Goal: Task Accomplishment & Management: Manage account settings

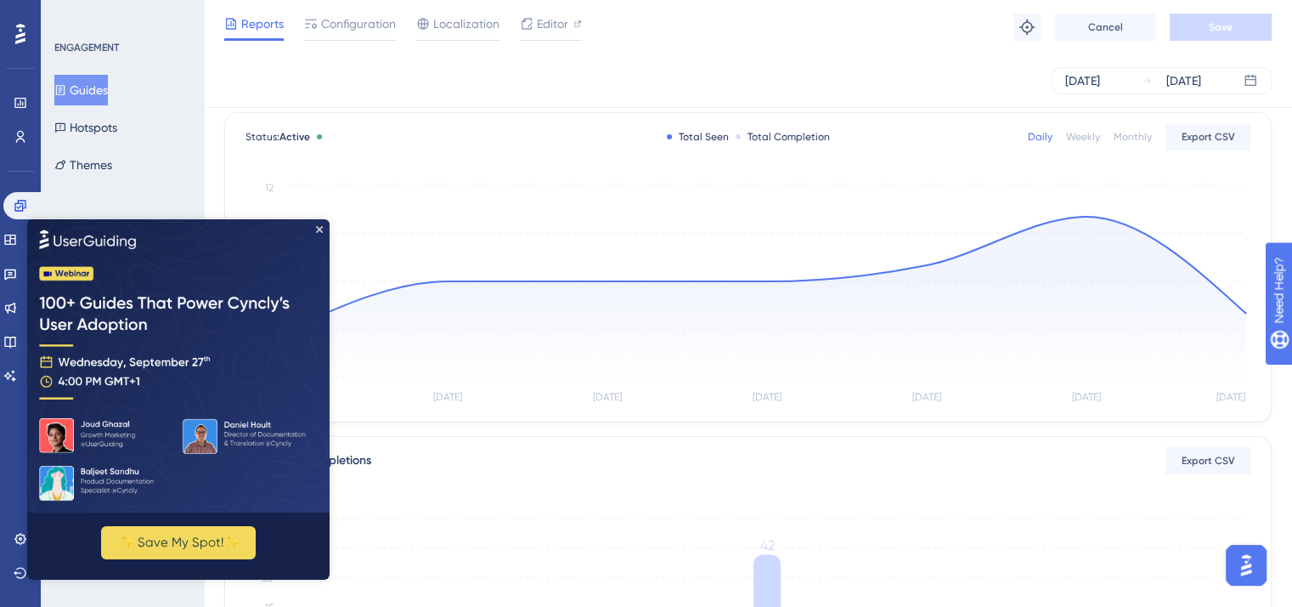
click at [324, 231] on img at bounding box center [178, 365] width 302 height 293
click at [316, 229] on icon "Close Preview" at bounding box center [319, 229] width 7 height 7
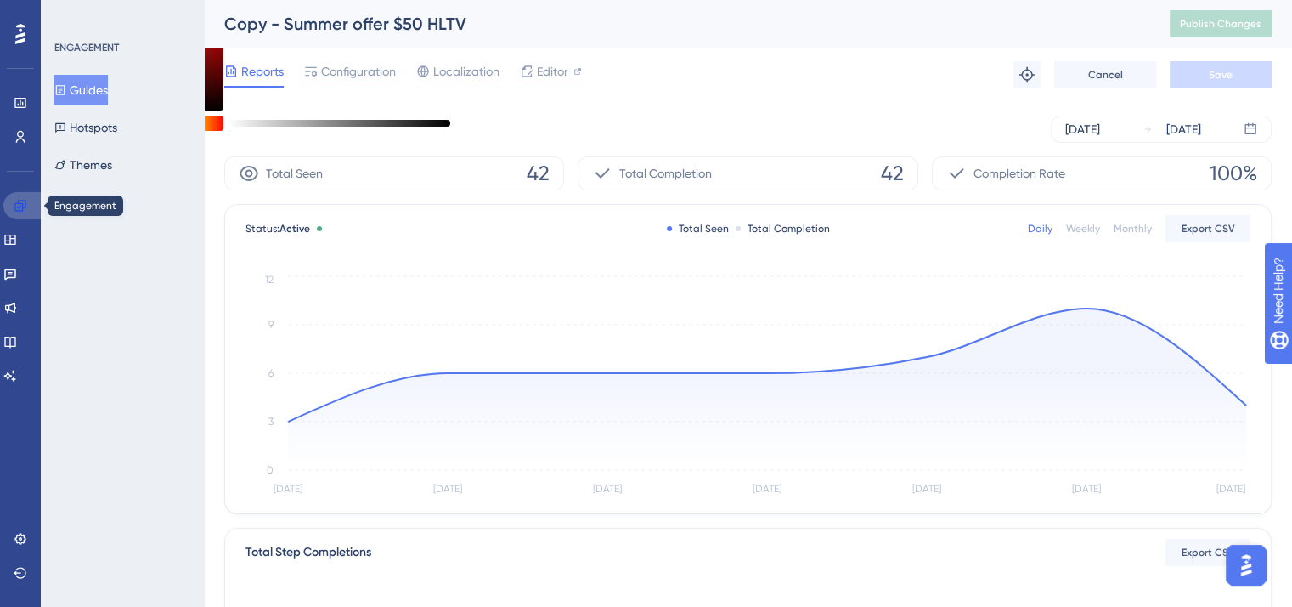
click at [19, 208] on icon at bounding box center [19, 205] width 11 height 11
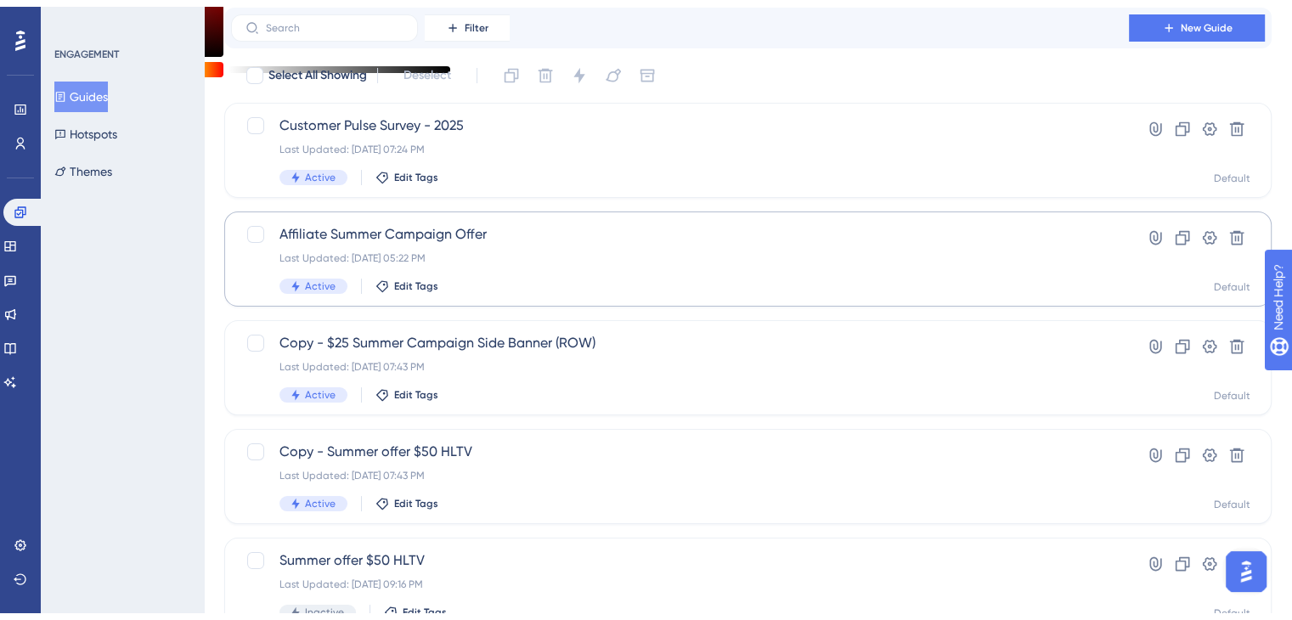
scroll to position [85, 0]
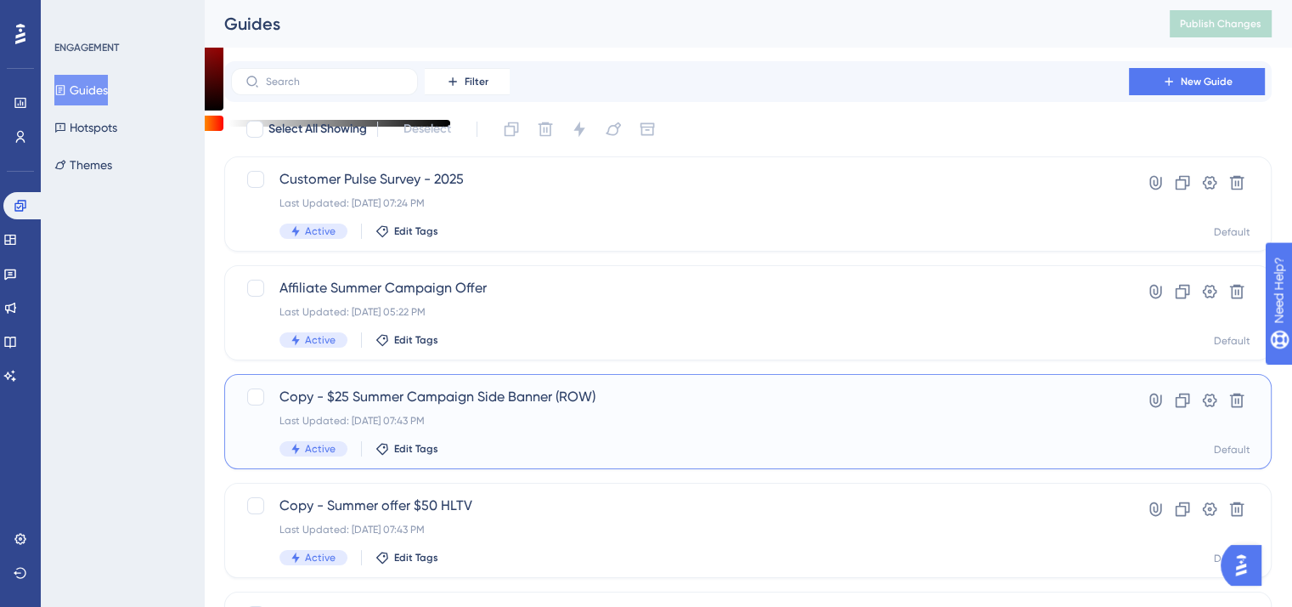
drag, startPoint x: 341, startPoint y: 396, endPoint x: 969, endPoint y: 402, distance: 627.8
click at [969, 402] on span "Copy - $25 Summer Campaign Side Banner (ROW)" at bounding box center [679, 397] width 801 height 20
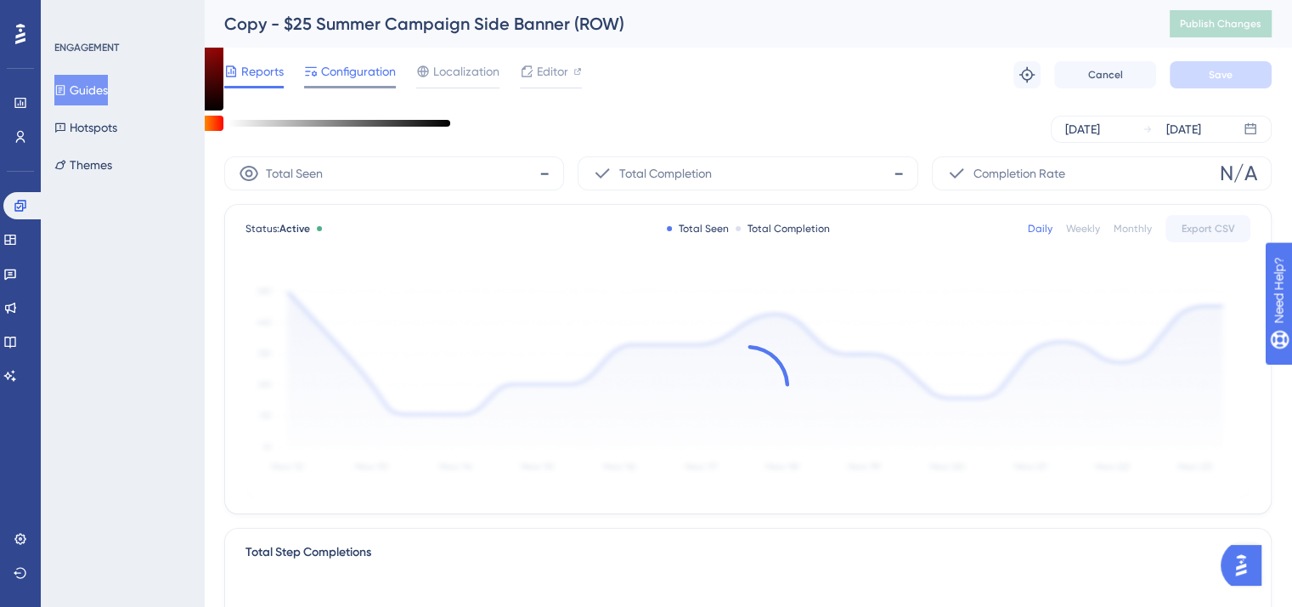
click at [337, 67] on span "Configuration" at bounding box center [358, 71] width 75 height 20
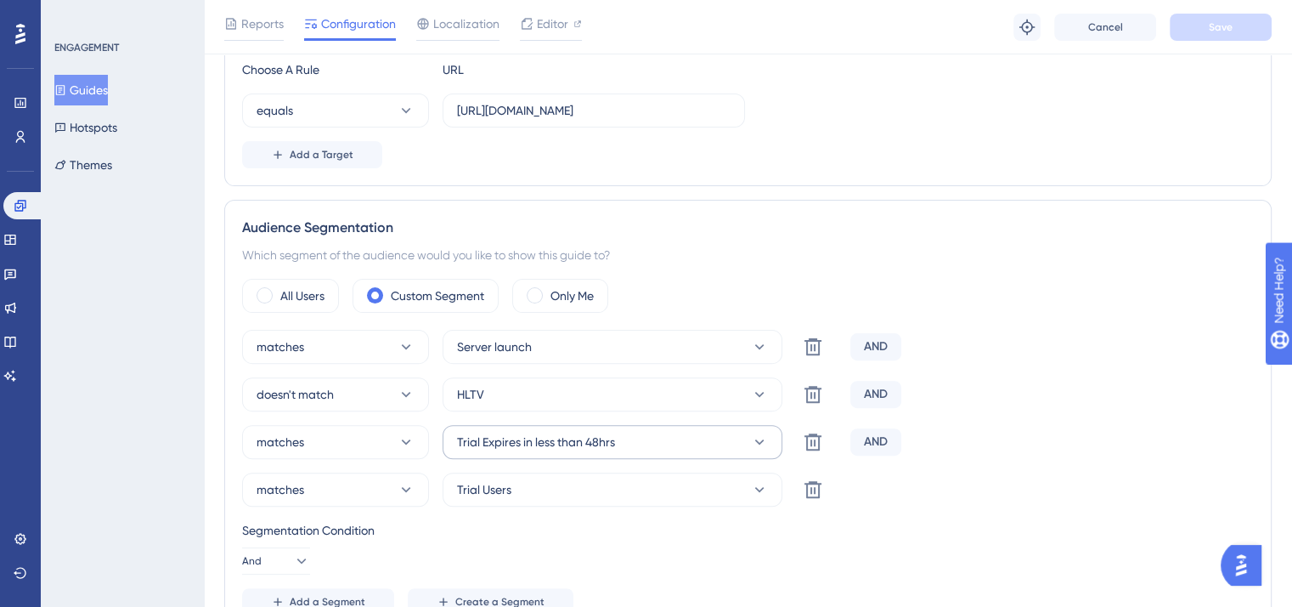
scroll to position [510, 0]
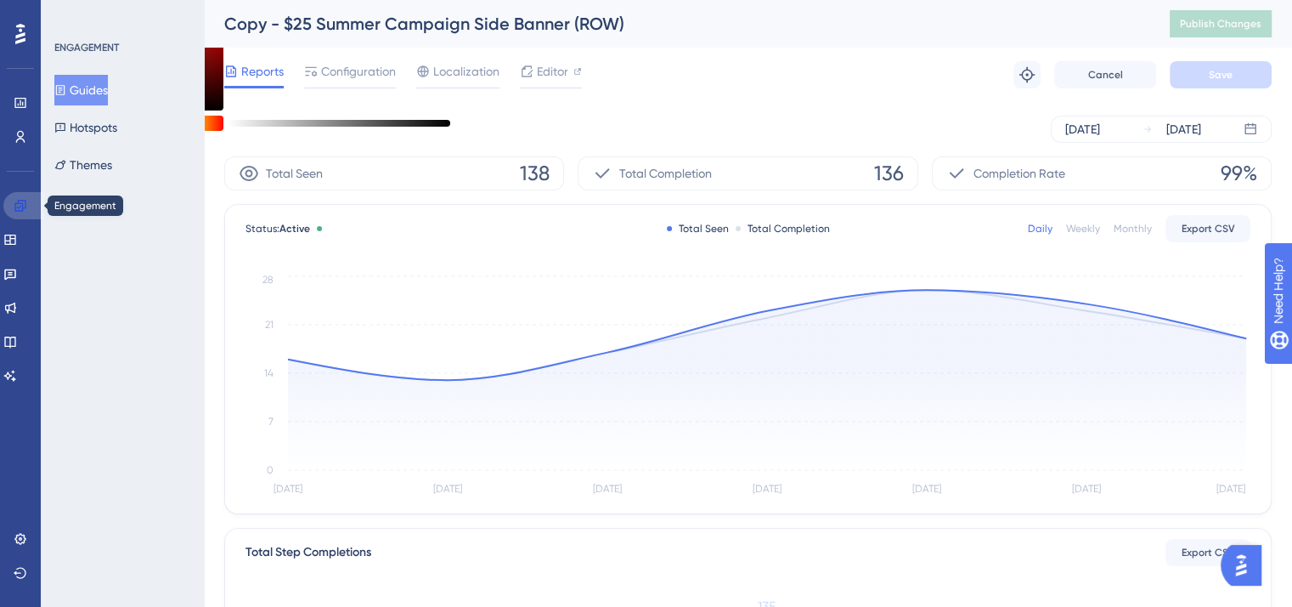
click at [25, 204] on icon at bounding box center [19, 205] width 11 height 11
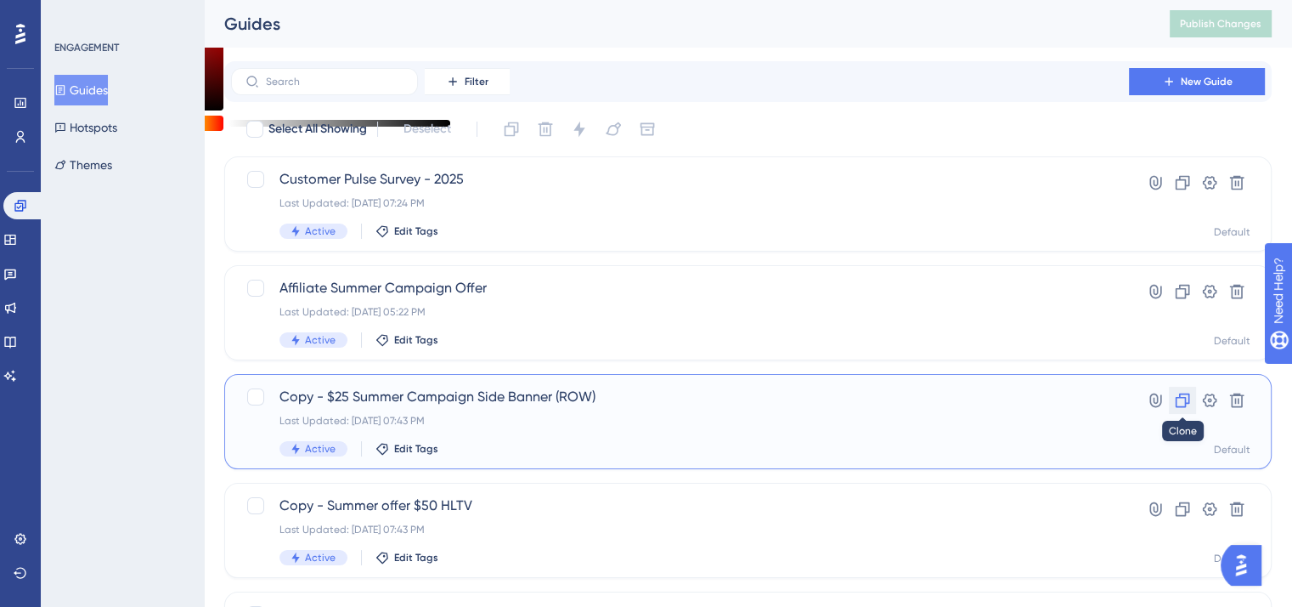
click at [1187, 409] on button at bounding box center [1182, 400] width 27 height 27
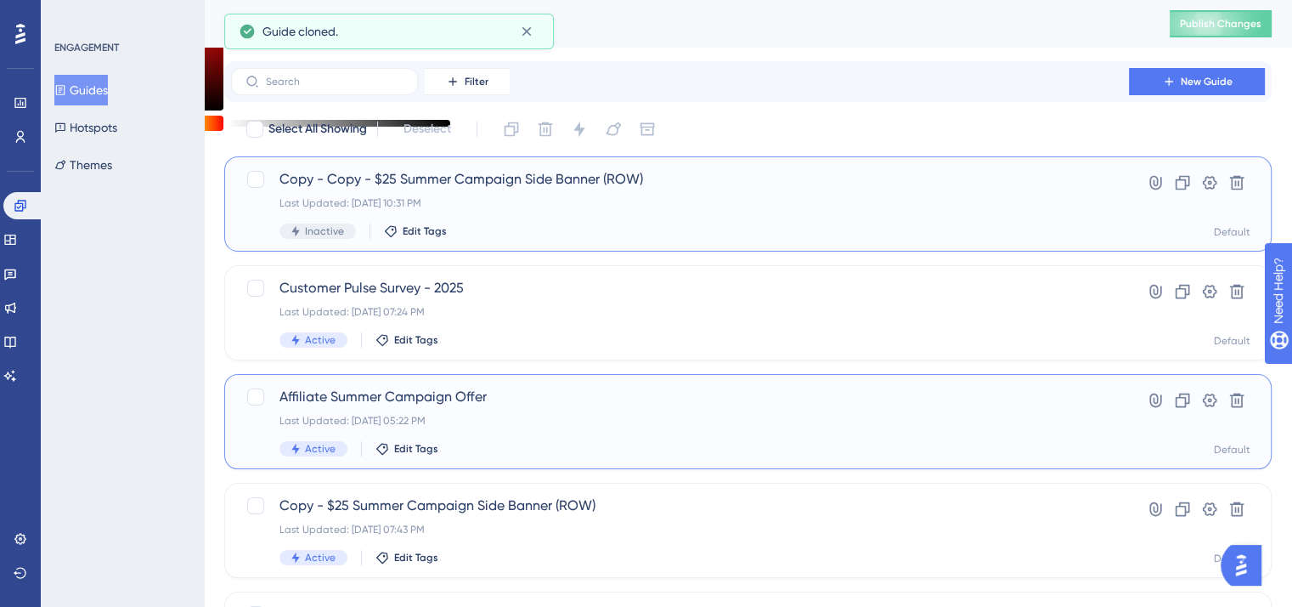
click at [427, 180] on span "Copy - Copy - $25 Summer Campaign Side Banner (ROW)" at bounding box center [679, 179] width 801 height 20
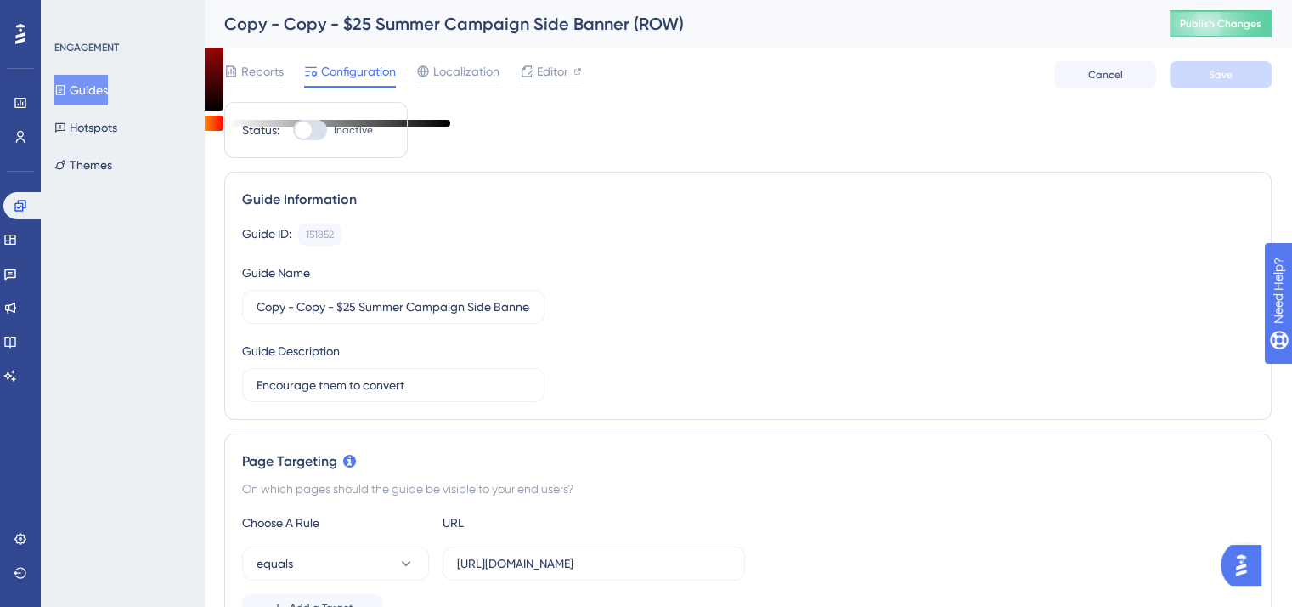
click at [374, 27] on div "Copy - Copy - $25 Summer Campaign Side Banner (ROW)" at bounding box center [675, 24] width 903 height 24
click at [432, 310] on input "Copy - Copy - $25 Summer Campaign Side Banner (ROW)" at bounding box center [394, 306] width 274 height 19
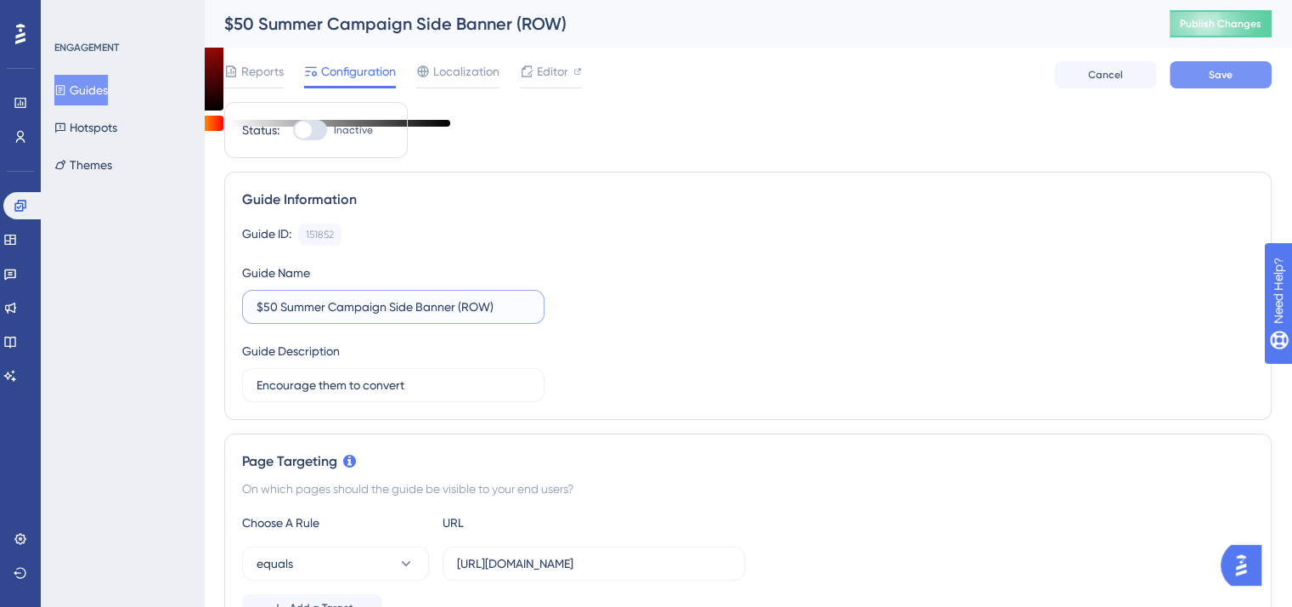
type input "$50 Summer Campaign Side Banner (ROW)"
click at [1197, 84] on button "Save" at bounding box center [1221, 74] width 102 height 27
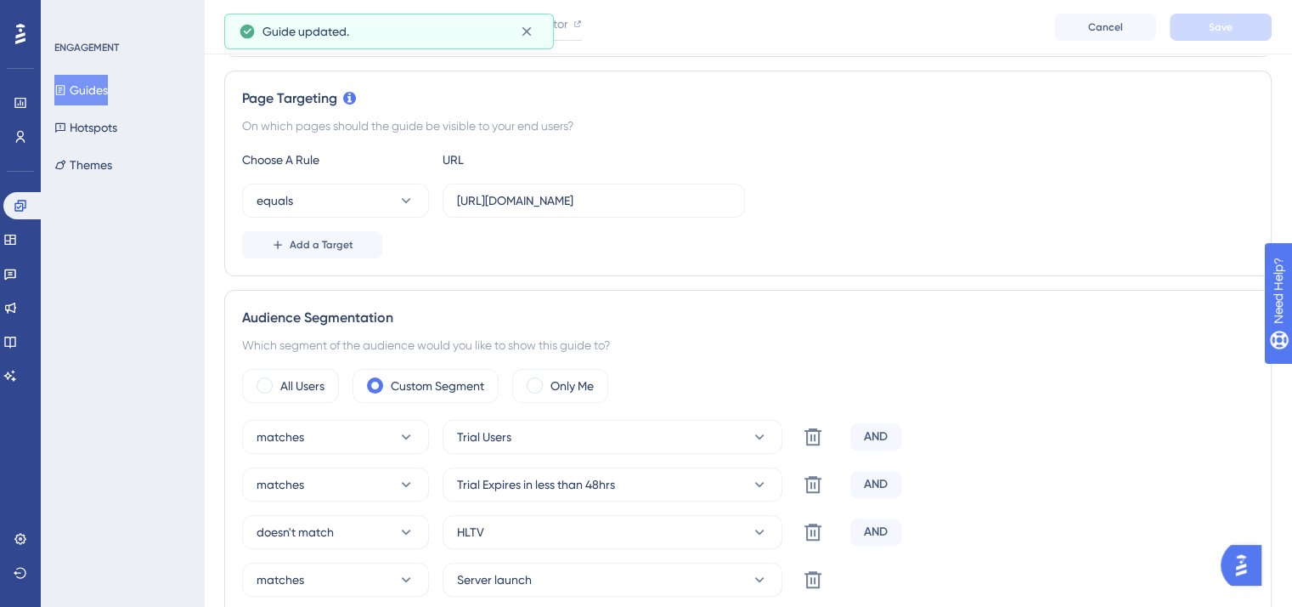
scroll to position [340, 0]
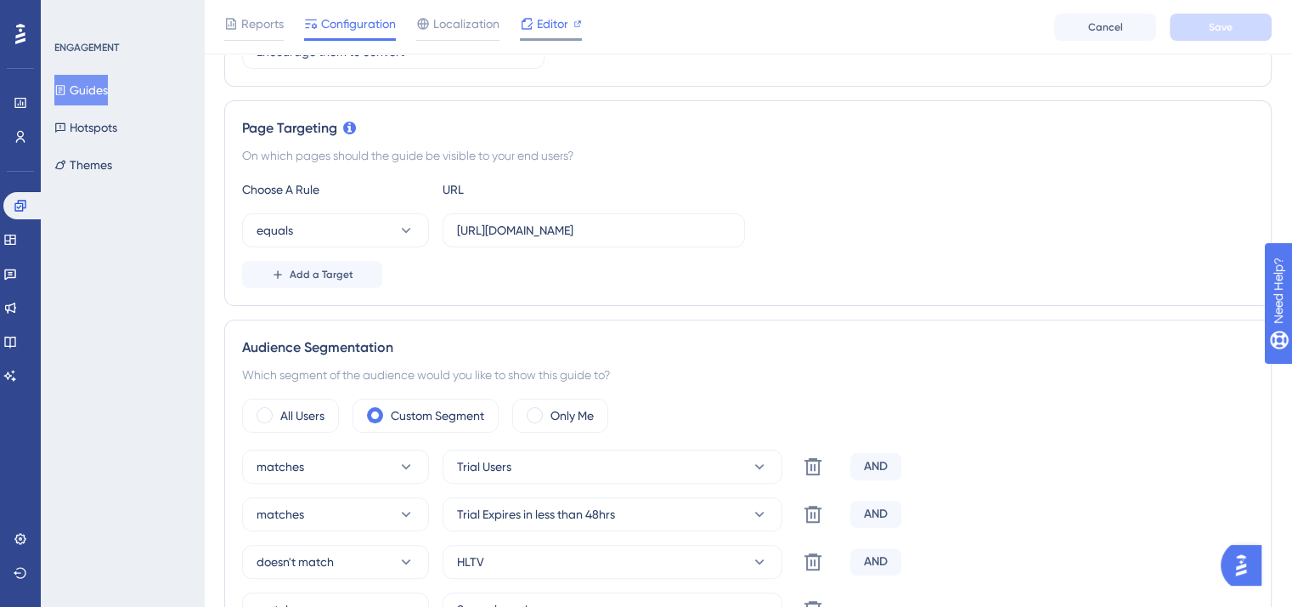
click at [533, 26] on div "Editor" at bounding box center [551, 24] width 62 height 20
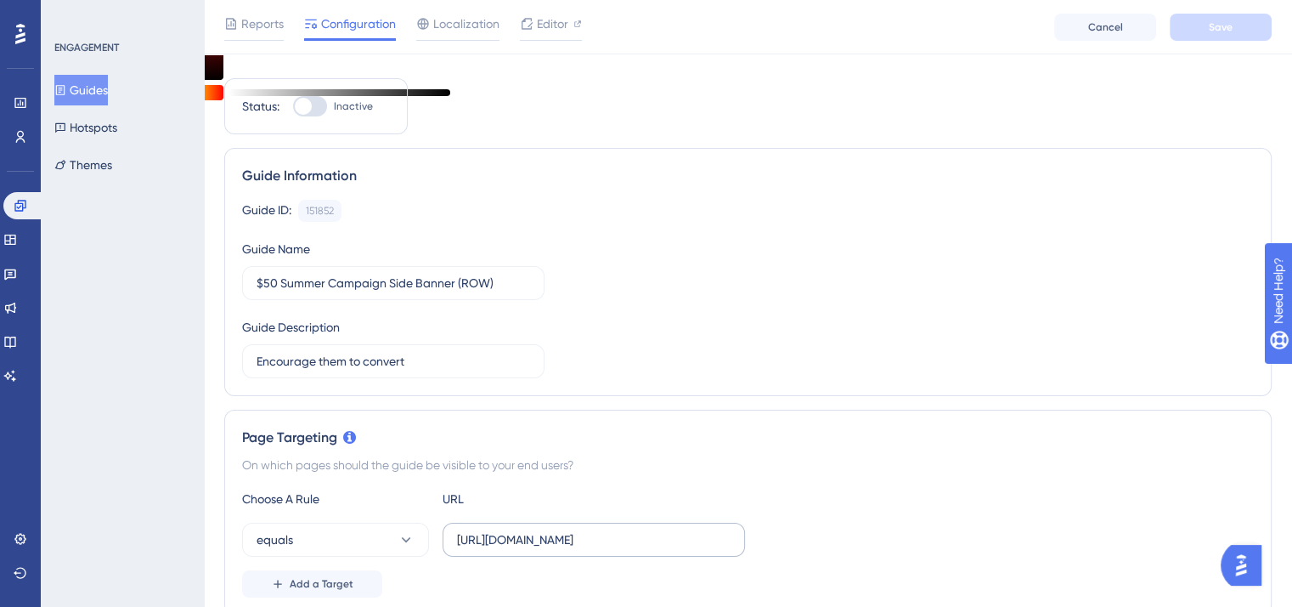
scroll to position [0, 0]
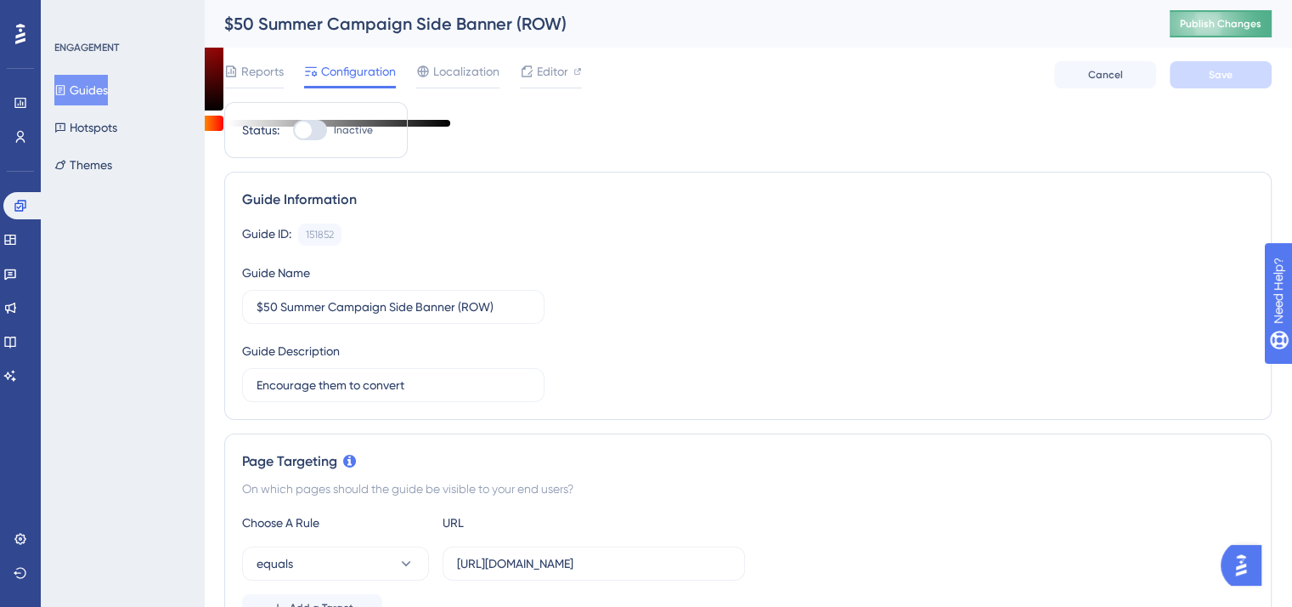
click at [1232, 25] on span "Publish Changes" at bounding box center [1221, 24] width 82 height 14
click at [10, 205] on link at bounding box center [23, 205] width 41 height 27
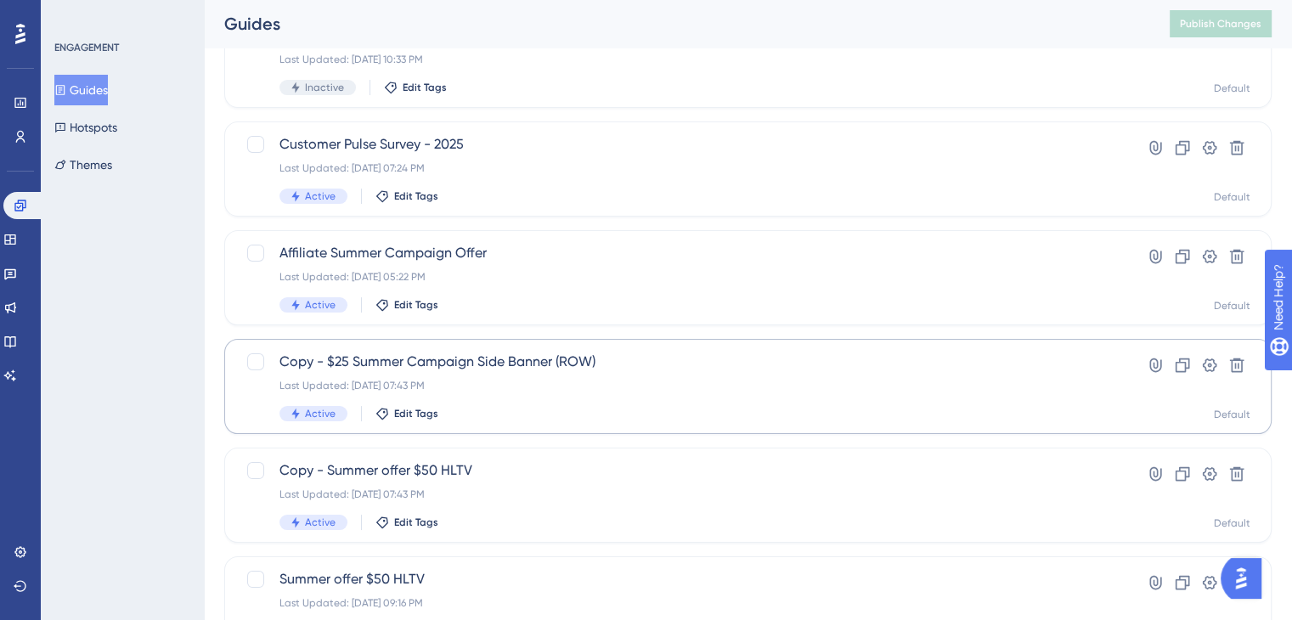
scroll to position [170, 0]
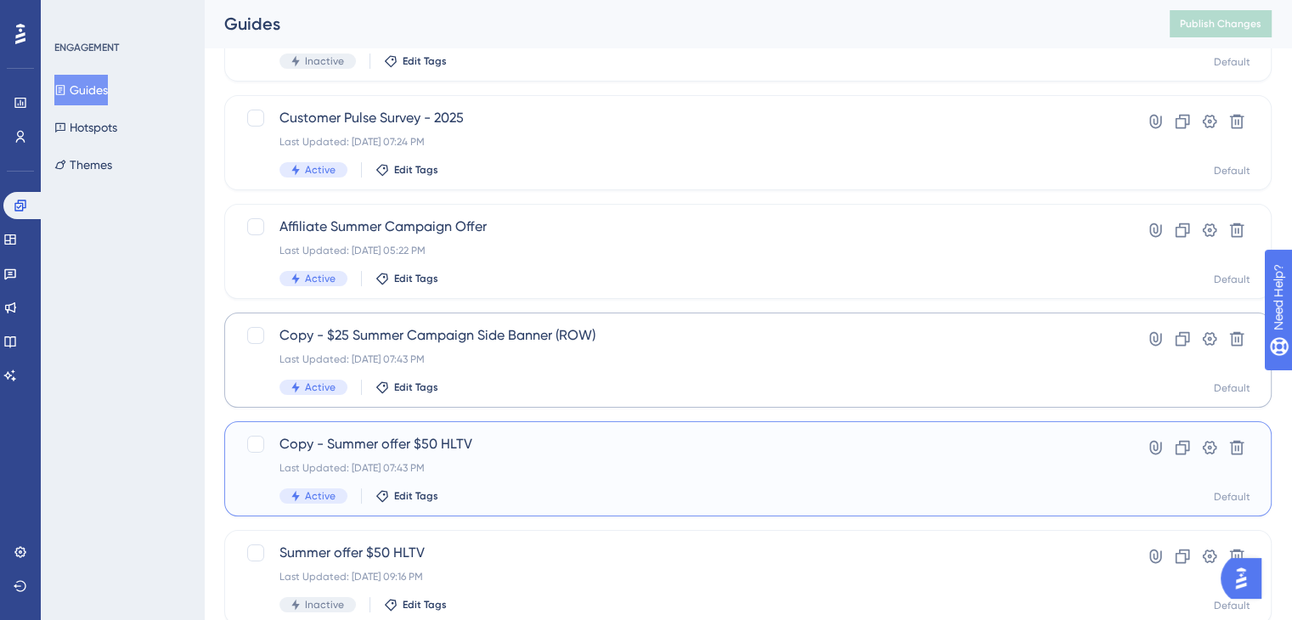
click at [488, 439] on span "Copy - Summer offer $50 HLTV" at bounding box center [679, 444] width 801 height 20
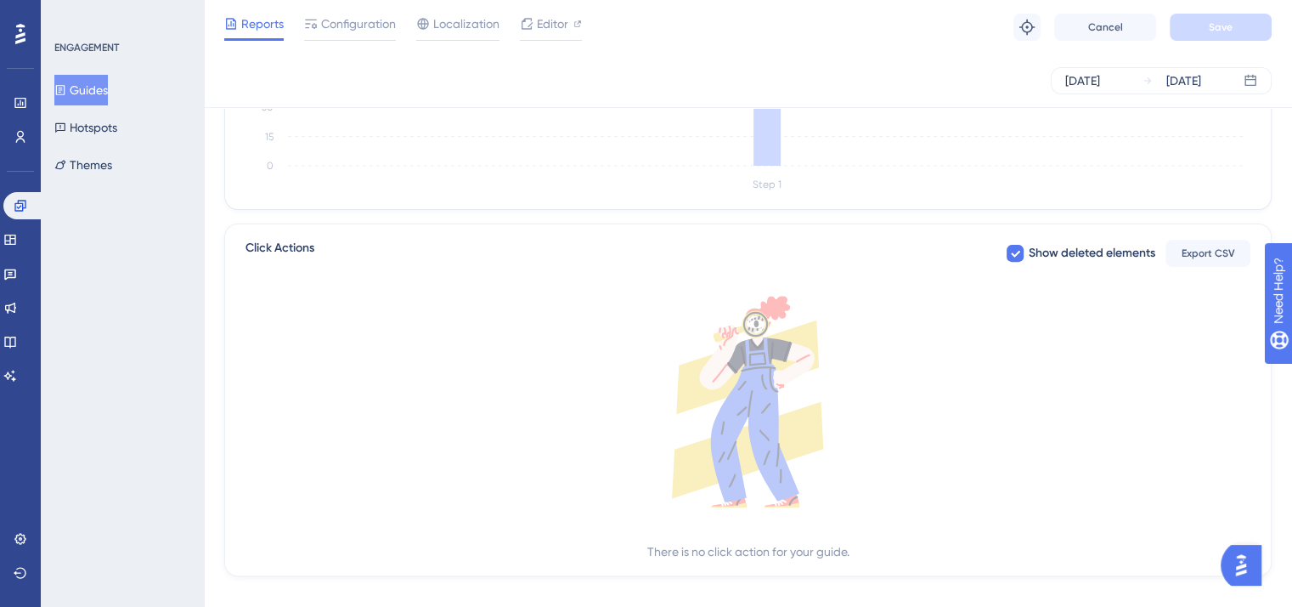
scroll to position [154, 0]
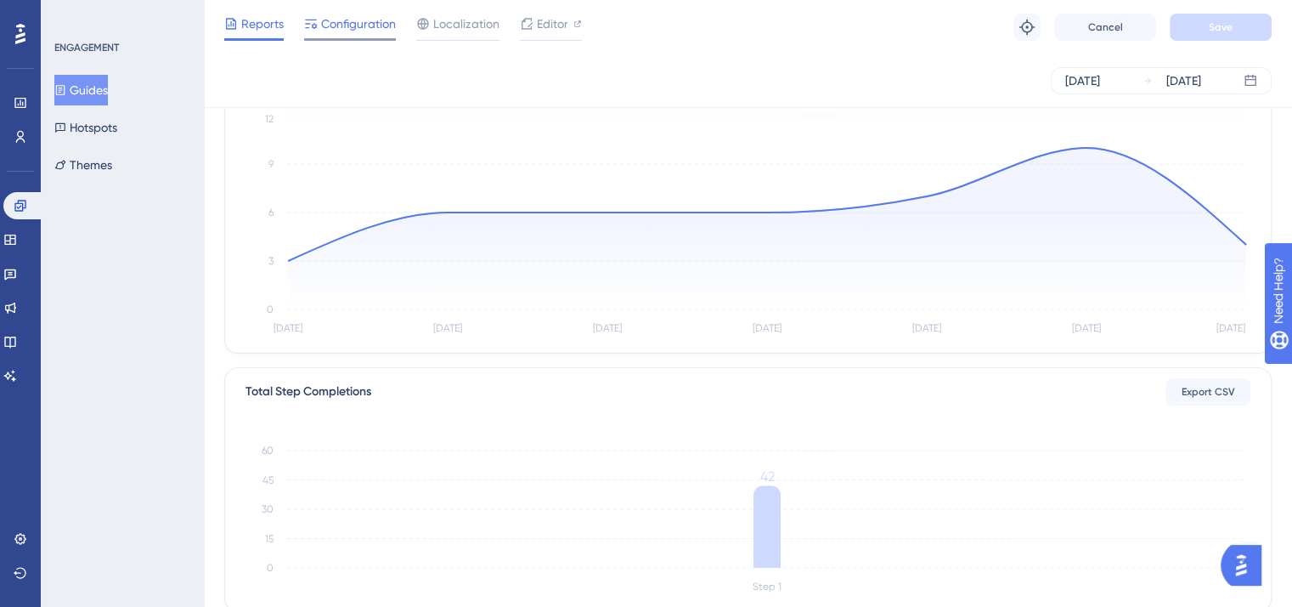
click at [349, 32] on span "Configuration" at bounding box center [358, 24] width 75 height 20
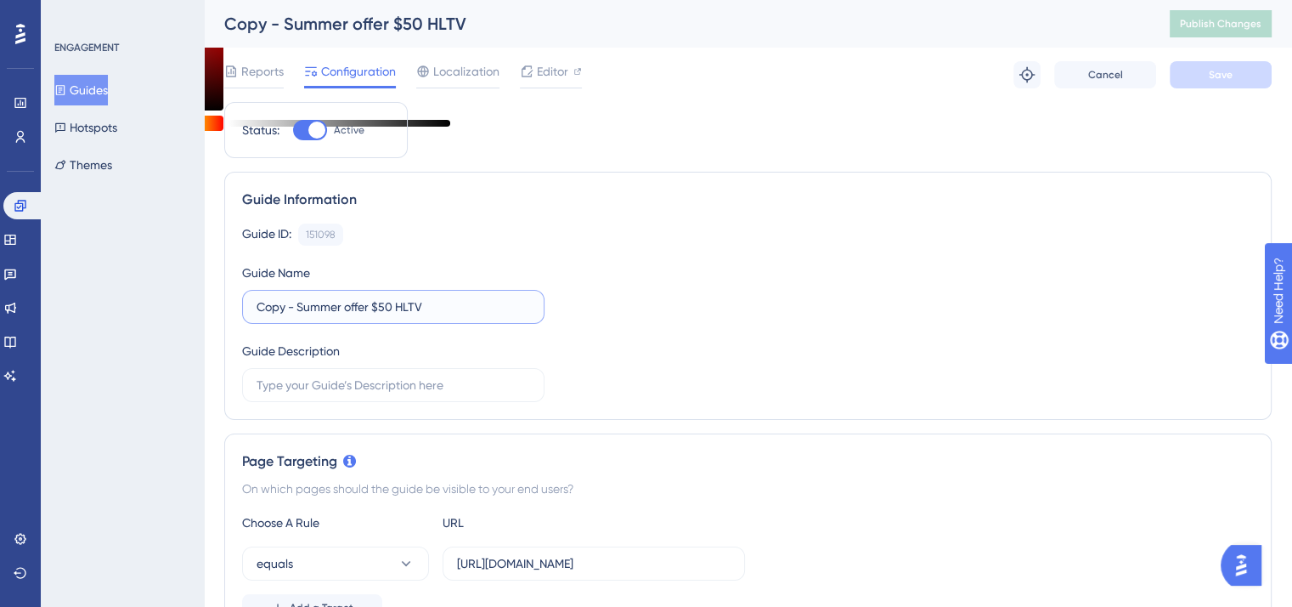
drag, startPoint x: 297, startPoint y: 305, endPoint x: 240, endPoint y: 313, distance: 58.4
click at [240, 313] on div "Guide Information Guide ID: 151098 Copy Guide Name Copy - Summer offer $50 HLTV…" at bounding box center [747, 296] width 1047 height 248
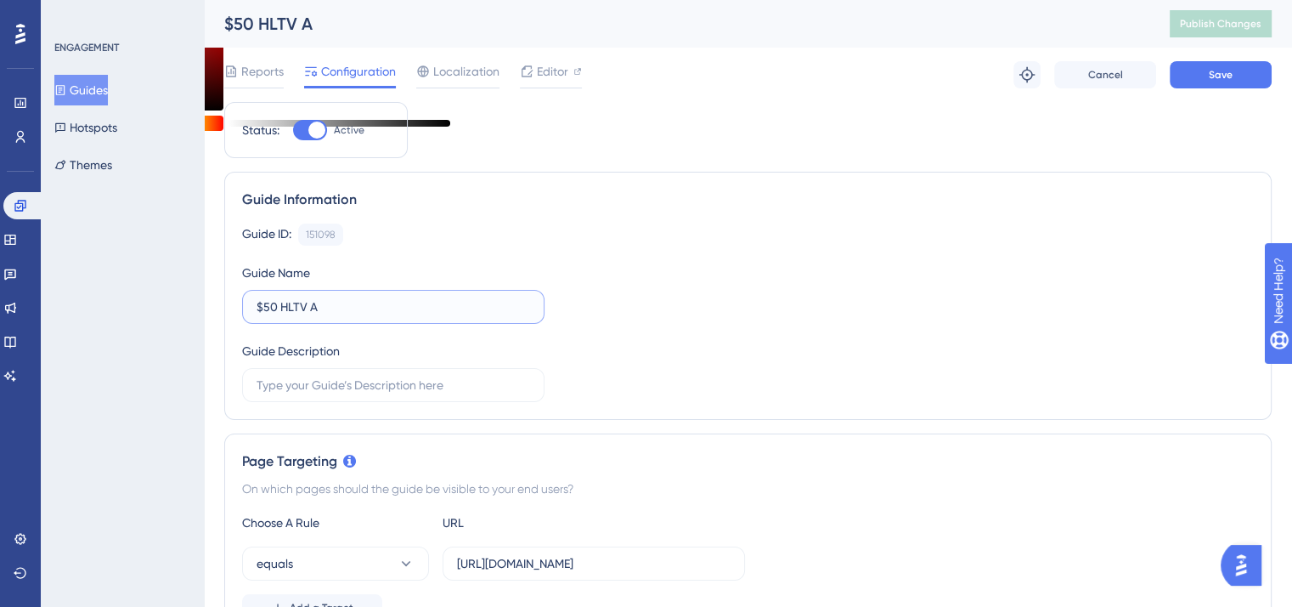
type input "$50 HLTV A"
click at [379, 306] on input "$50 HLTV A" at bounding box center [394, 306] width 274 height 19
click at [1228, 70] on span "Save" at bounding box center [1221, 75] width 24 height 14
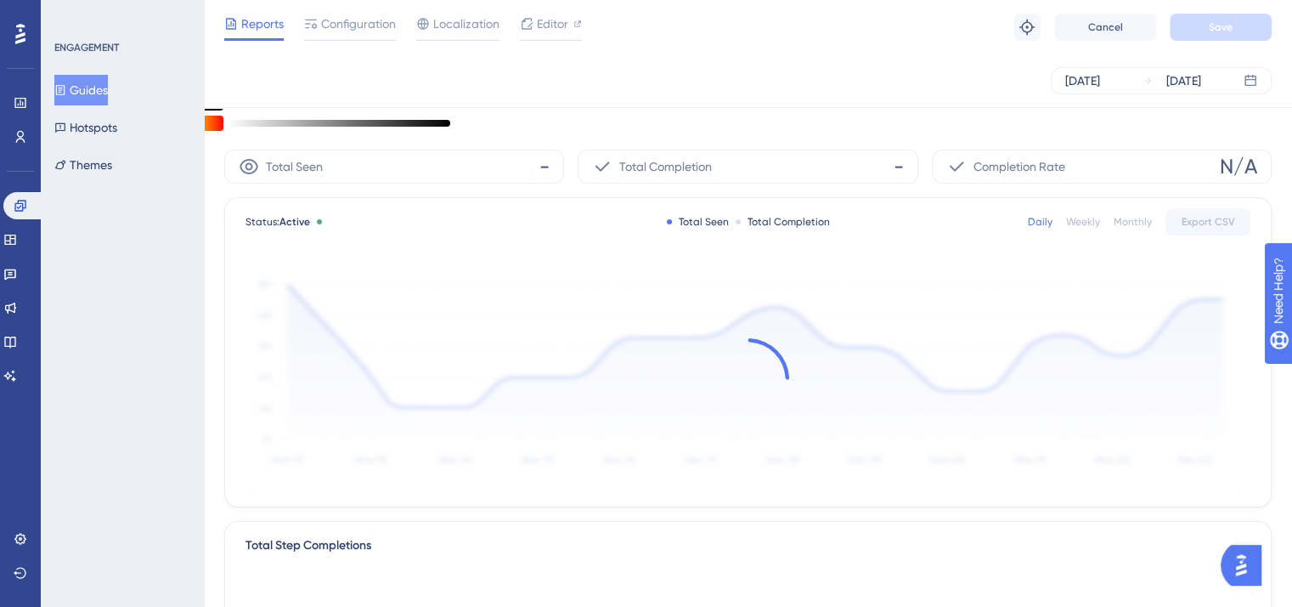
scroll to position [154, 0]
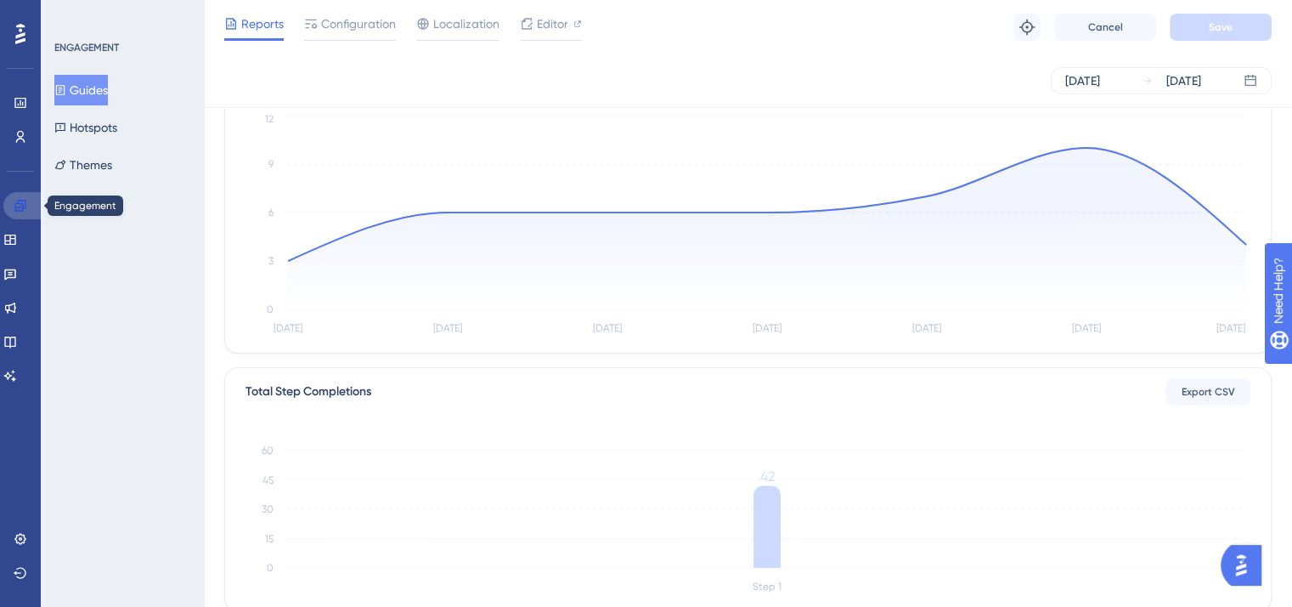
click at [23, 208] on icon at bounding box center [19, 205] width 11 height 11
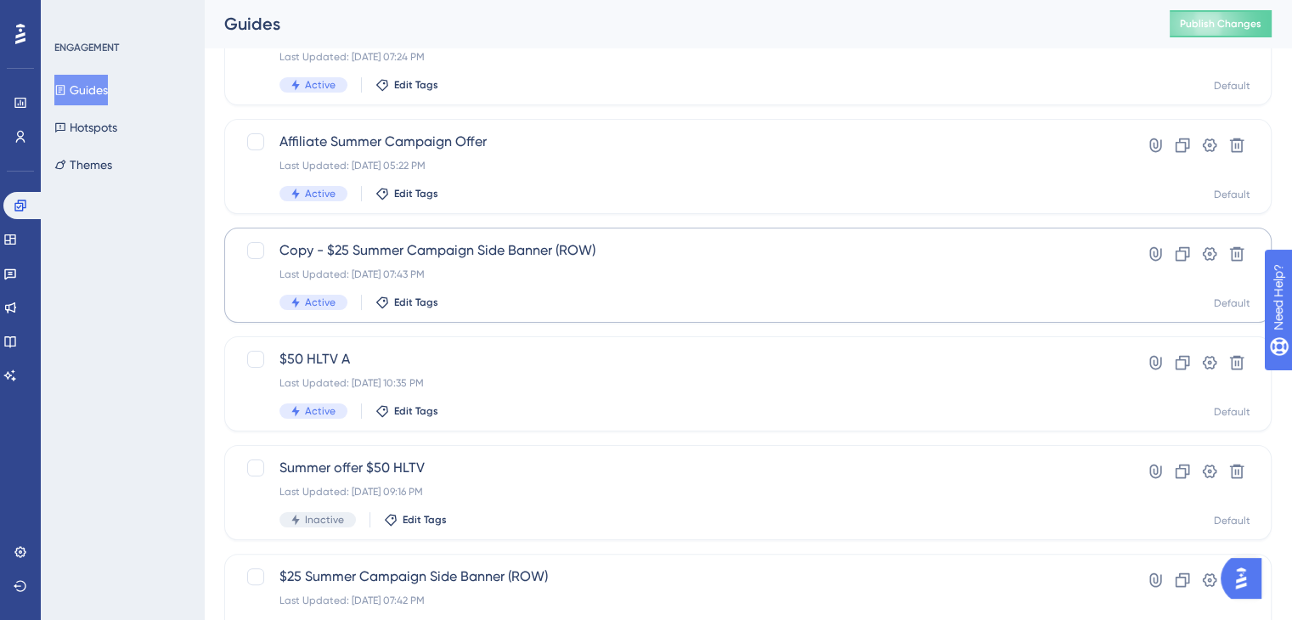
scroll to position [170, 0]
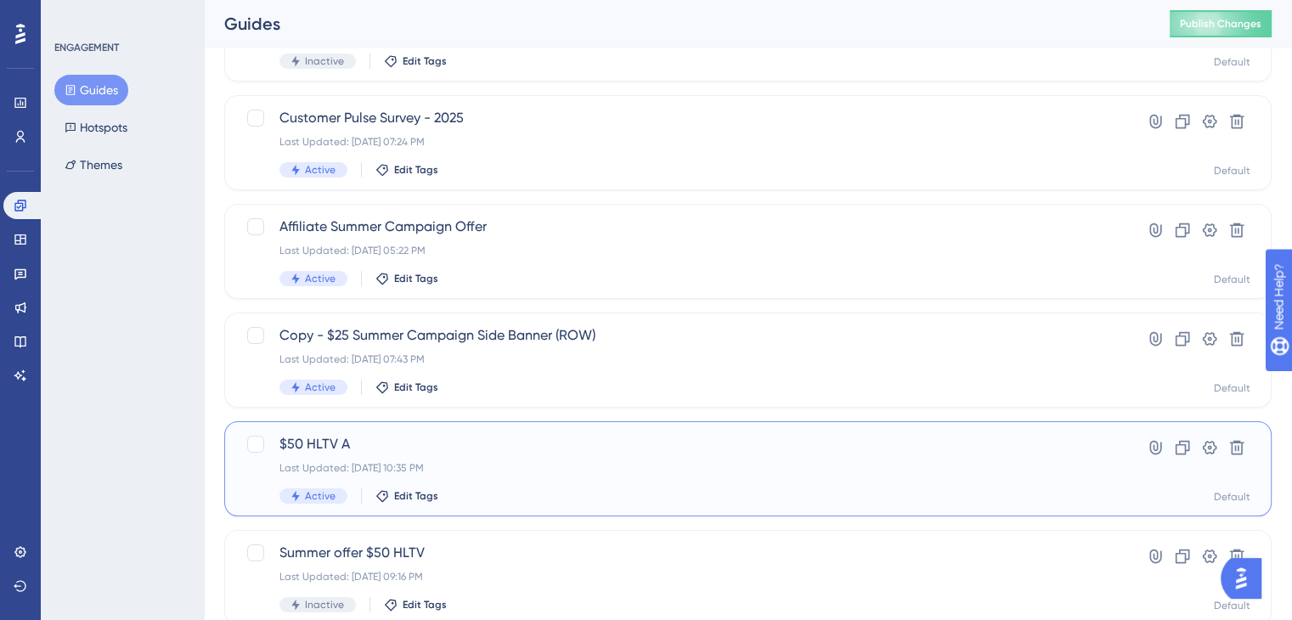
click at [359, 443] on span "$50 HLTV A" at bounding box center [679, 444] width 801 height 20
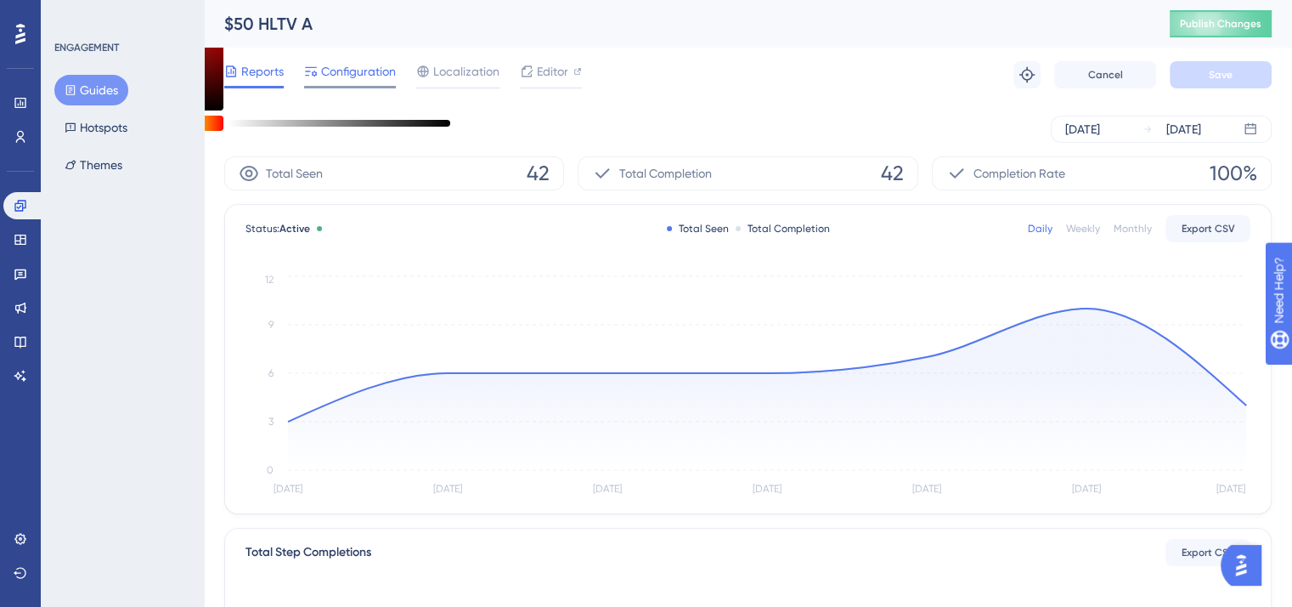
click at [330, 76] on span "Configuration" at bounding box center [358, 71] width 75 height 20
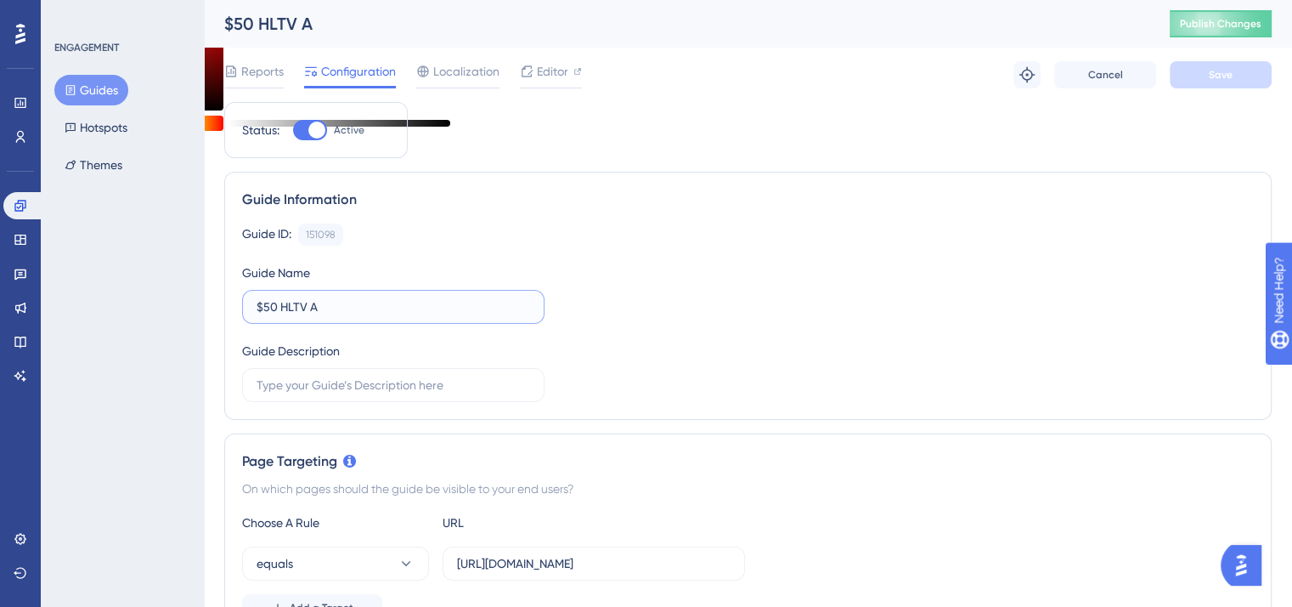
click at [340, 311] on input "$50 HLTV A" at bounding box center [394, 306] width 274 height 19
type input "$50 HLTV"
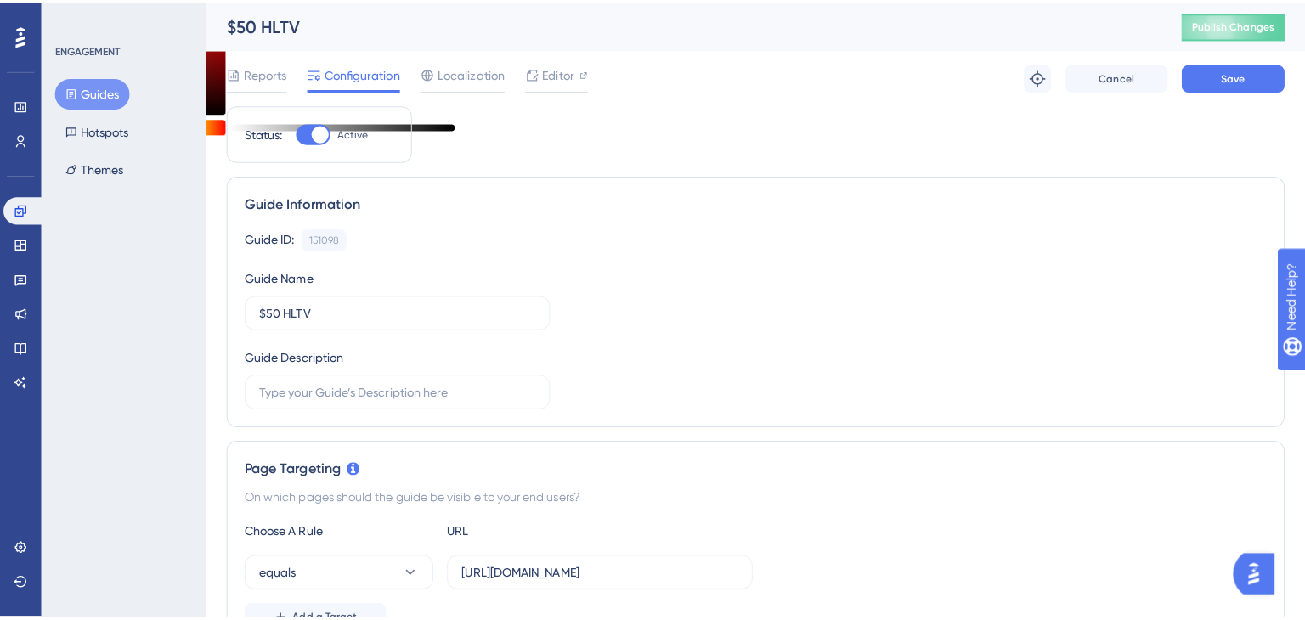
scroll to position [170, 0]
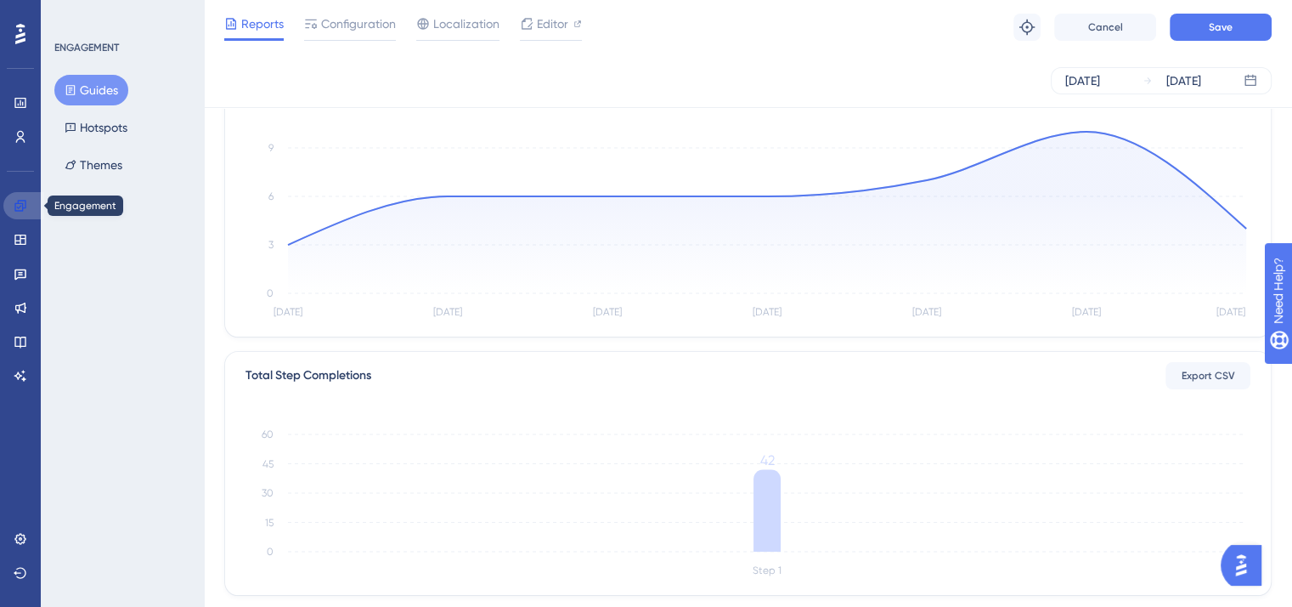
click at [10, 200] on link at bounding box center [23, 205] width 41 height 27
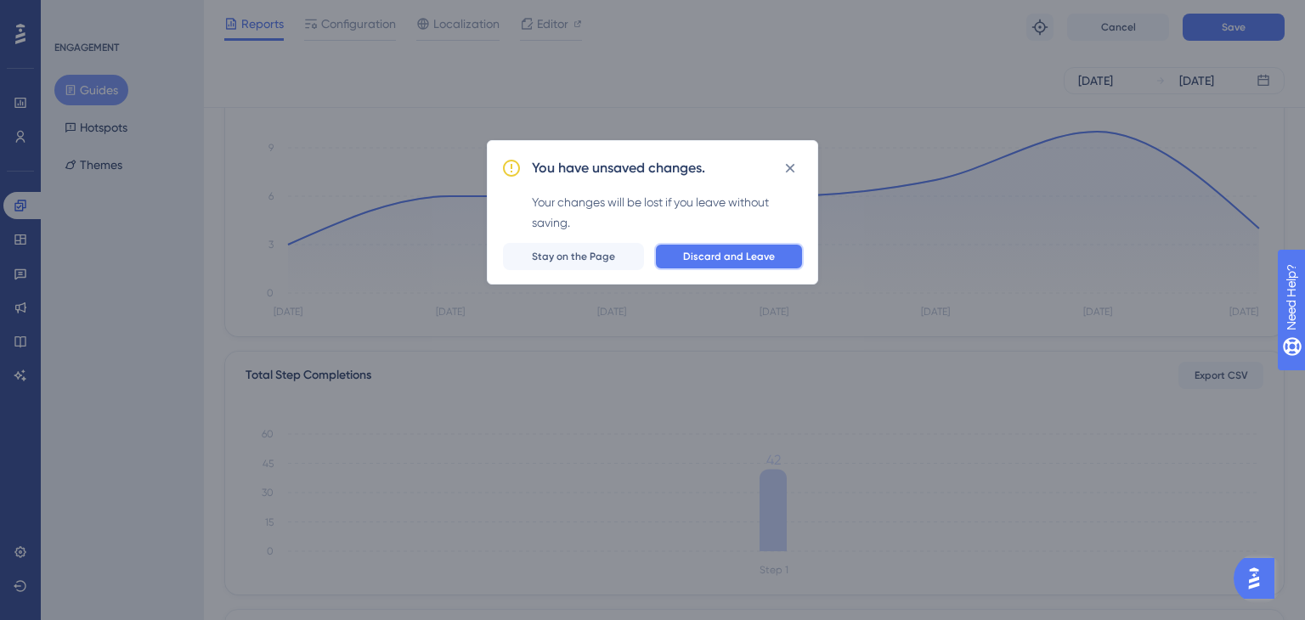
click at [715, 255] on span "Discard and Leave" at bounding box center [729, 257] width 92 height 14
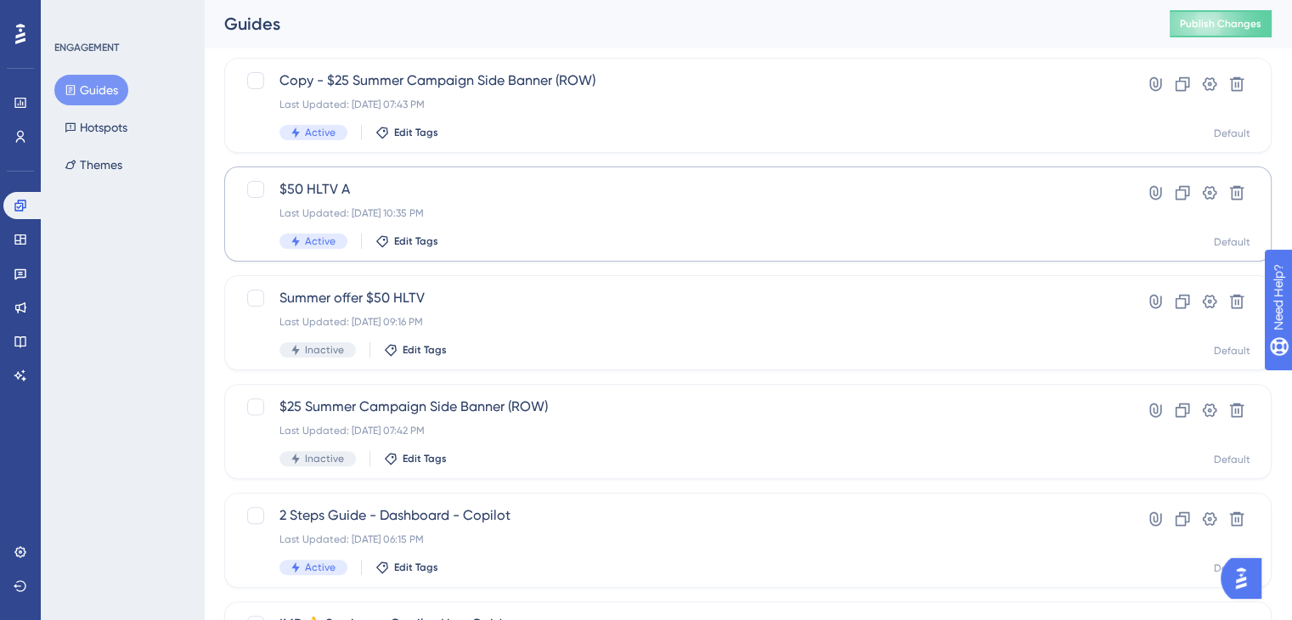
scroll to position [340, 0]
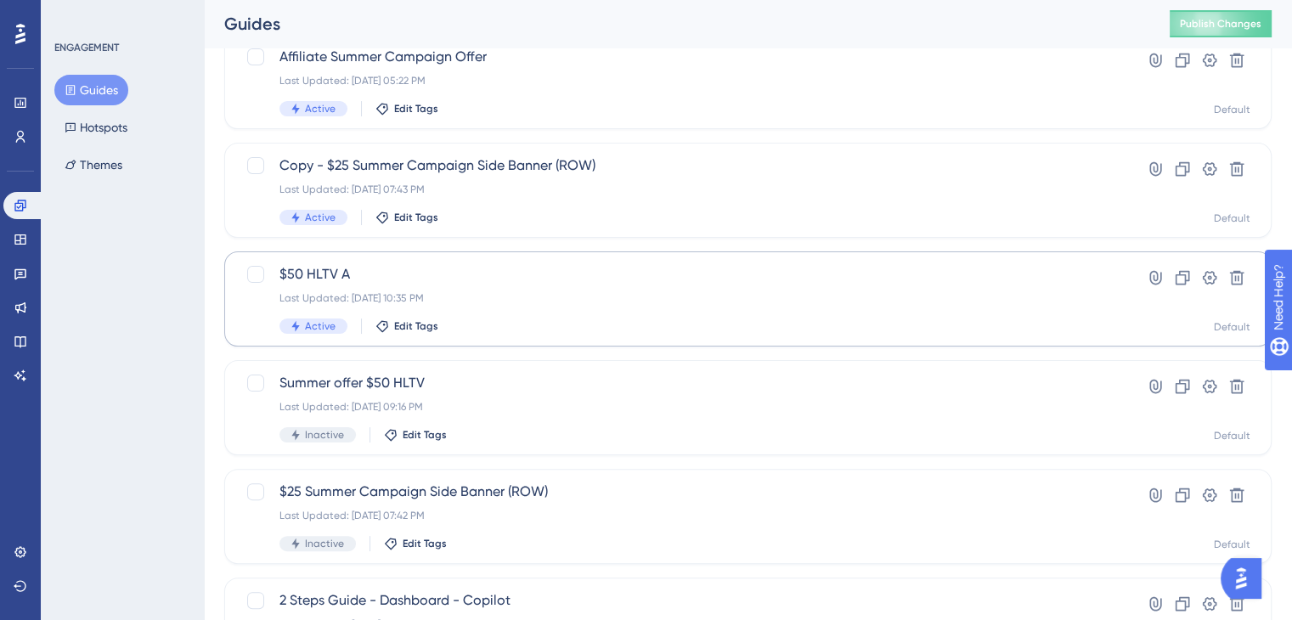
click at [331, 272] on span "$50 HLTV A" at bounding box center [679, 274] width 801 height 20
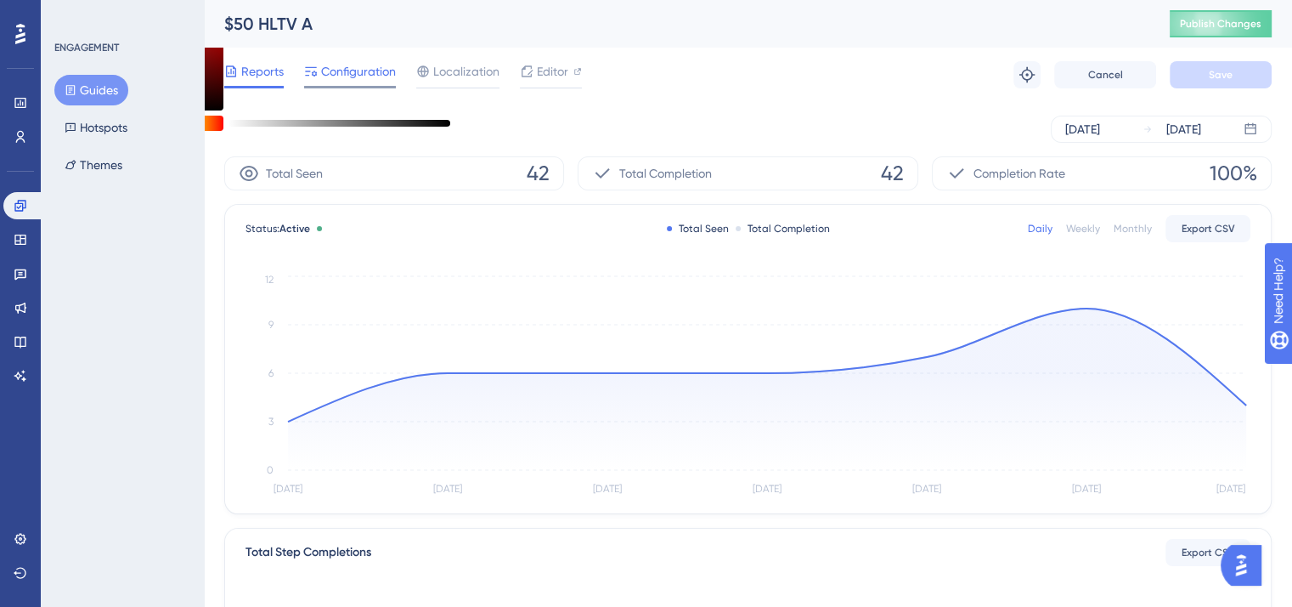
click at [355, 76] on span "Configuration" at bounding box center [358, 71] width 75 height 20
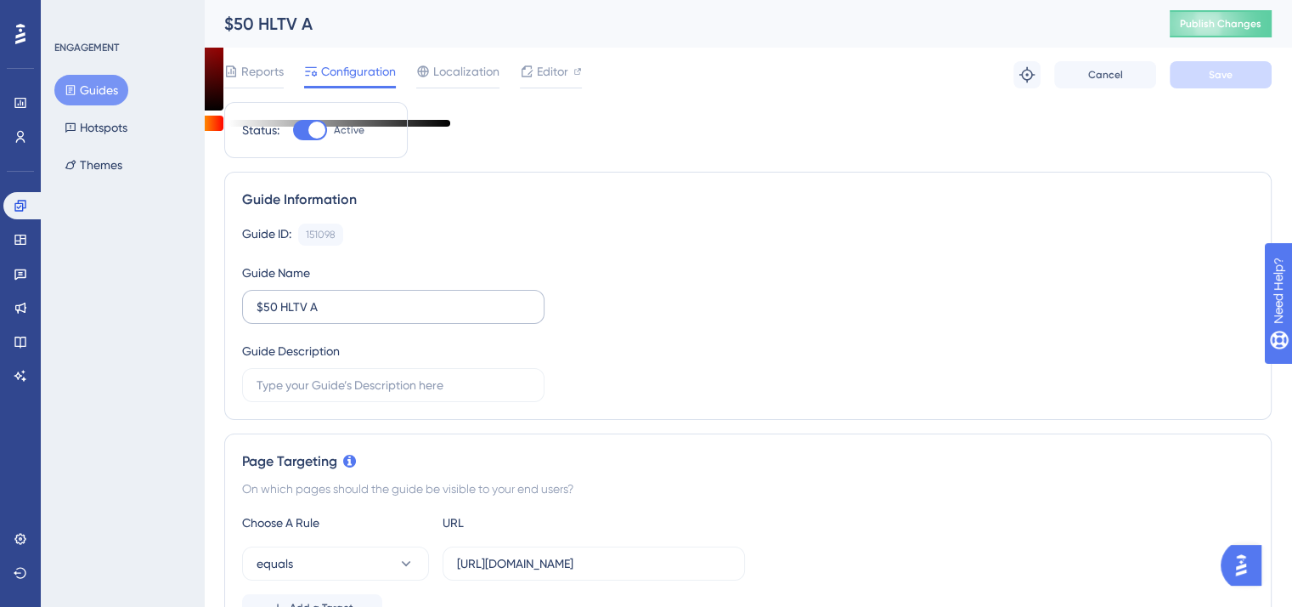
click at [254, 307] on label "$50 HLTV A" at bounding box center [393, 307] width 302 height 34
click at [257, 307] on input "$50 HLTV A" at bounding box center [394, 306] width 274 height 19
click at [264, 303] on input "$50 HLTV A" at bounding box center [394, 306] width 274 height 19
click at [258, 307] on input "$50 HLTV A" at bounding box center [394, 306] width 274 height 19
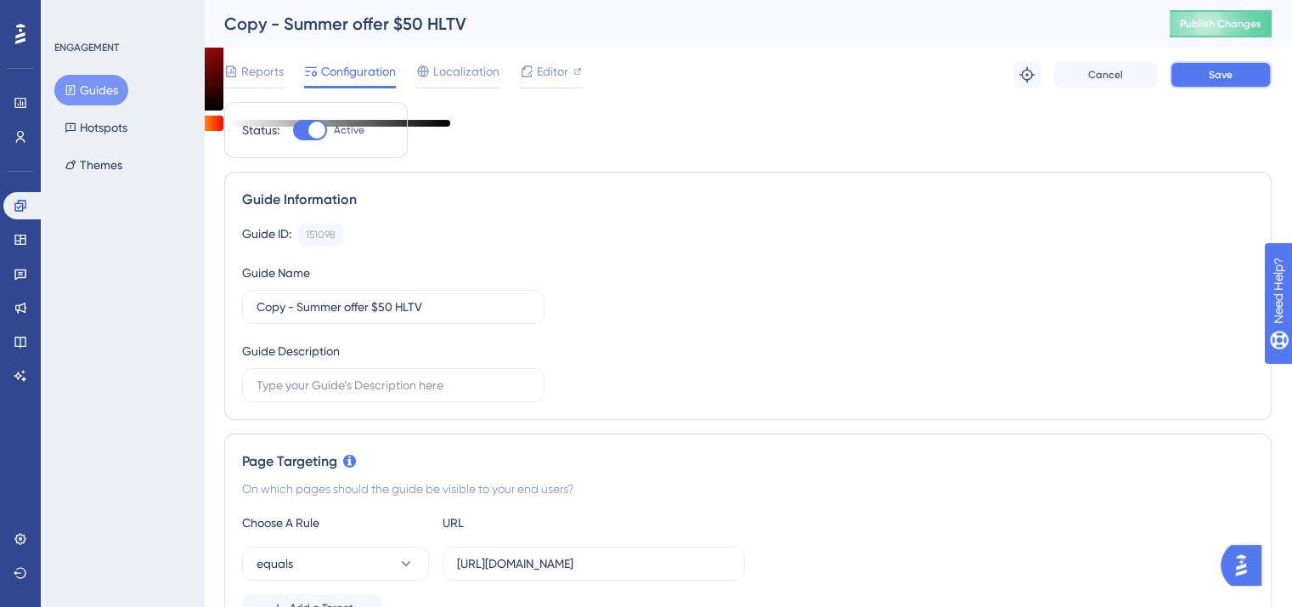
click at [1189, 71] on button "Save" at bounding box center [1221, 74] width 102 height 27
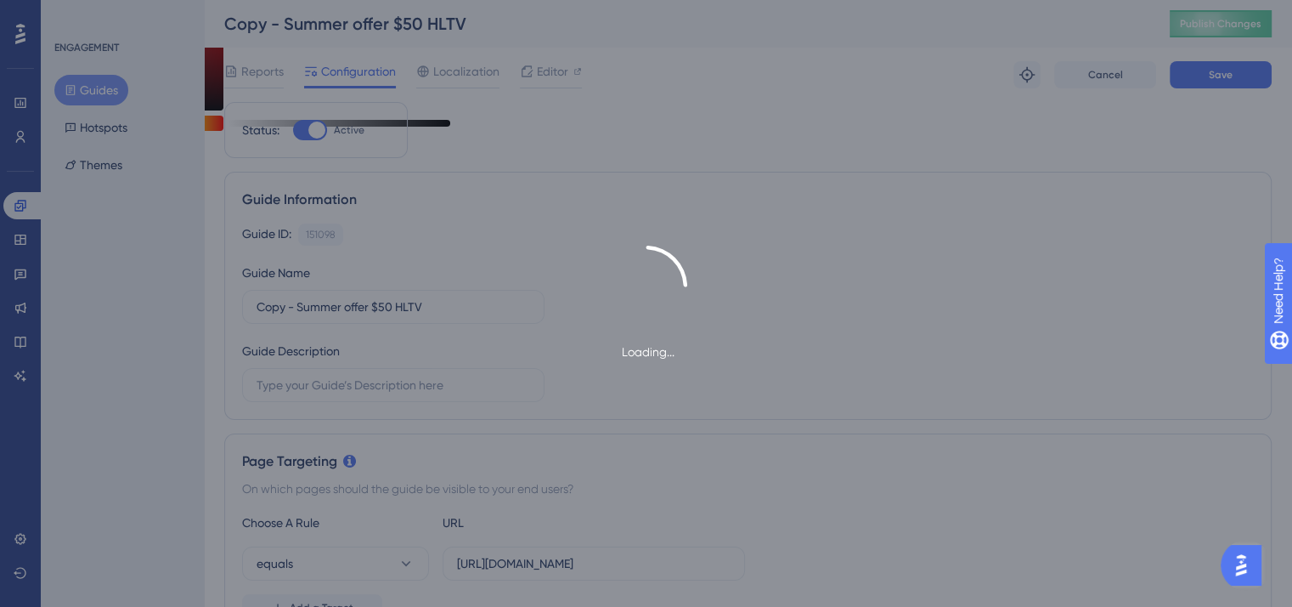
type input "Copy - Summer offer $50 HLTV"
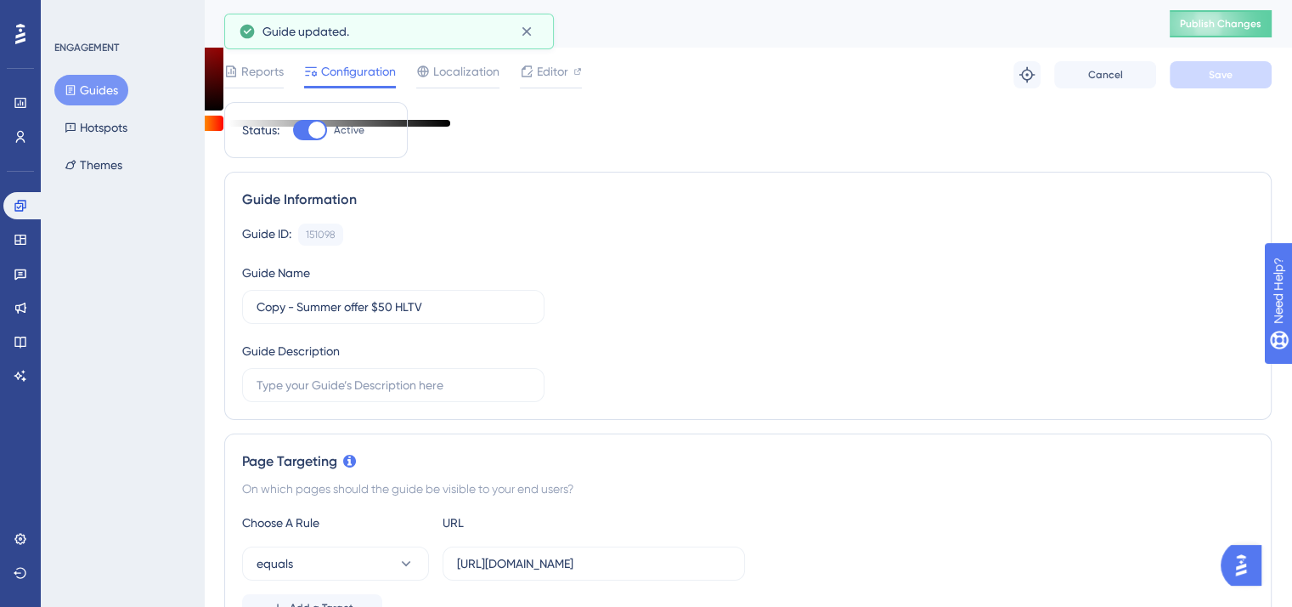
click at [88, 99] on button "Guides" at bounding box center [91, 90] width 74 height 31
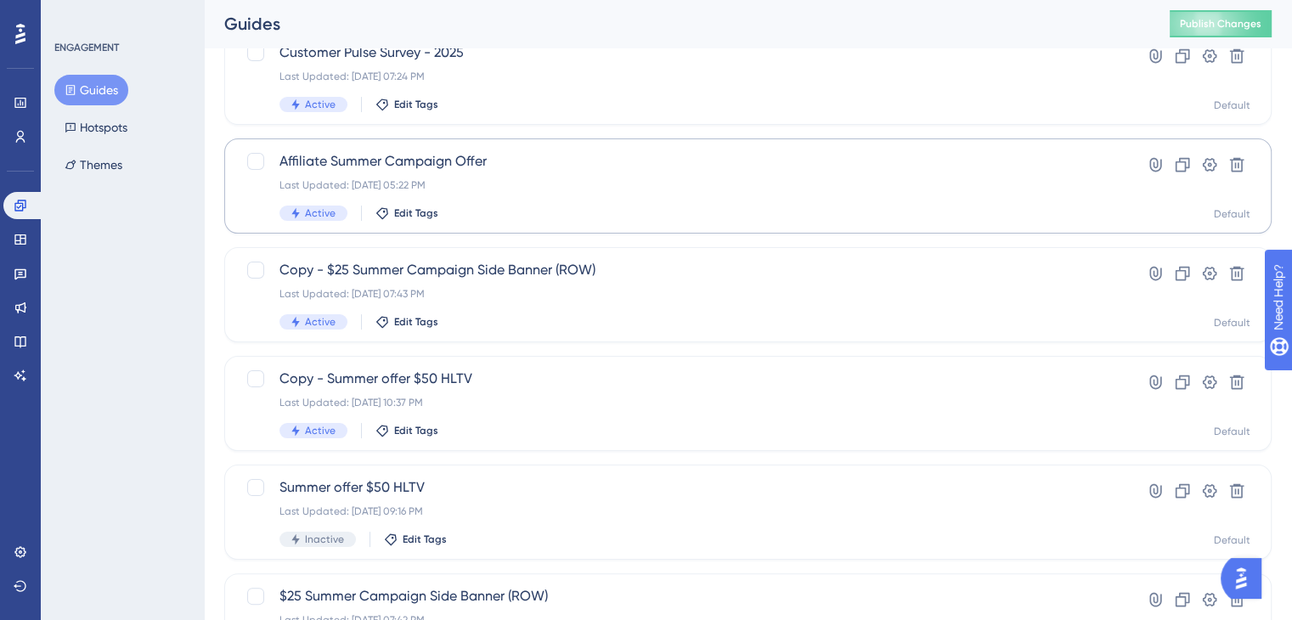
scroll to position [255, 0]
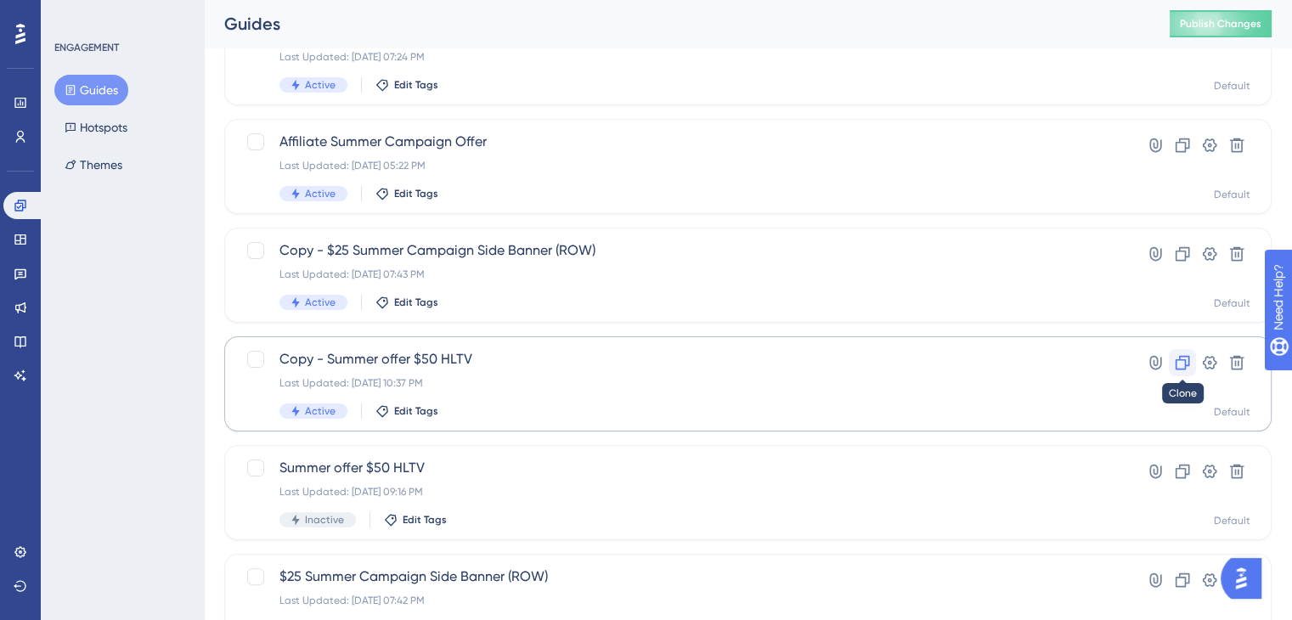
click at [1185, 362] on icon at bounding box center [1183, 363] width 14 height 14
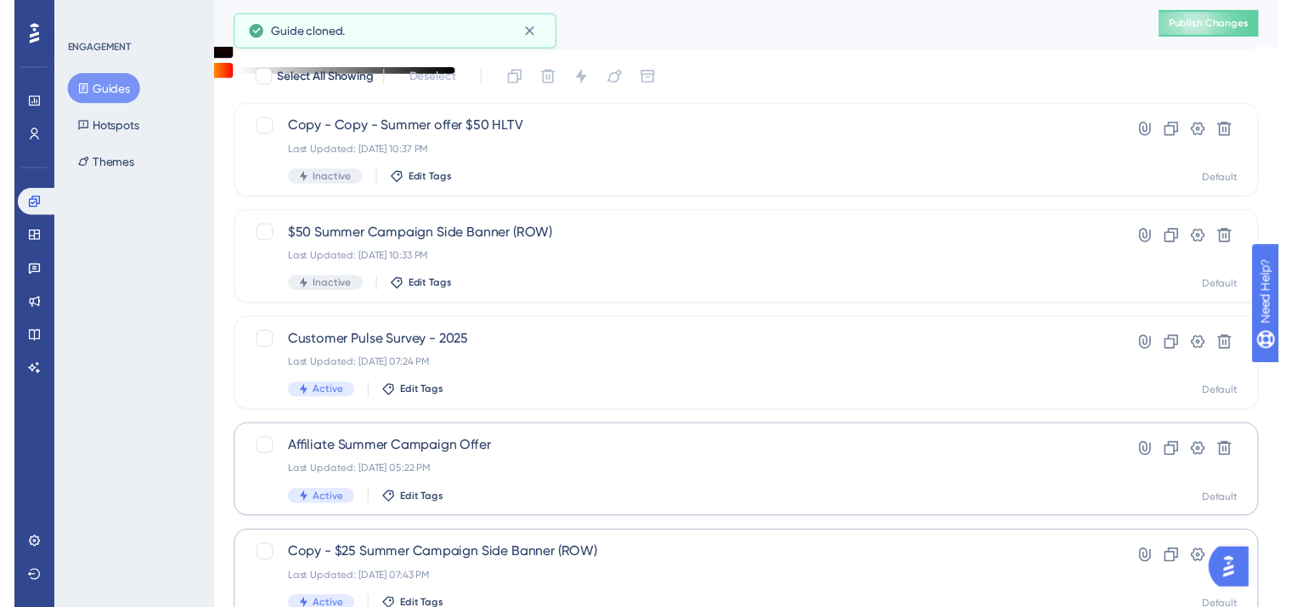
scroll to position [0, 0]
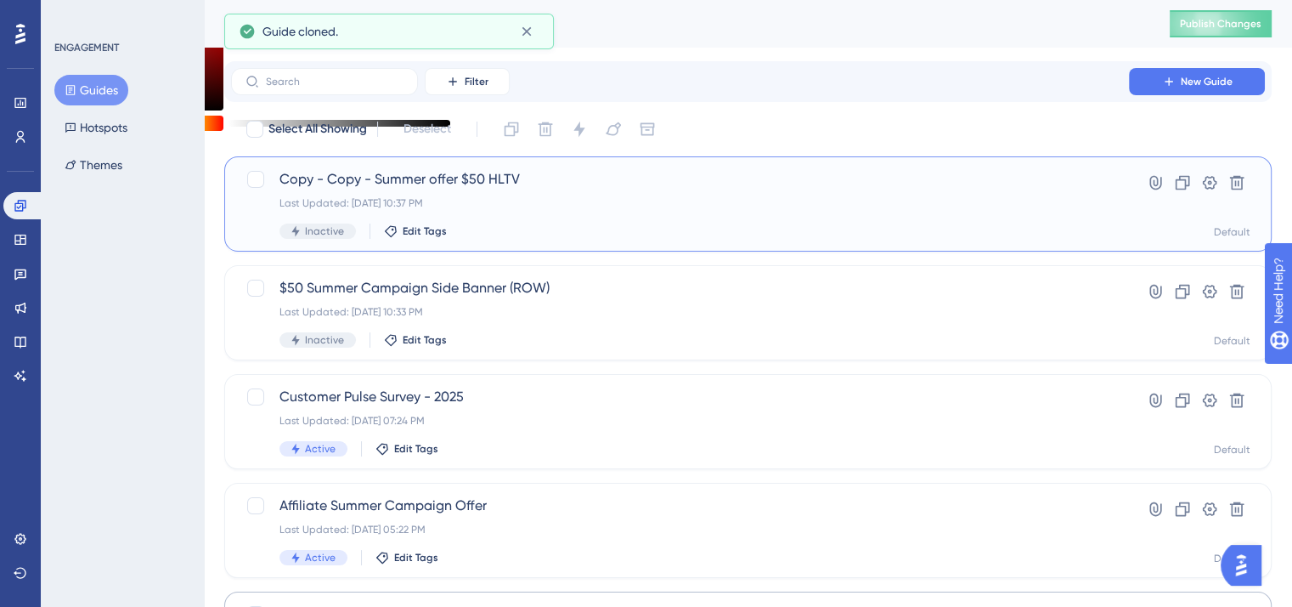
click at [402, 177] on span "Copy - Copy - Summer offer $50 HLTV" at bounding box center [679, 179] width 801 height 20
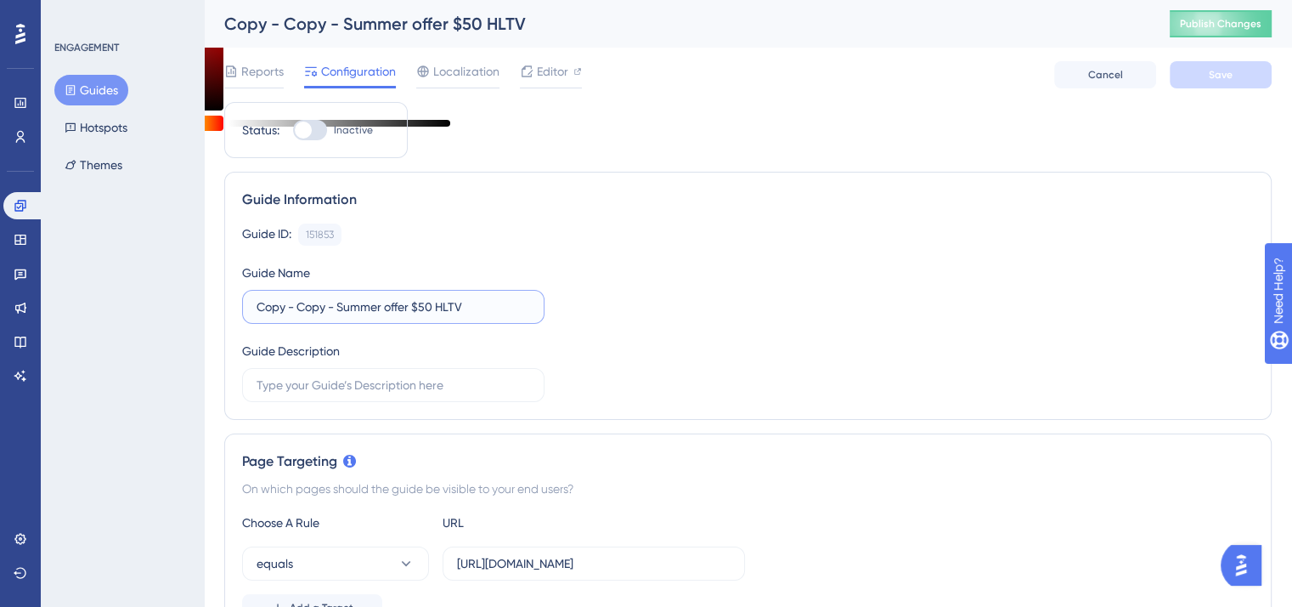
drag, startPoint x: 337, startPoint y: 309, endPoint x: 234, endPoint y: 312, distance: 103.7
click at [234, 312] on div "Guide Information Guide ID: 151853 Copy Guide Name Copy - Copy - Summer offer $…" at bounding box center [747, 296] width 1047 height 248
type input "$50 Summer Campaign HLTV (A)"
click at [1202, 76] on button "Save" at bounding box center [1221, 74] width 102 height 27
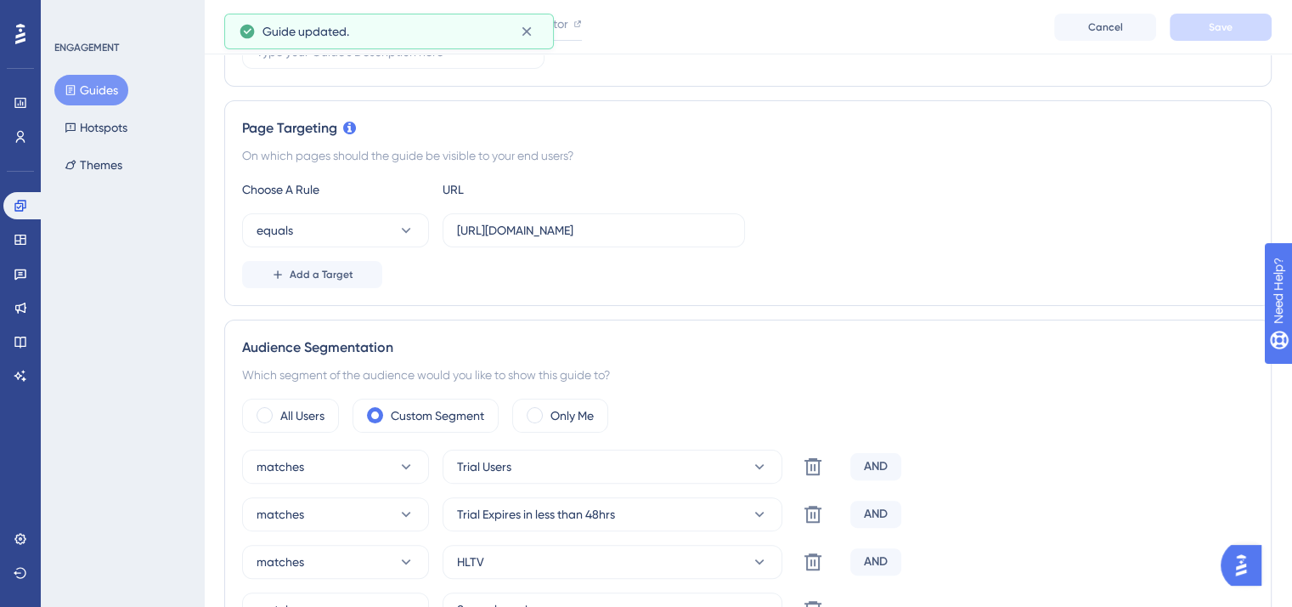
scroll to position [510, 0]
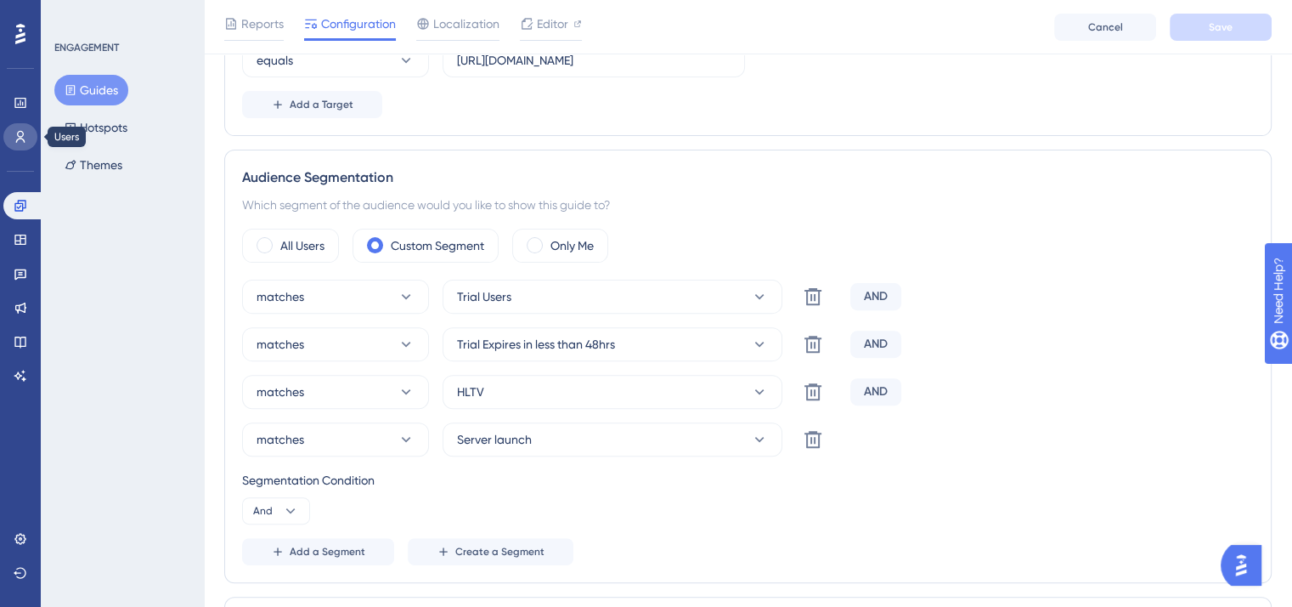
click at [20, 141] on icon at bounding box center [21, 137] width 14 height 14
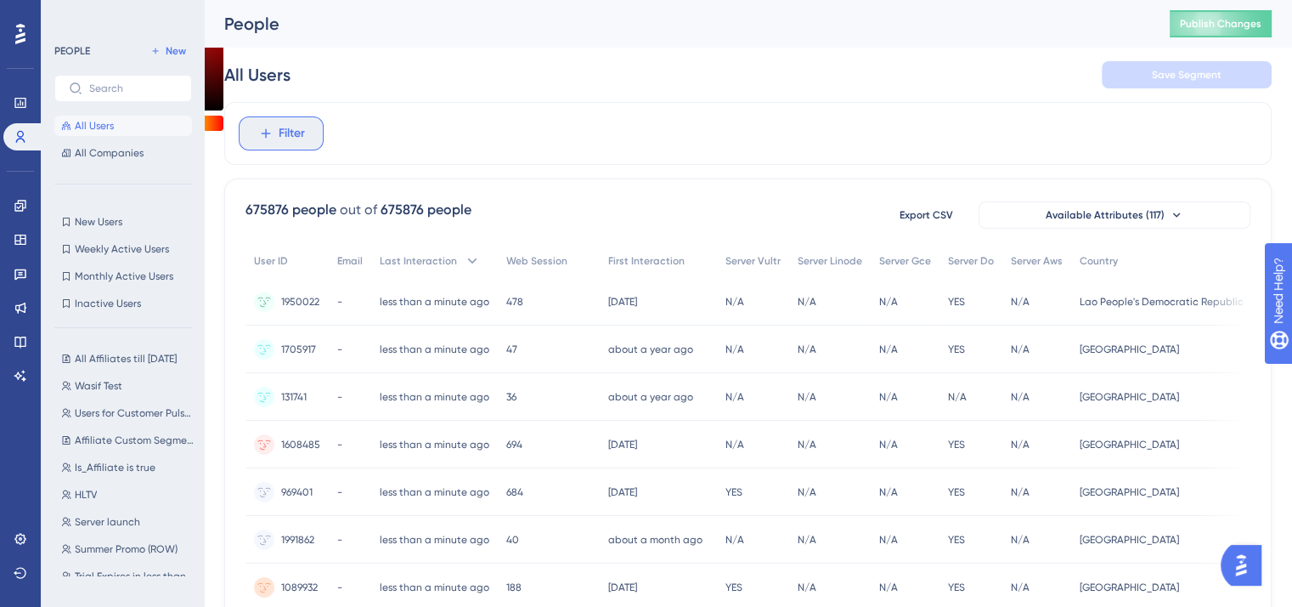
click at [272, 142] on button "Filter" at bounding box center [281, 133] width 85 height 34
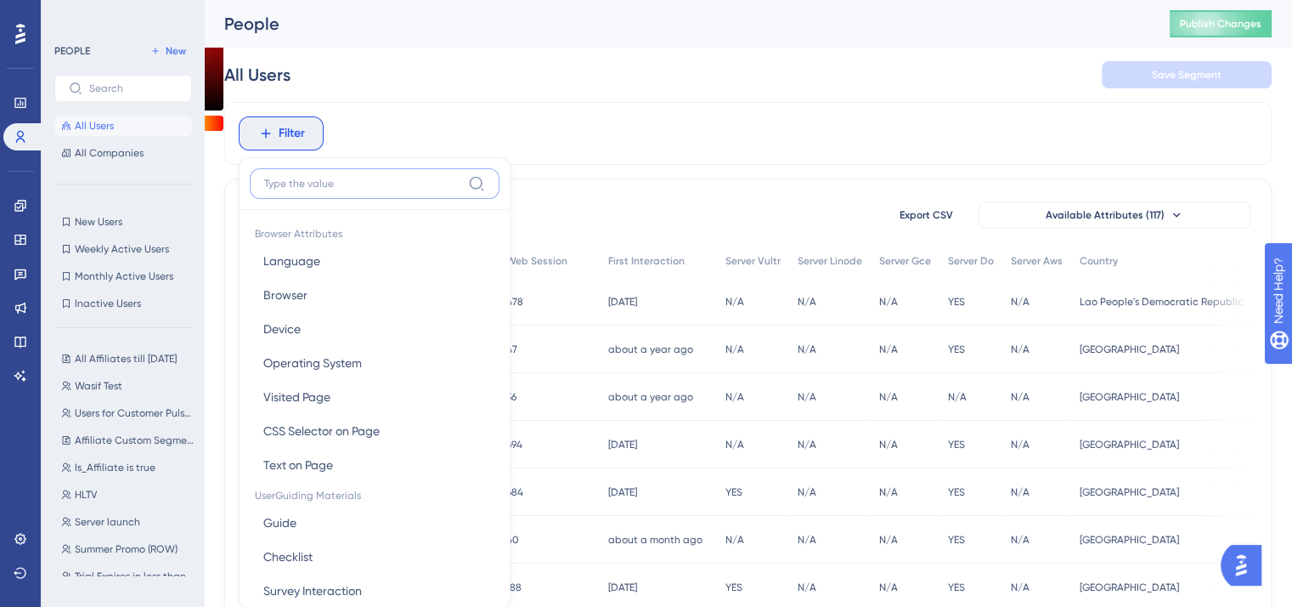
scroll to position [79, 0]
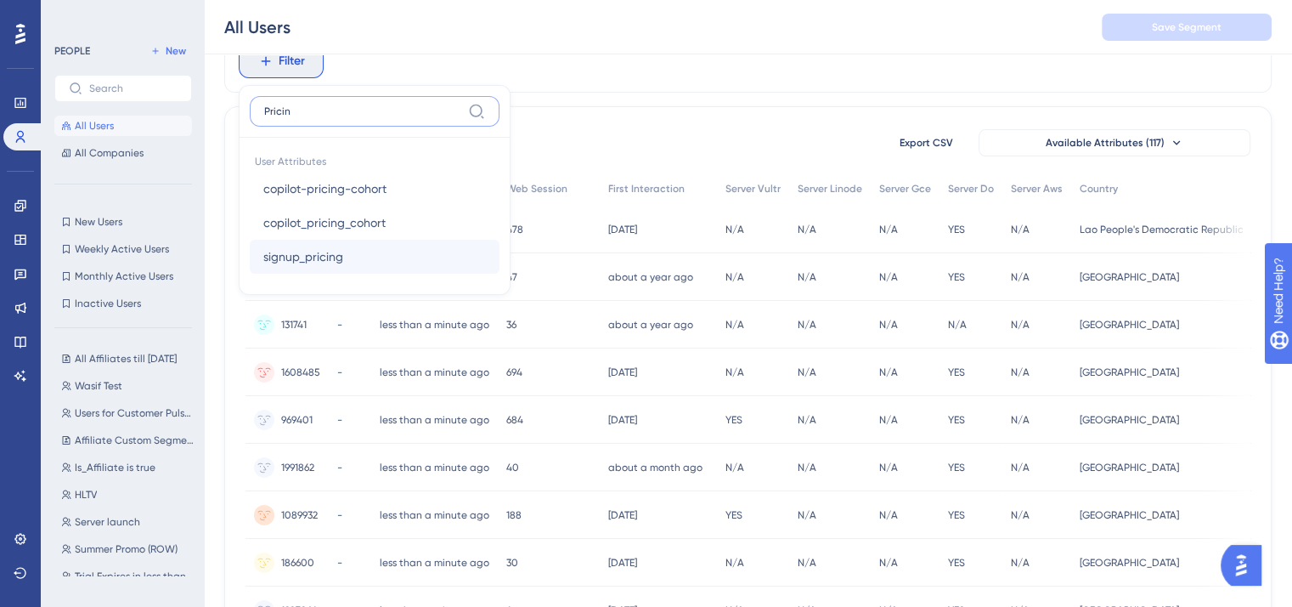
type input "Pricin"
click at [358, 262] on button "signup_pricing signup_pricing" at bounding box center [375, 257] width 250 height 34
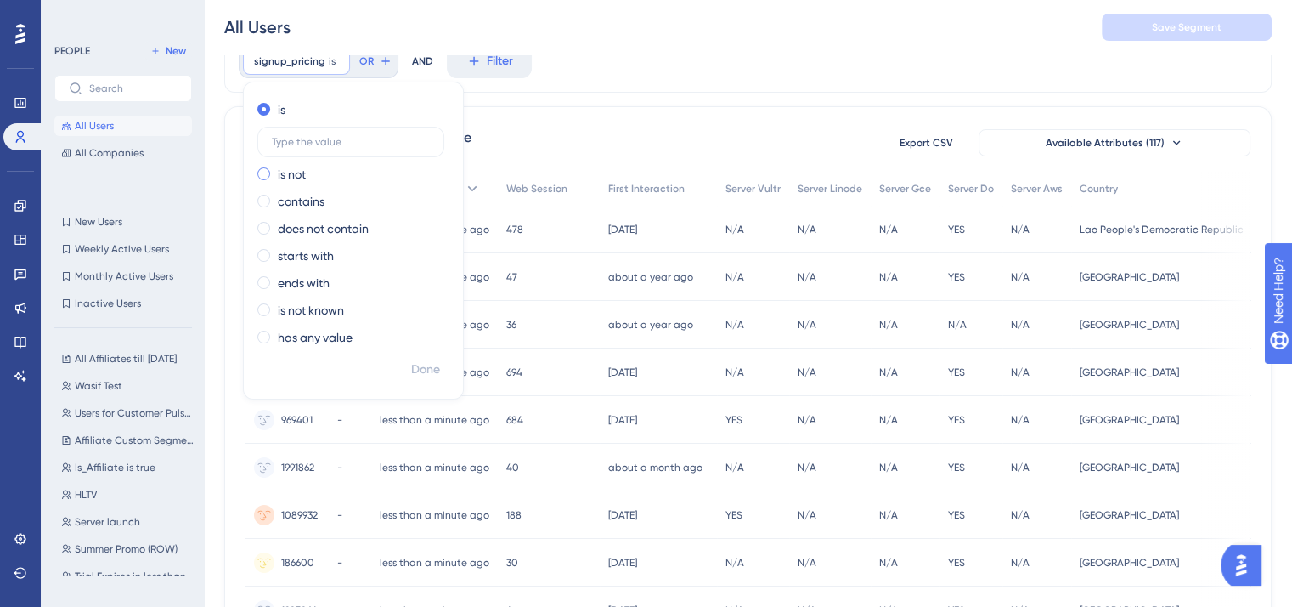
type input "A"
type input "a"
click at [425, 371] on span "Done" at bounding box center [425, 369] width 29 height 20
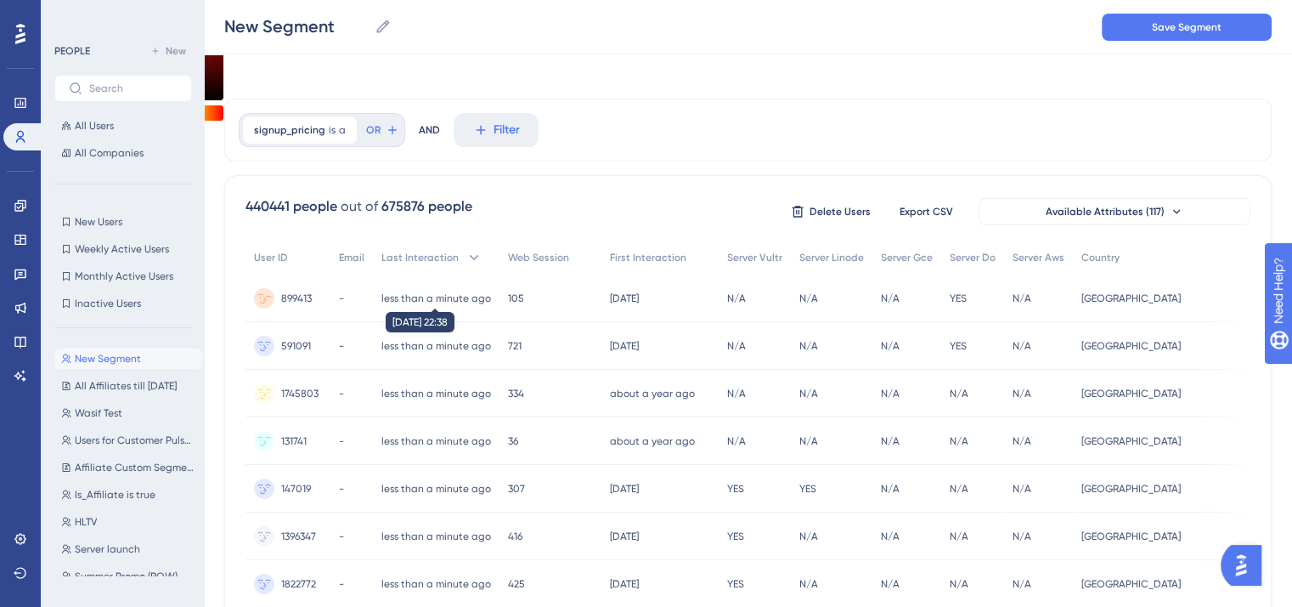
scroll to position [0, 0]
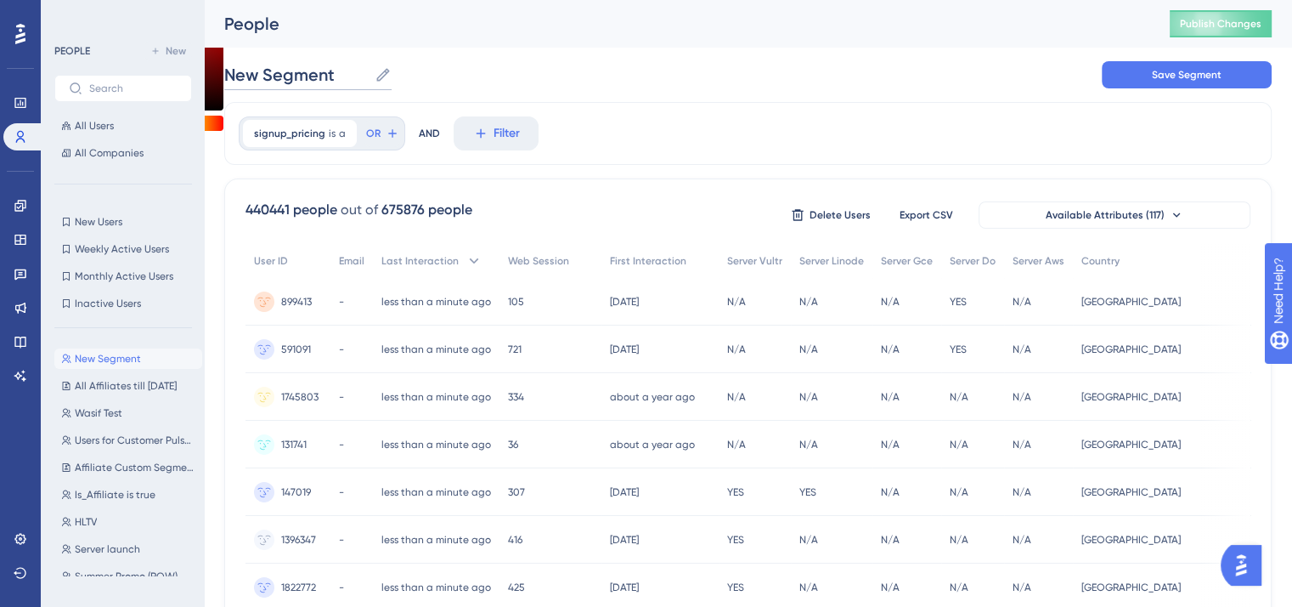
click at [297, 72] on input "New Segment" at bounding box center [296, 75] width 144 height 24
click at [1214, 69] on span "Save Segment" at bounding box center [1187, 75] width 70 height 14
click at [301, 76] on input "Pricing A-2022714" at bounding box center [310, 75] width 172 height 24
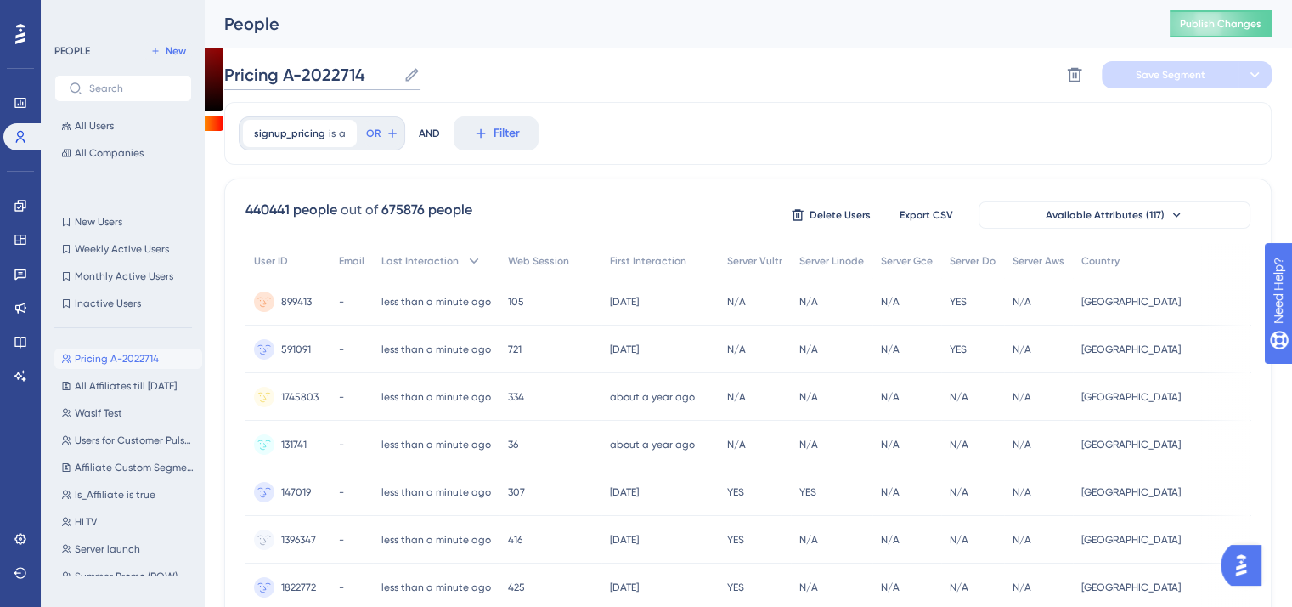
click at [301, 76] on input "Pricing A-2022714" at bounding box center [310, 75] width 172 height 24
click at [1125, 81] on button "Save Segment" at bounding box center [1170, 74] width 136 height 27
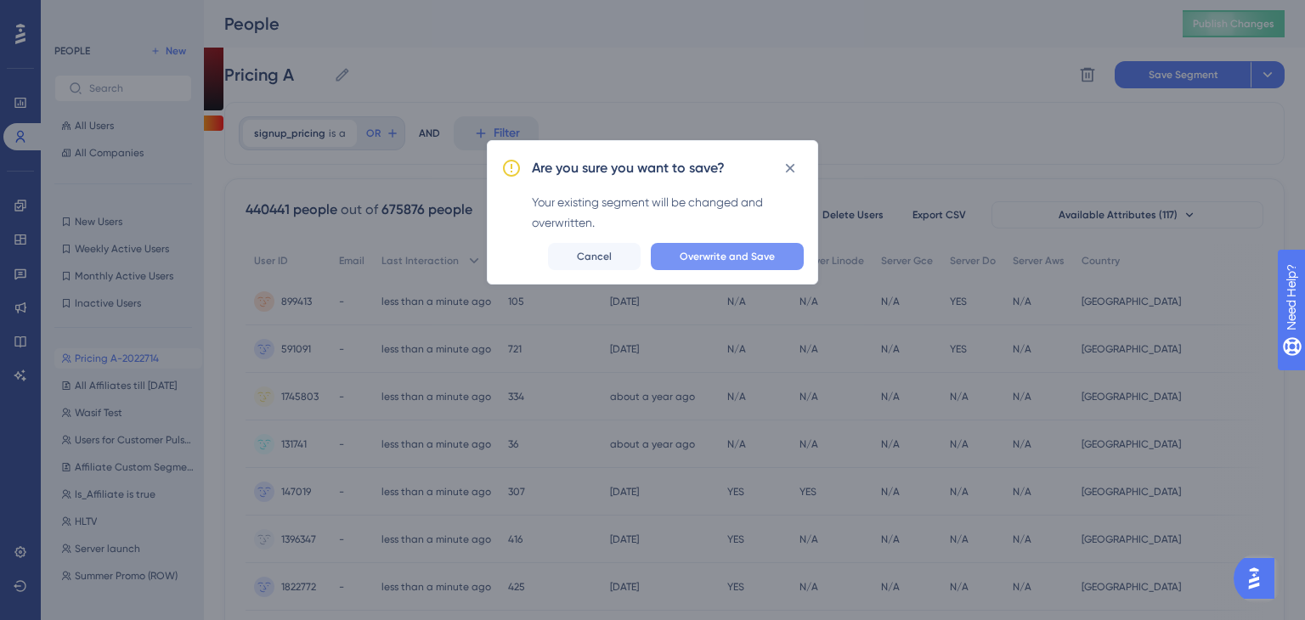
click at [693, 262] on span "Overwrite and Save" at bounding box center [727, 257] width 95 height 14
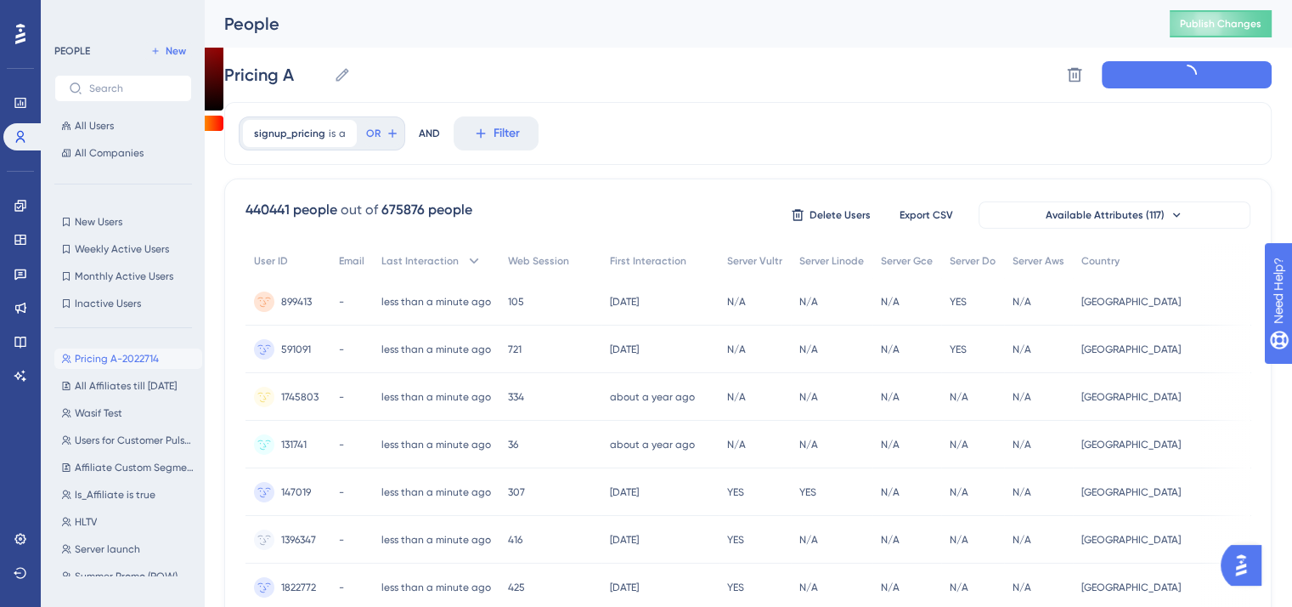
type input "Pricing A-1"
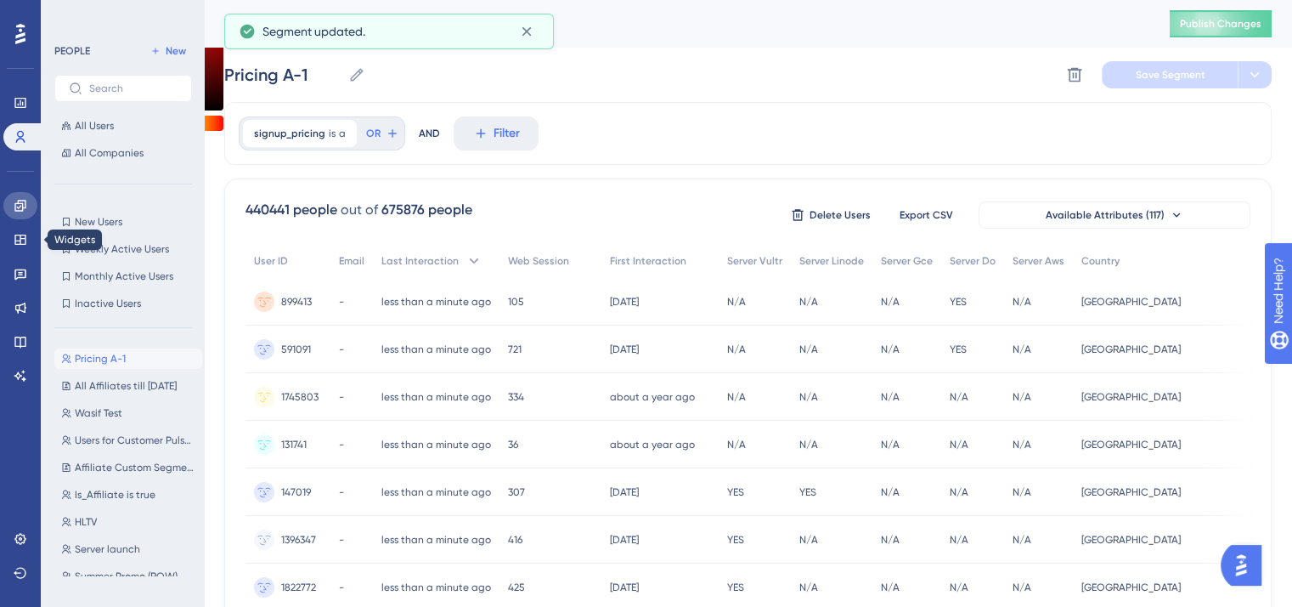
click at [19, 215] on link at bounding box center [20, 205] width 34 height 27
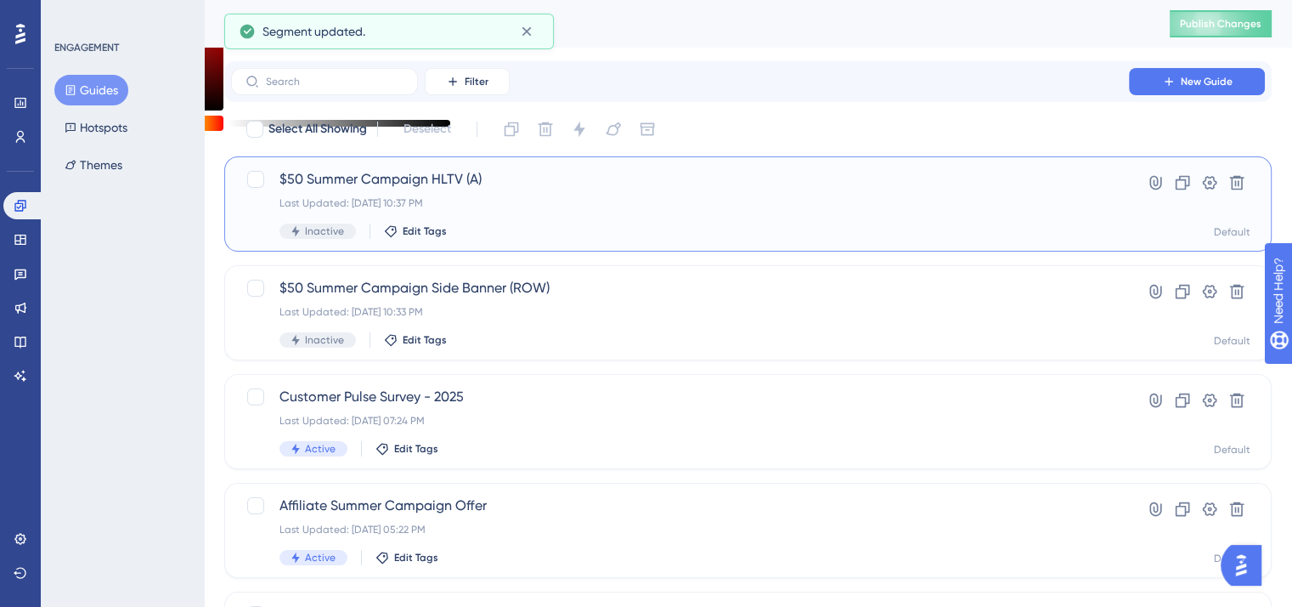
click at [418, 183] on span "$50 Summer Campaign HLTV (A)" at bounding box center [679, 179] width 801 height 20
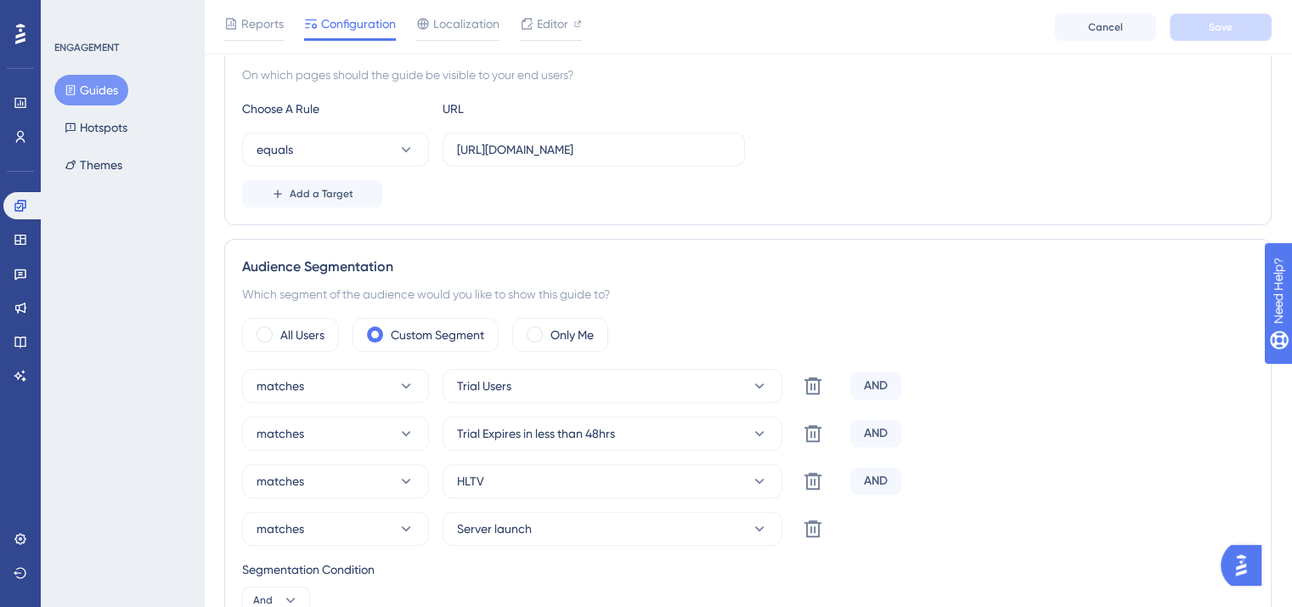
scroll to position [510, 0]
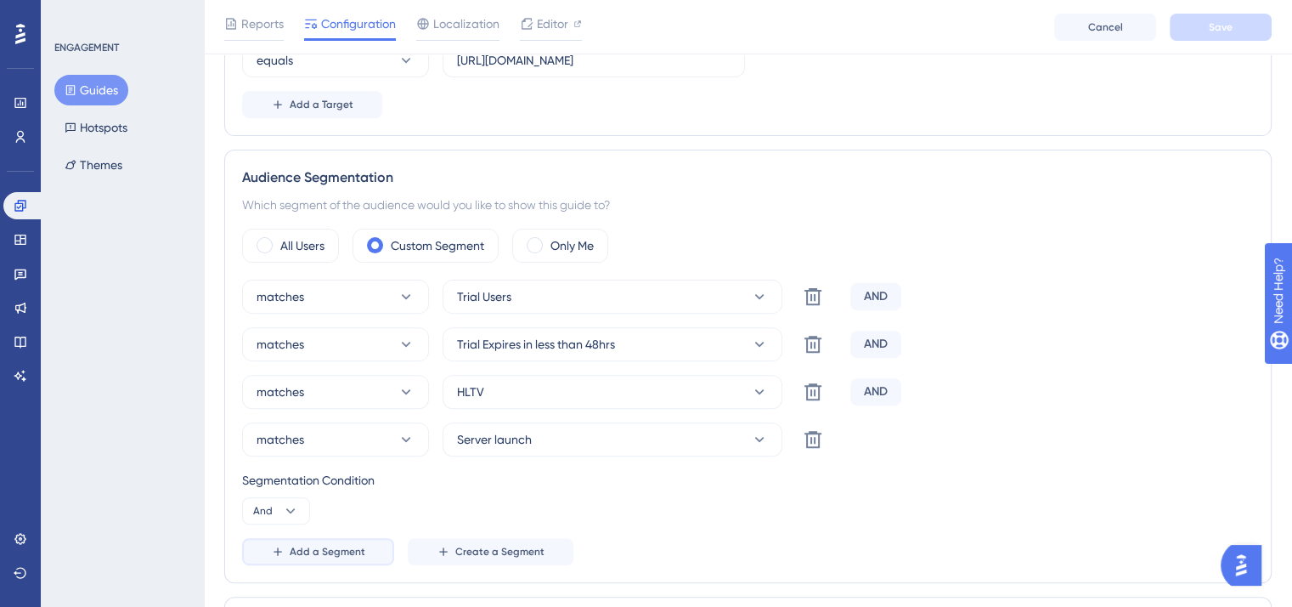
click at [381, 553] on button "Add a Segment" at bounding box center [318, 551] width 152 height 27
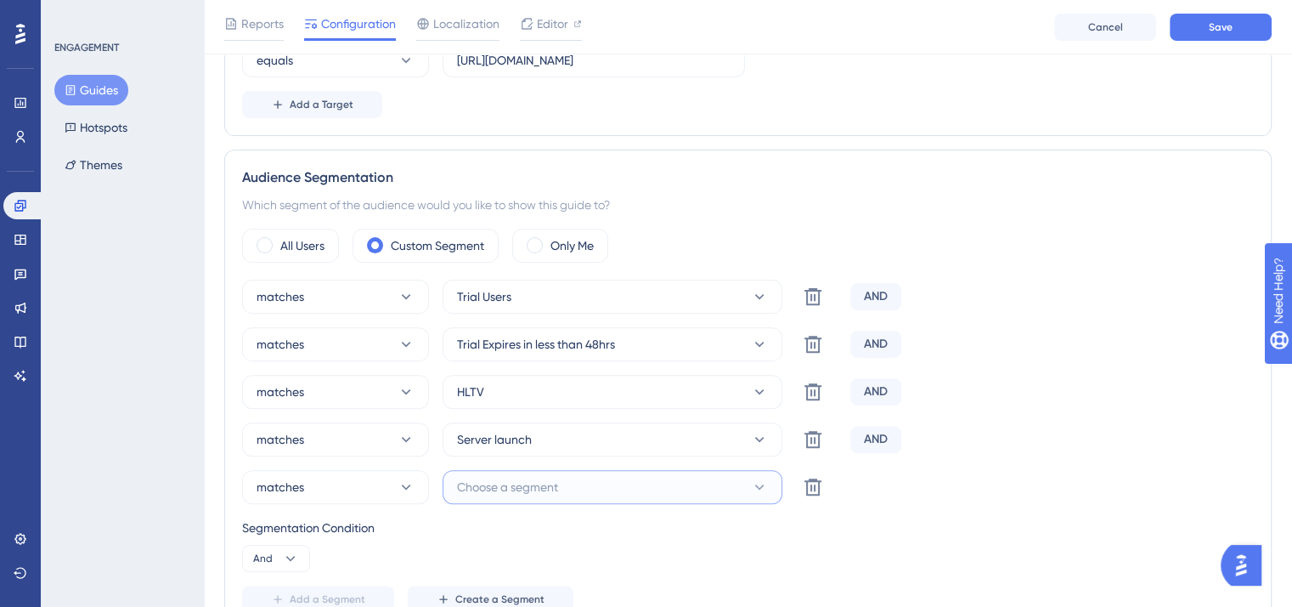
click at [533, 486] on span "Choose a segment" at bounding box center [507, 487] width 101 height 20
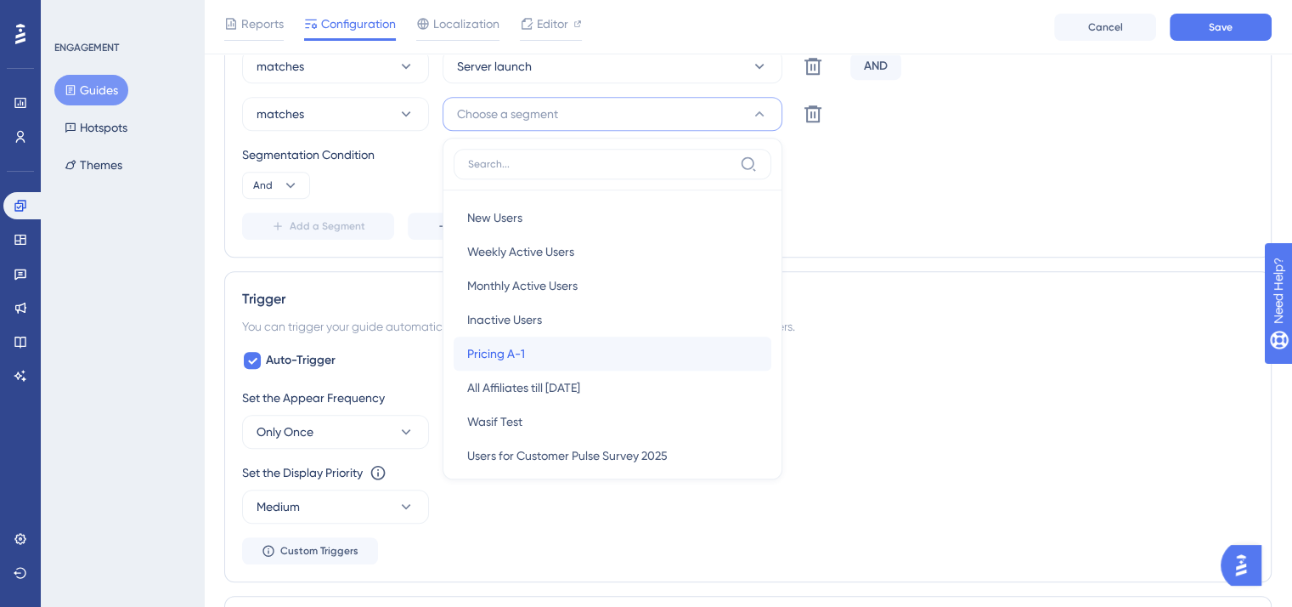
click at [549, 351] on div "Pricing A-1 Pricing A-1" at bounding box center [612, 353] width 291 height 34
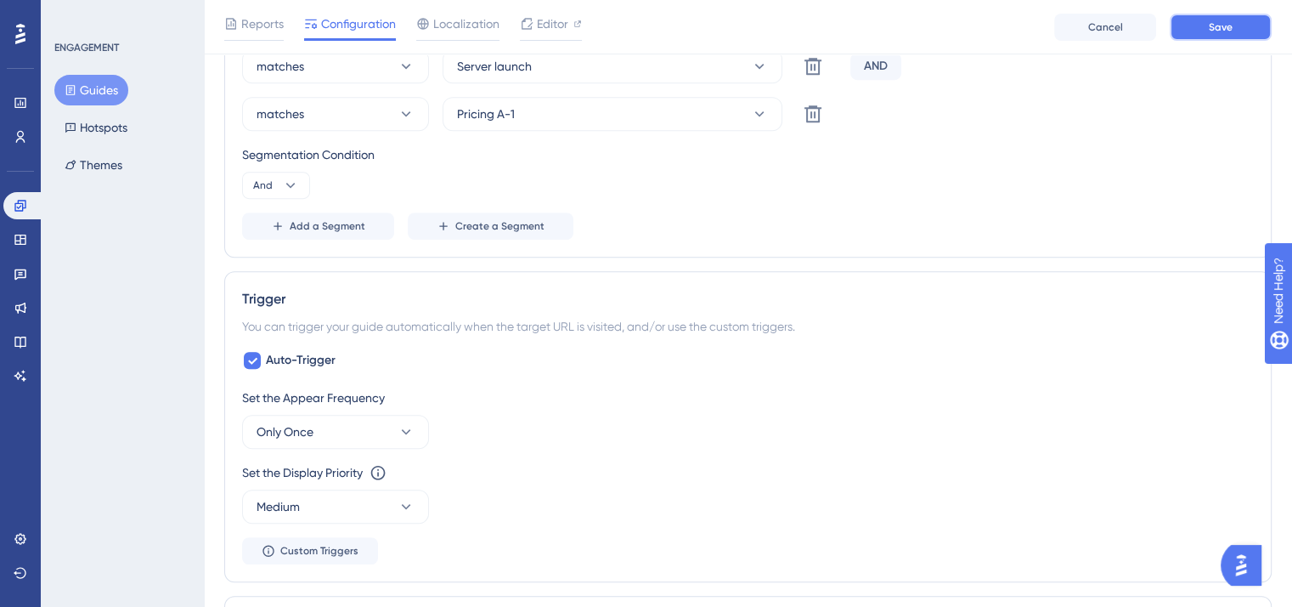
click at [1247, 29] on button "Save" at bounding box center [1221, 27] width 102 height 27
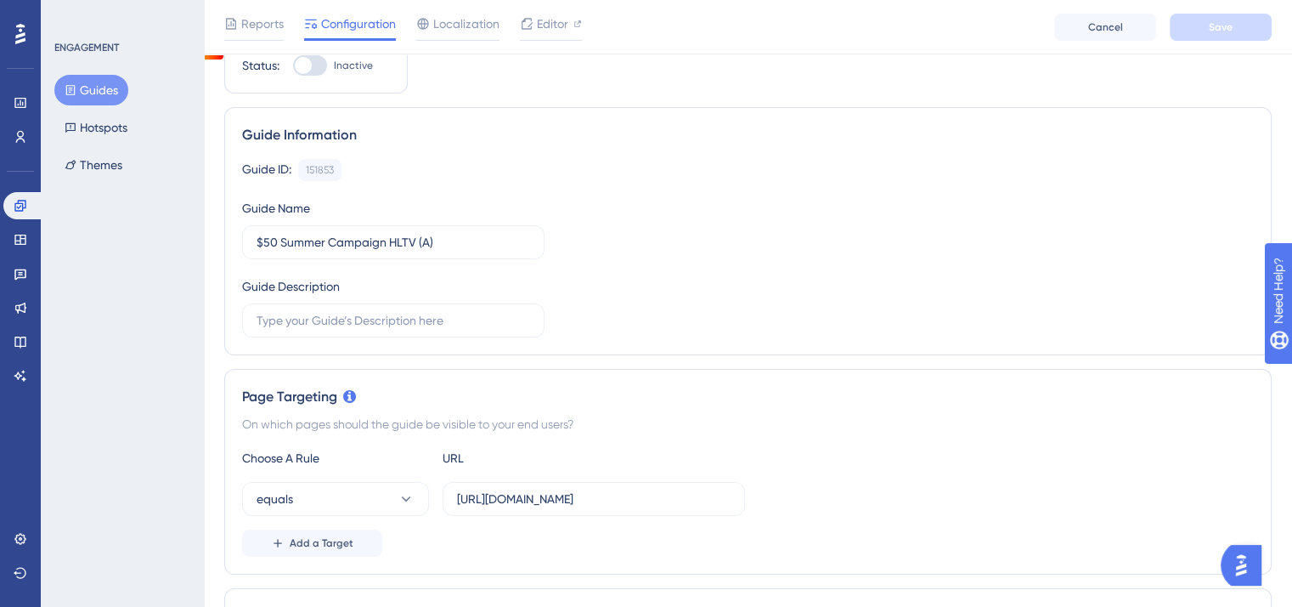
scroll to position [0, 0]
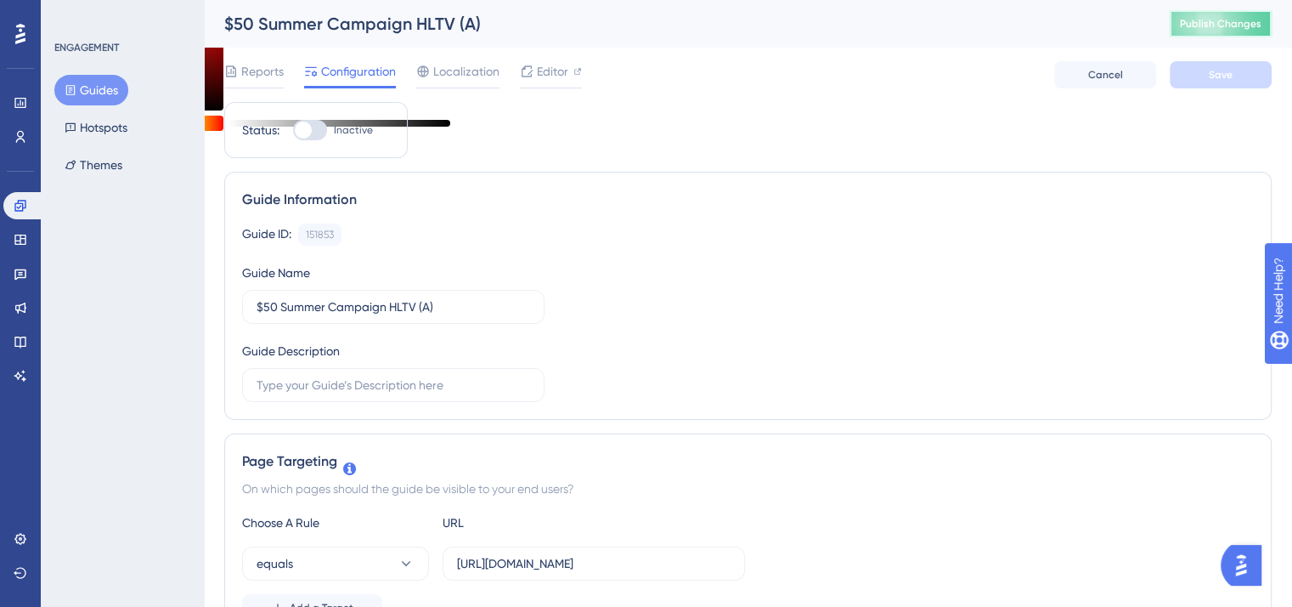
click at [1220, 23] on span "Publish Changes" at bounding box center [1221, 24] width 82 height 14
click at [9, 206] on link at bounding box center [23, 205] width 41 height 27
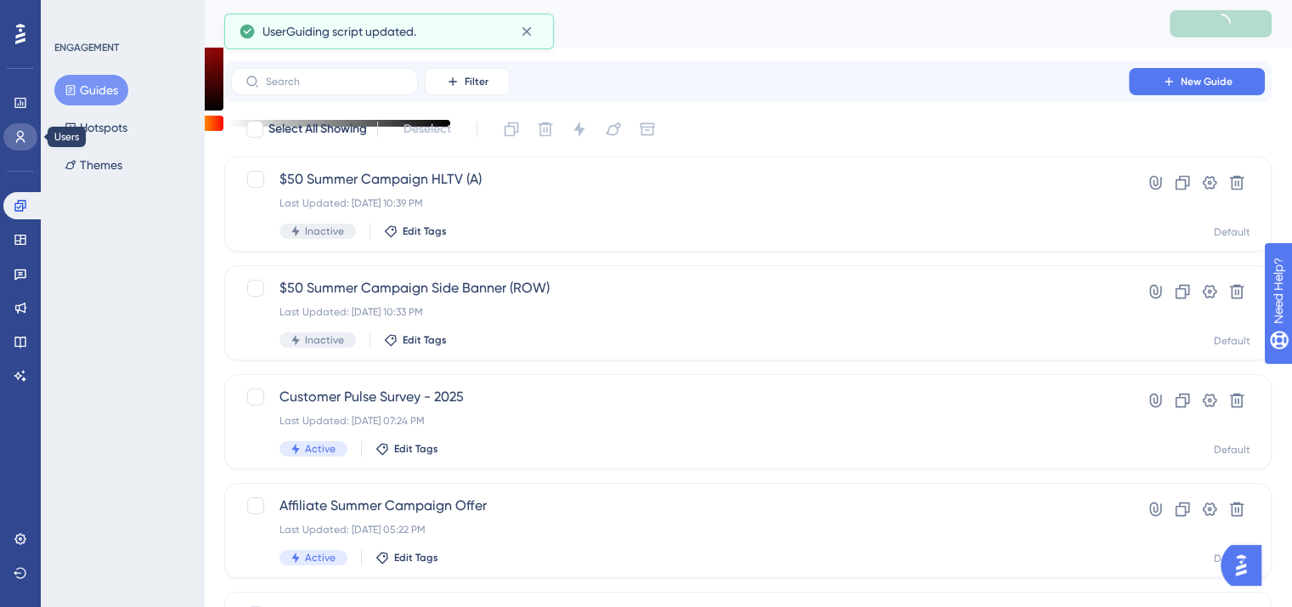
click at [17, 146] on link at bounding box center [20, 136] width 34 height 27
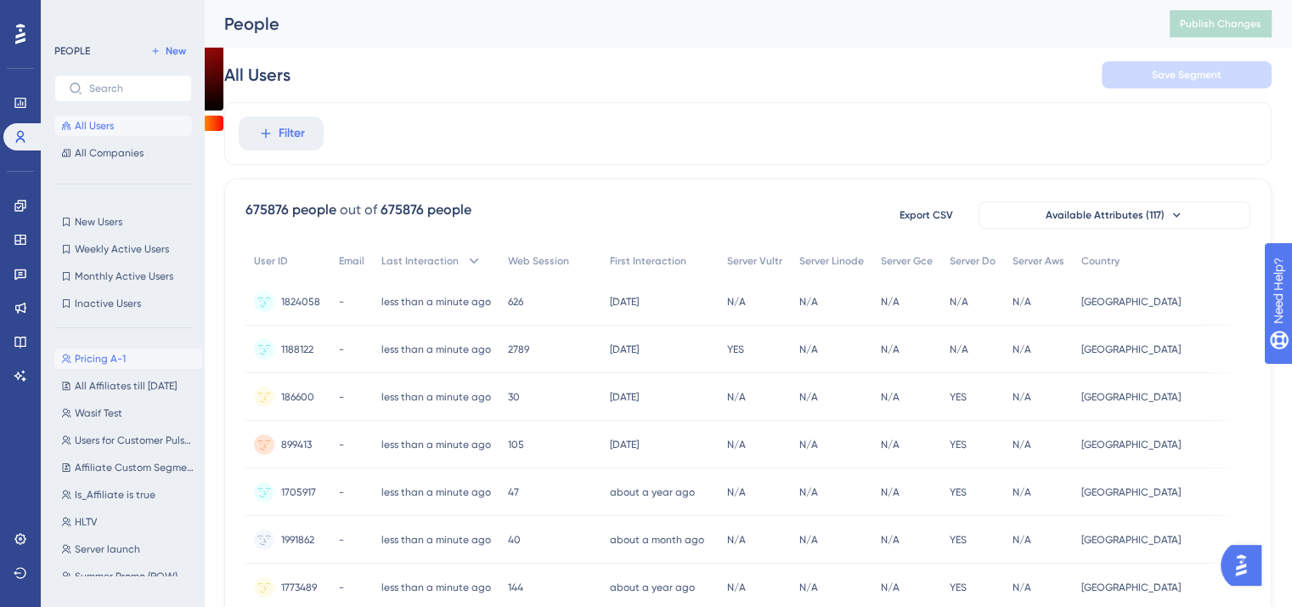
click at [122, 354] on span "Pricing A-1" at bounding box center [100, 359] width 51 height 14
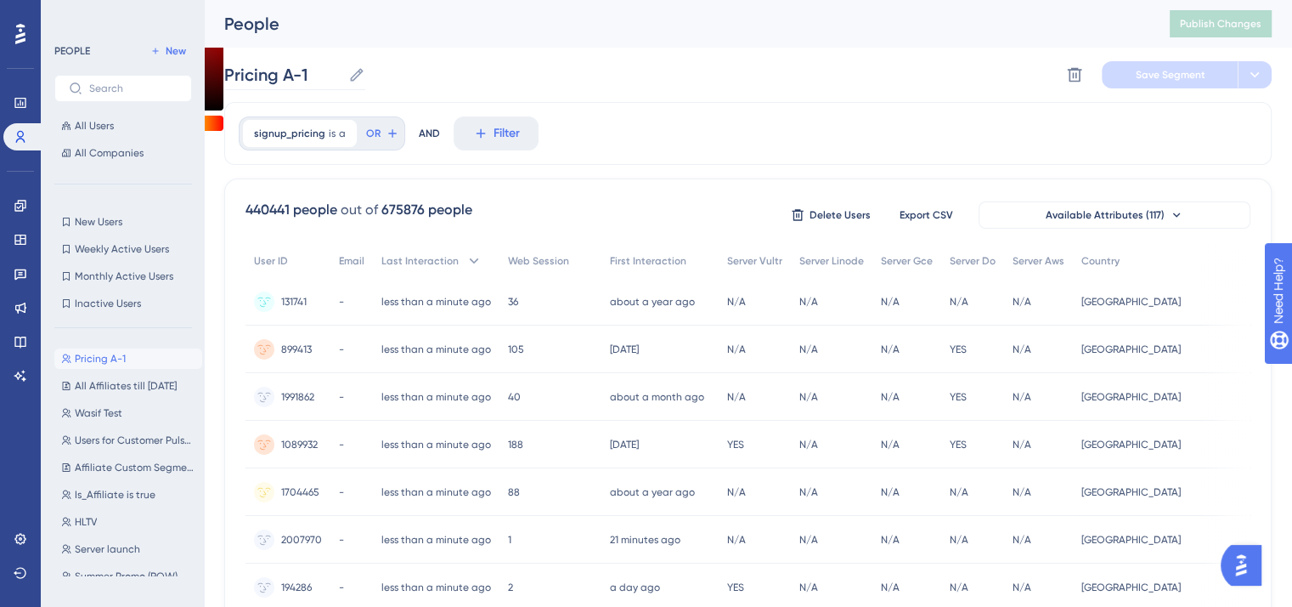
click at [353, 76] on icon at bounding box center [356, 74] width 17 height 17
click at [341, 76] on input "Pricing A-1" at bounding box center [282, 75] width 117 height 24
click at [1142, 89] on div "Pricing A Pricing A Delete Segment Save Segment Actions" at bounding box center [747, 75] width 1047 height 54
click at [1152, 73] on span "Save Segment" at bounding box center [1171, 75] width 70 height 14
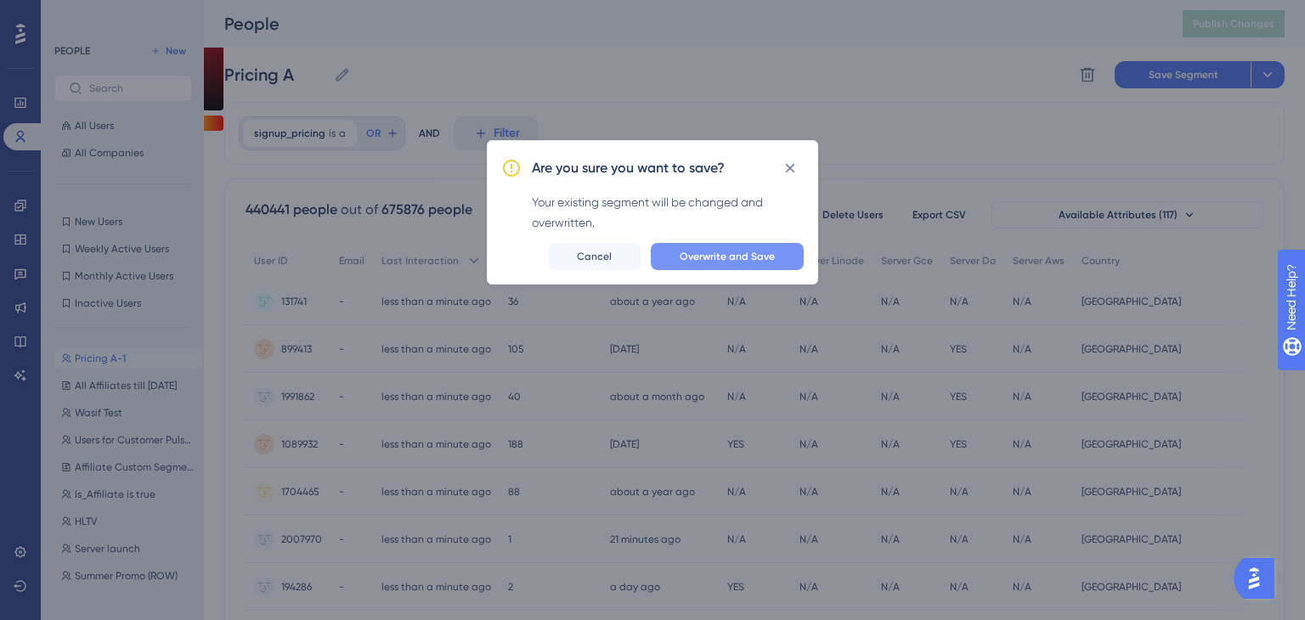
click at [691, 251] on span "Overwrite and Save" at bounding box center [727, 257] width 95 height 14
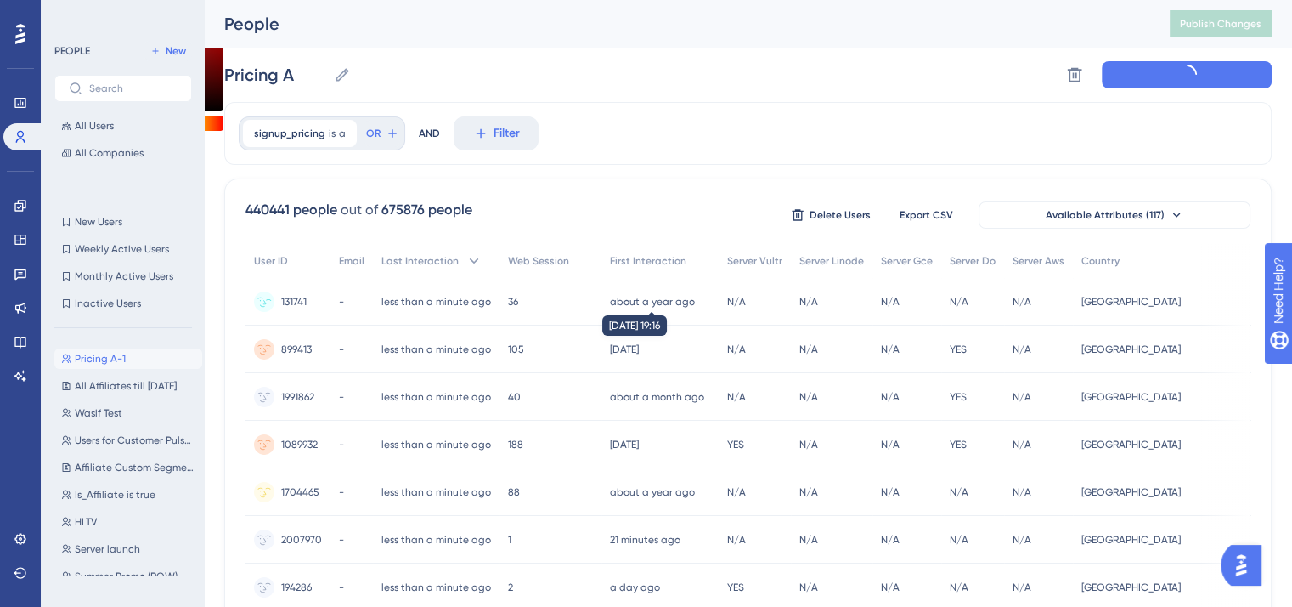
type input "Pricing A-1"
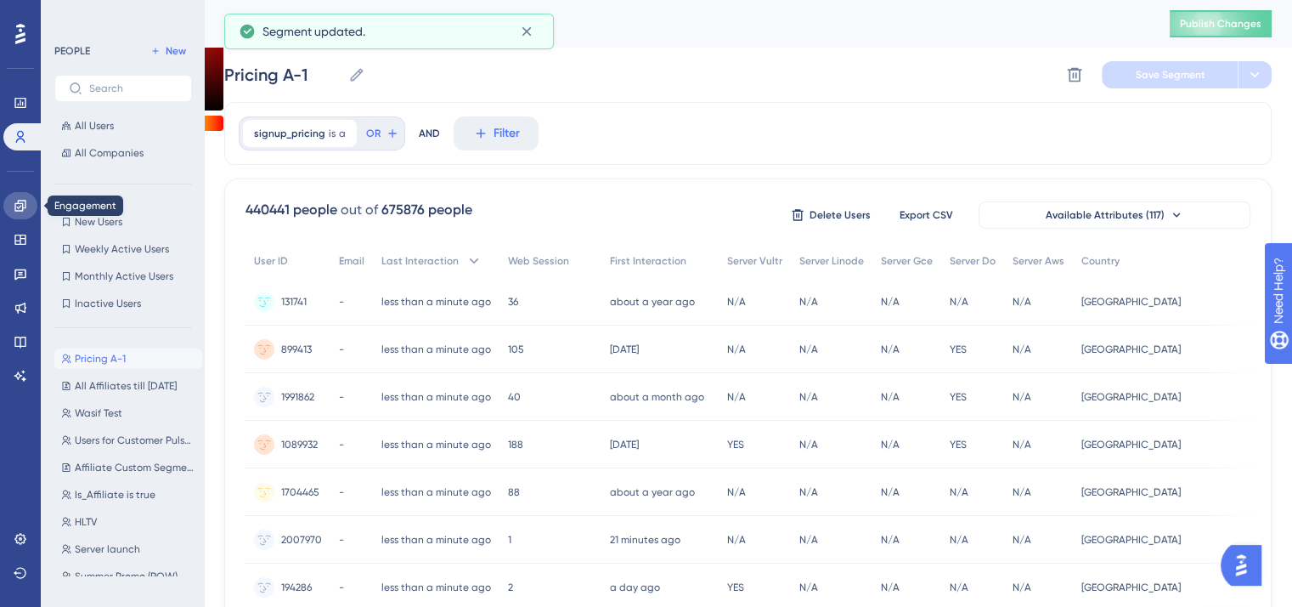
click at [24, 202] on icon at bounding box center [21, 206] width 14 height 14
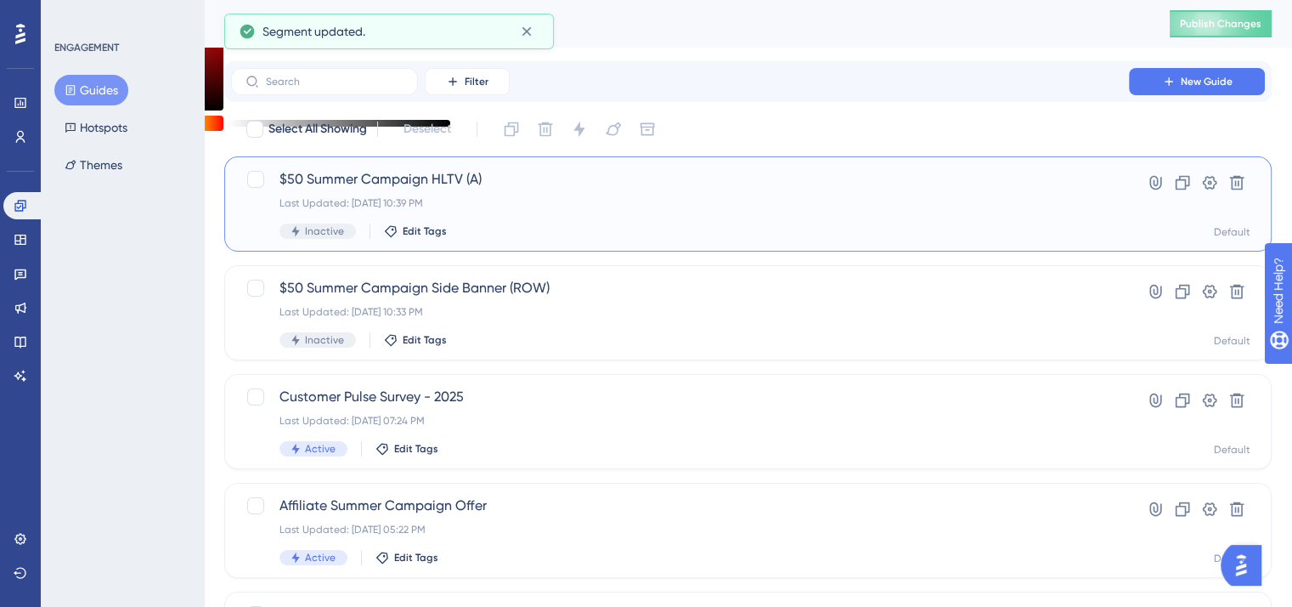
click at [428, 177] on span "$50 Summer Campaign HLTV (A)" at bounding box center [679, 179] width 801 height 20
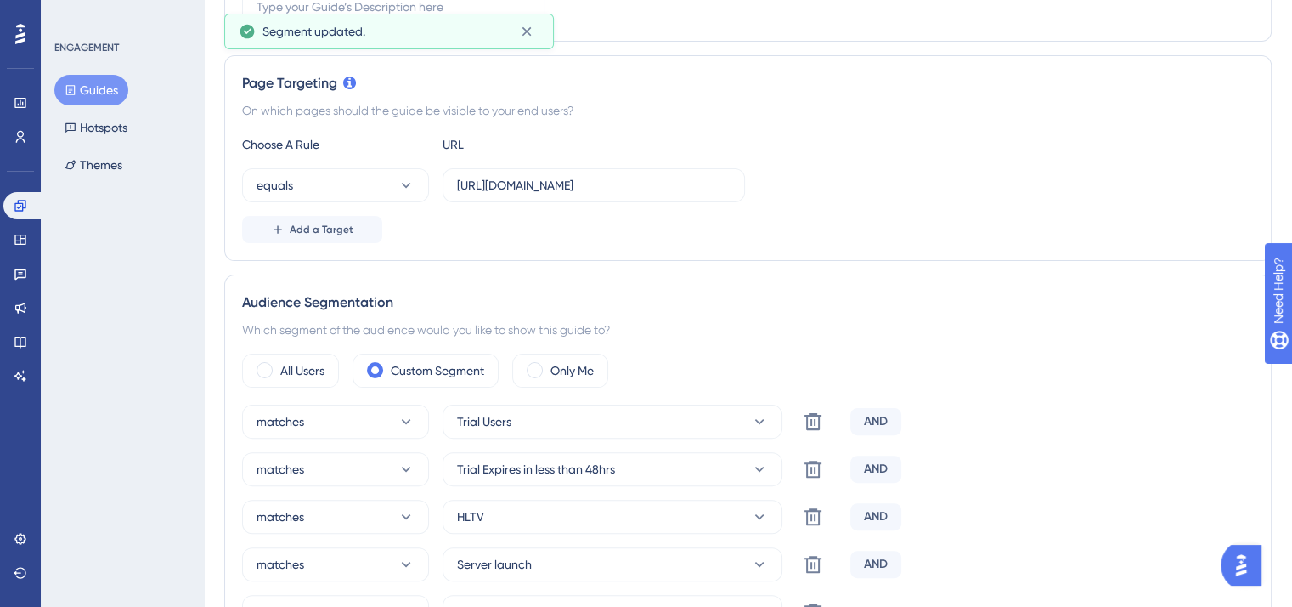
scroll to position [595, 0]
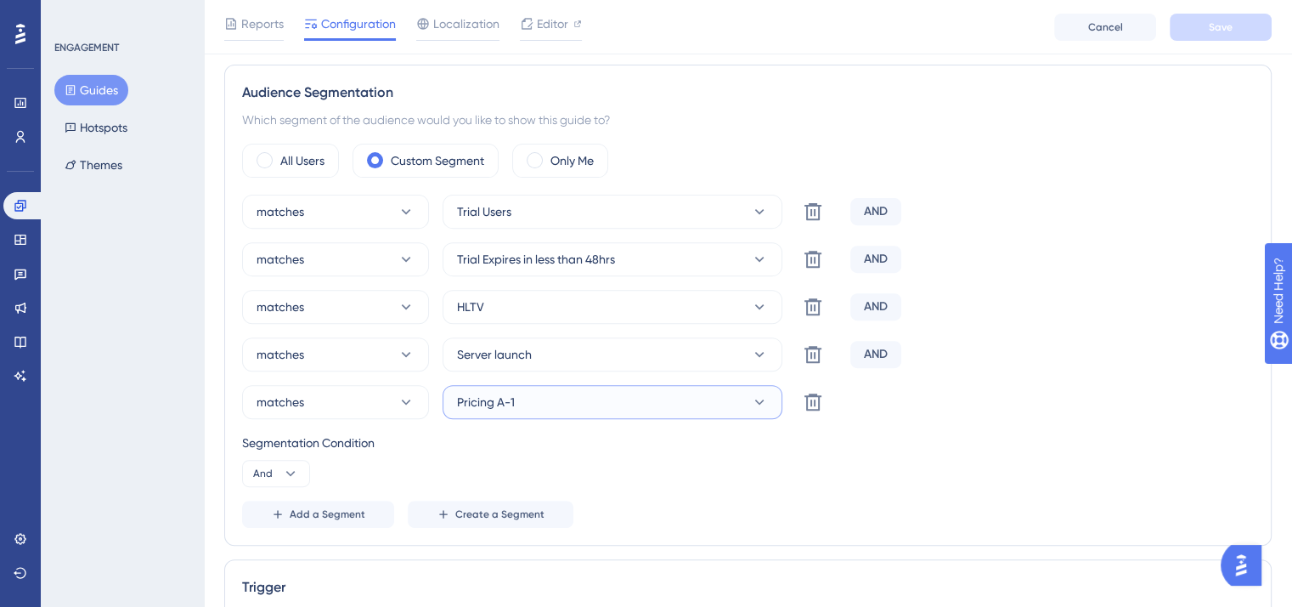
click at [548, 404] on button "Pricing A-1" at bounding box center [613, 402] width 340 height 34
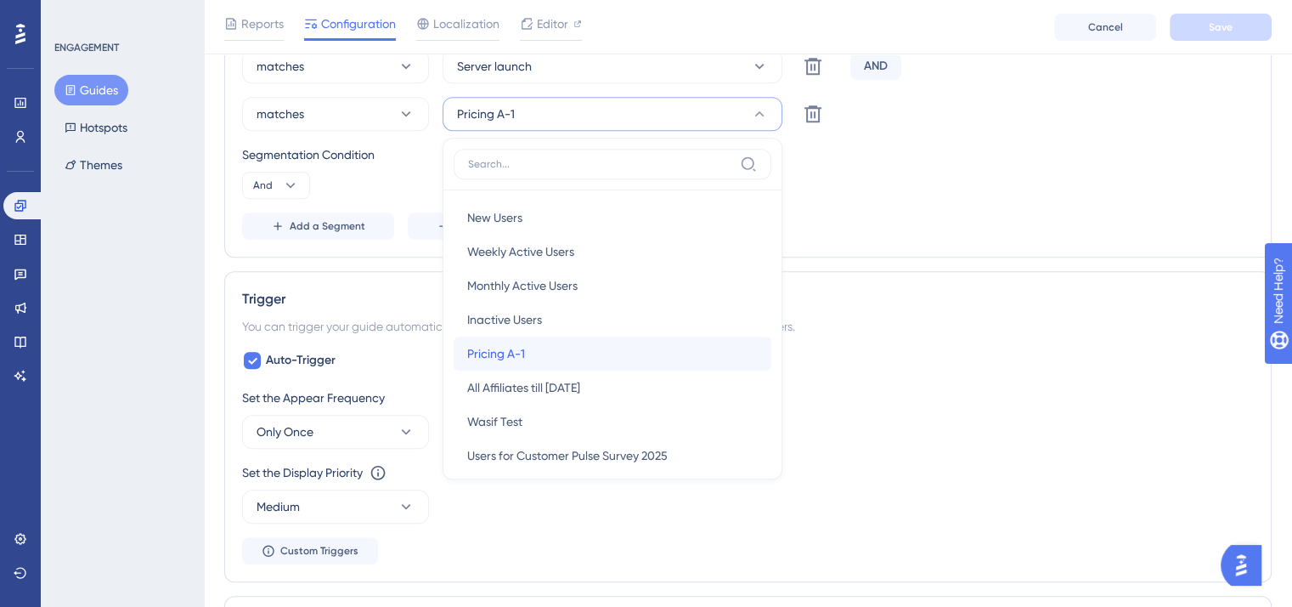
click at [618, 355] on div "Pricing A-1 Pricing A-1" at bounding box center [612, 353] width 291 height 34
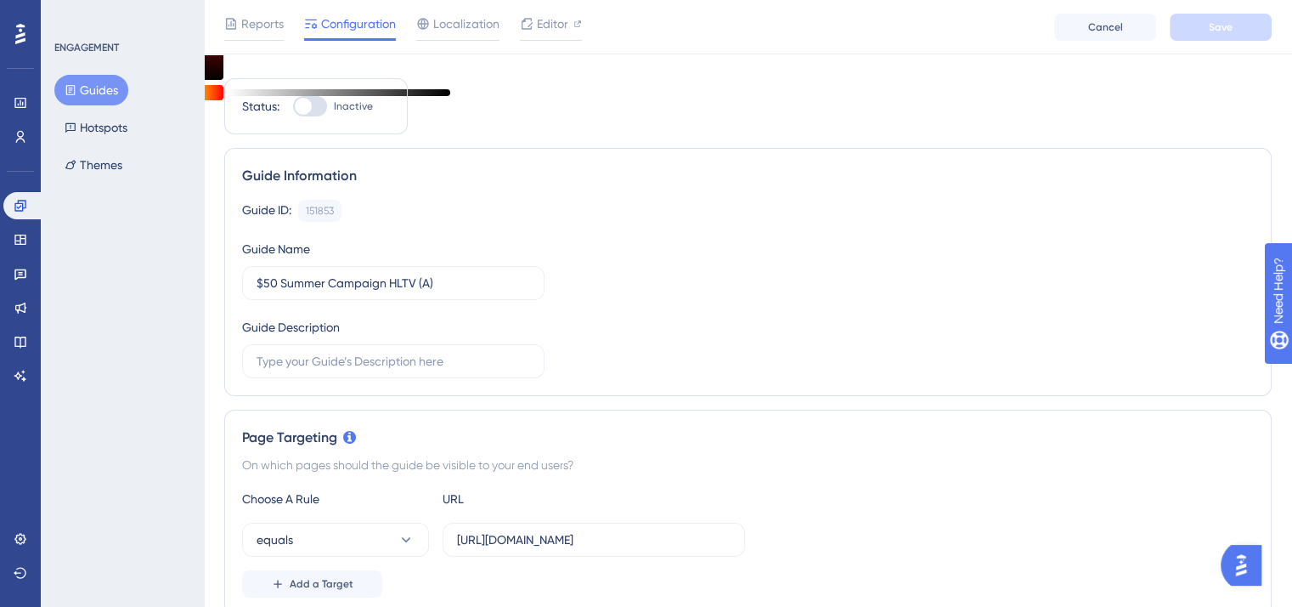
scroll to position [0, 0]
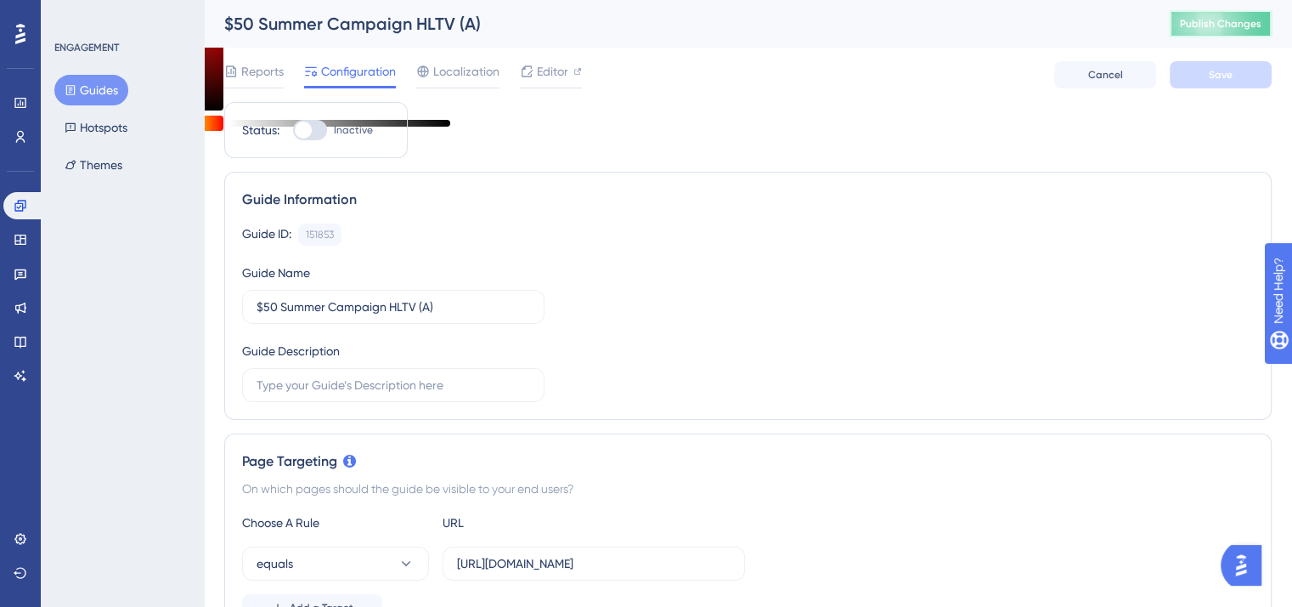
click at [1245, 32] on button "Publish Changes" at bounding box center [1221, 23] width 102 height 27
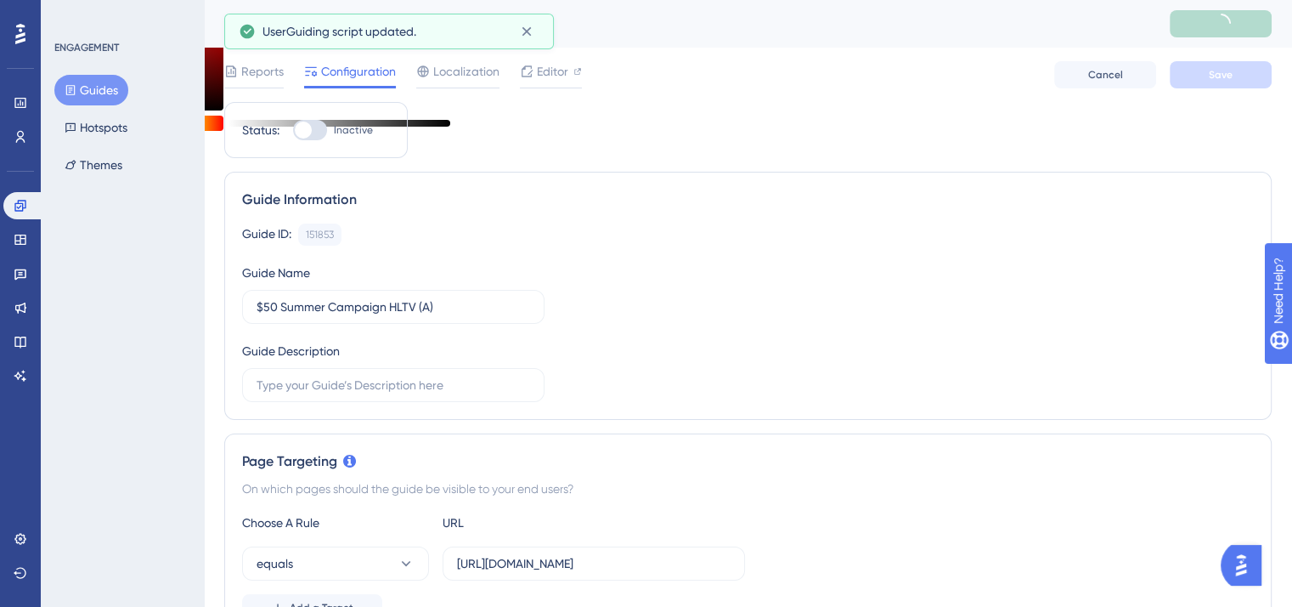
drag, startPoint x: 488, startPoint y: 21, endPoint x: 474, endPoint y: 21, distance: 13.6
click at [474, 21] on div "UserGuiding script updated." at bounding box center [384, 31] width 244 height 20
drag, startPoint x: 404, startPoint y: 308, endPoint x: 246, endPoint y: 310, distance: 158.0
click at [247, 310] on label "$50 Summer Campaign HLTV (A)" at bounding box center [393, 307] width 302 height 34
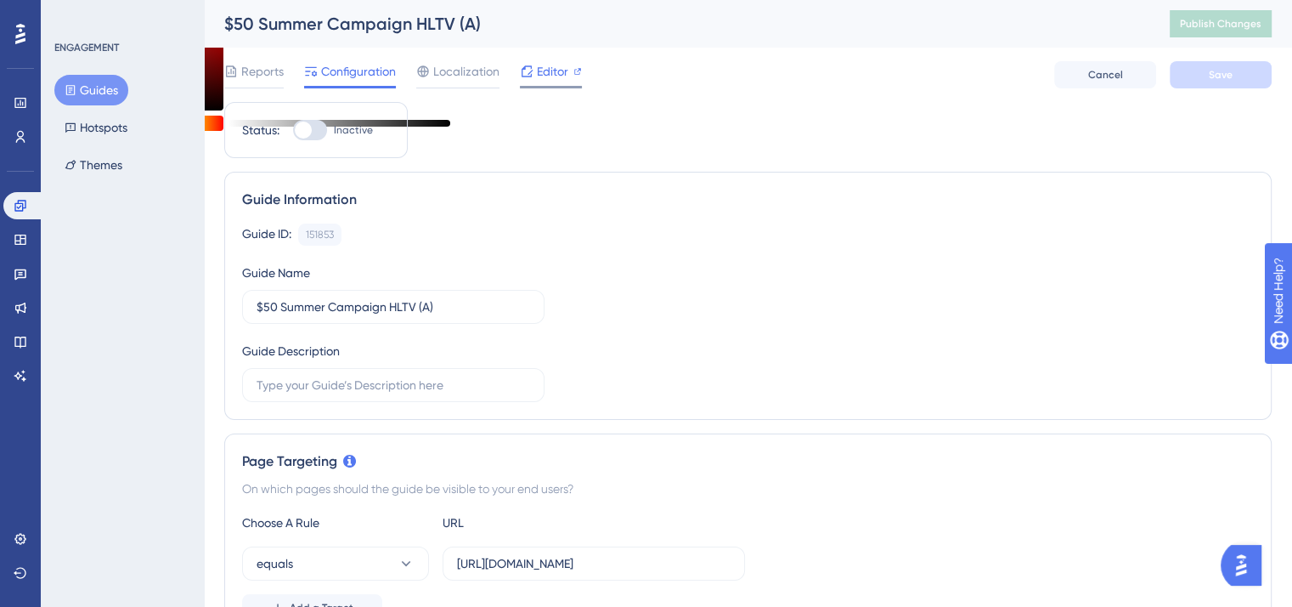
click at [550, 63] on span "Editor" at bounding box center [552, 71] width 31 height 20
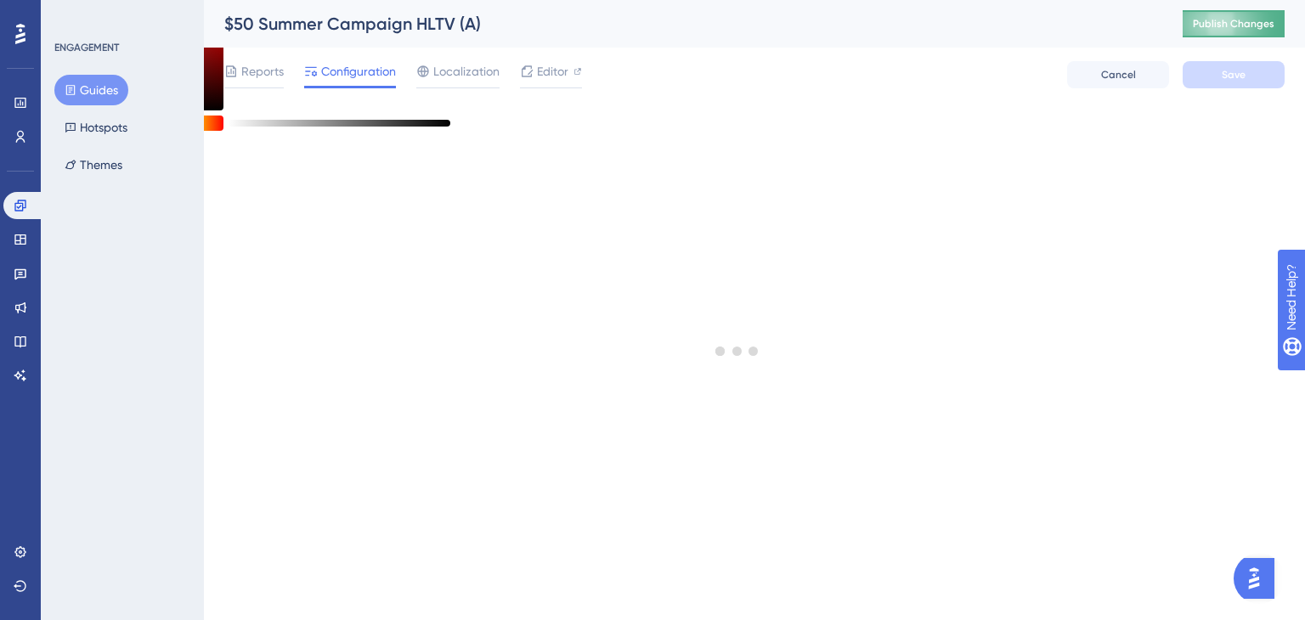
click at [1235, 18] on span "Publish Changes" at bounding box center [1234, 24] width 82 height 14
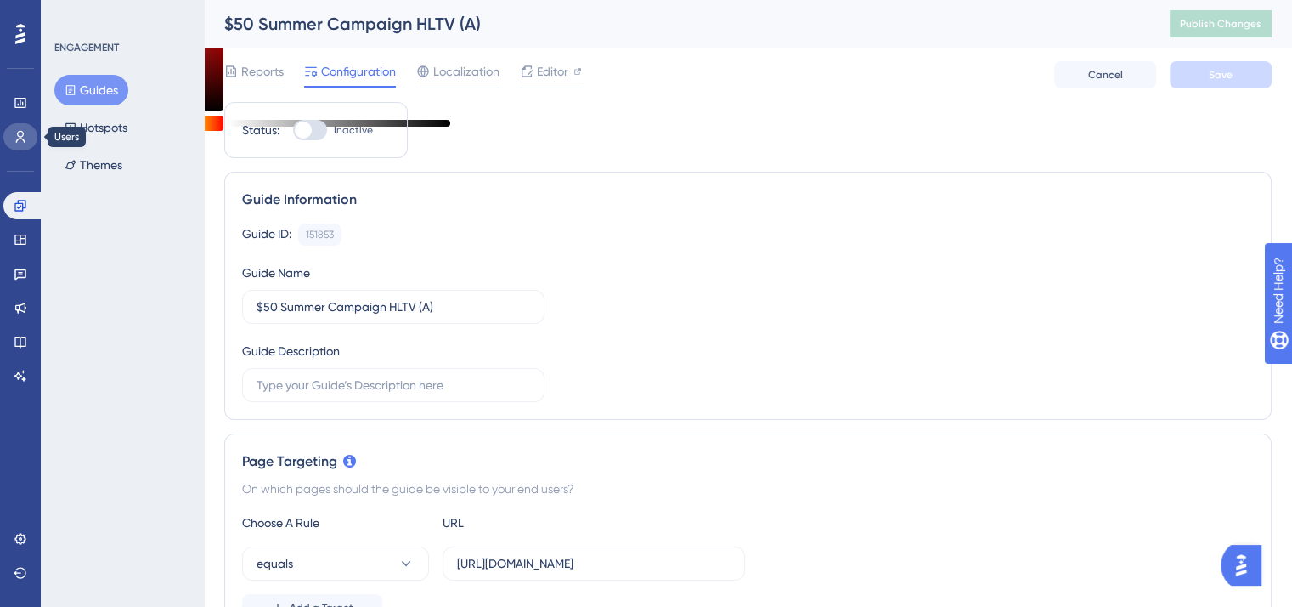
click at [22, 137] on icon at bounding box center [21, 137] width 14 height 14
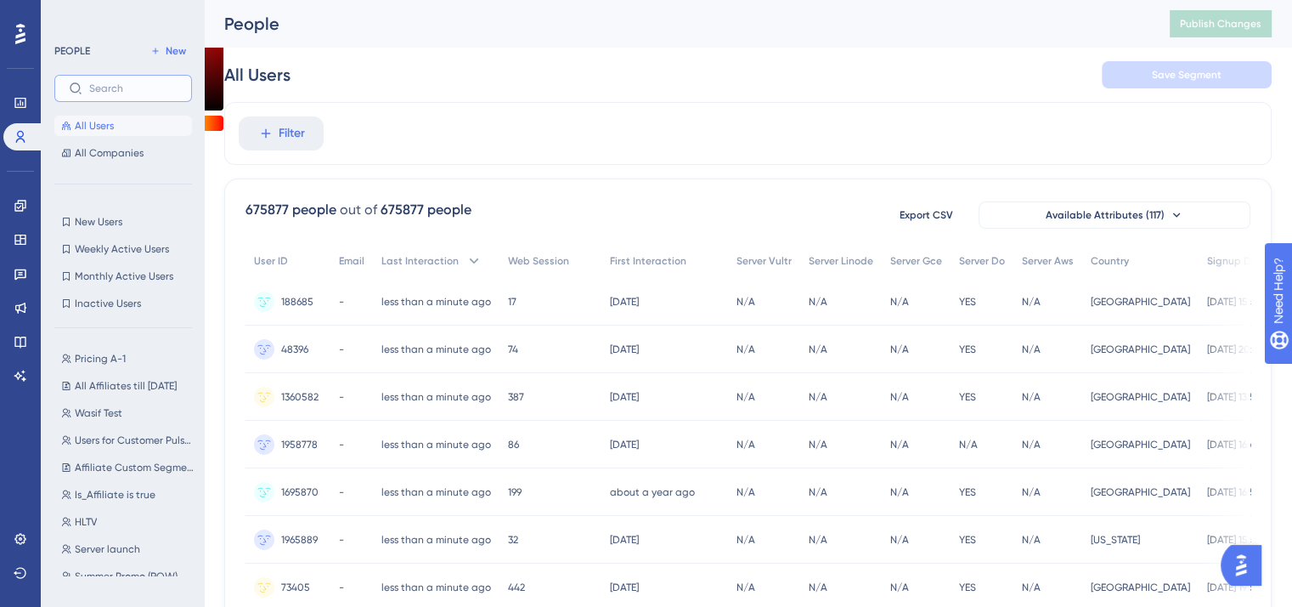
click at [97, 86] on input "text" at bounding box center [133, 88] width 88 height 12
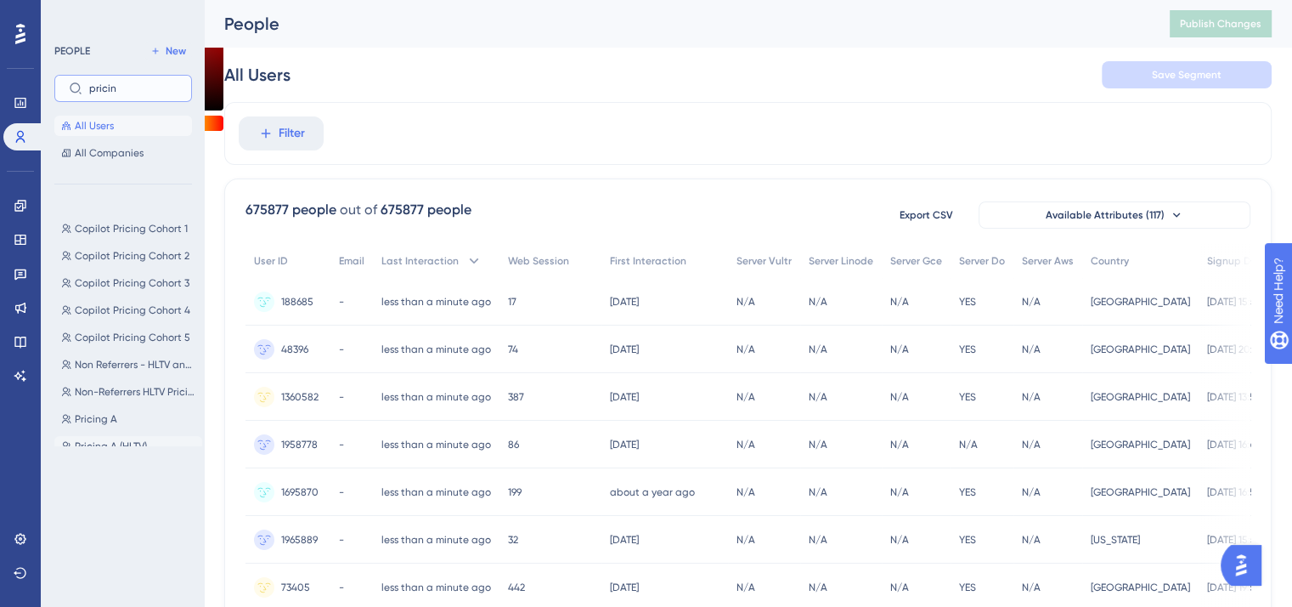
type input "pricin"
click at [140, 449] on span "Pricing A (HLTV)" at bounding box center [111, 446] width 72 height 14
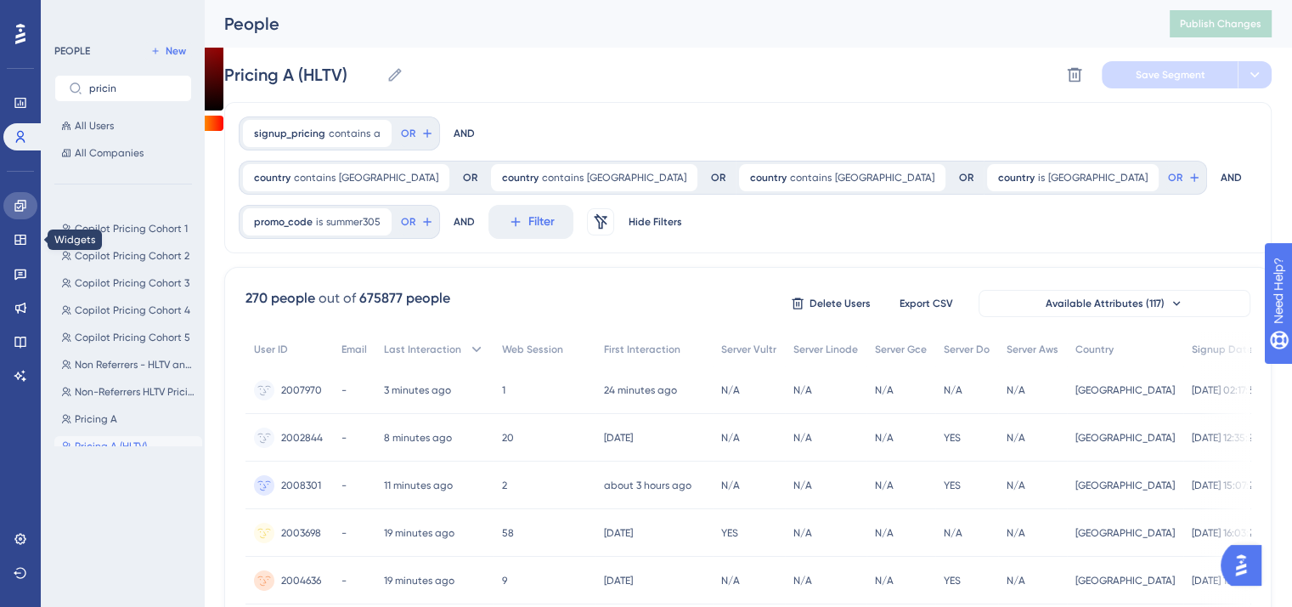
click at [21, 209] on icon at bounding box center [21, 206] width 14 height 14
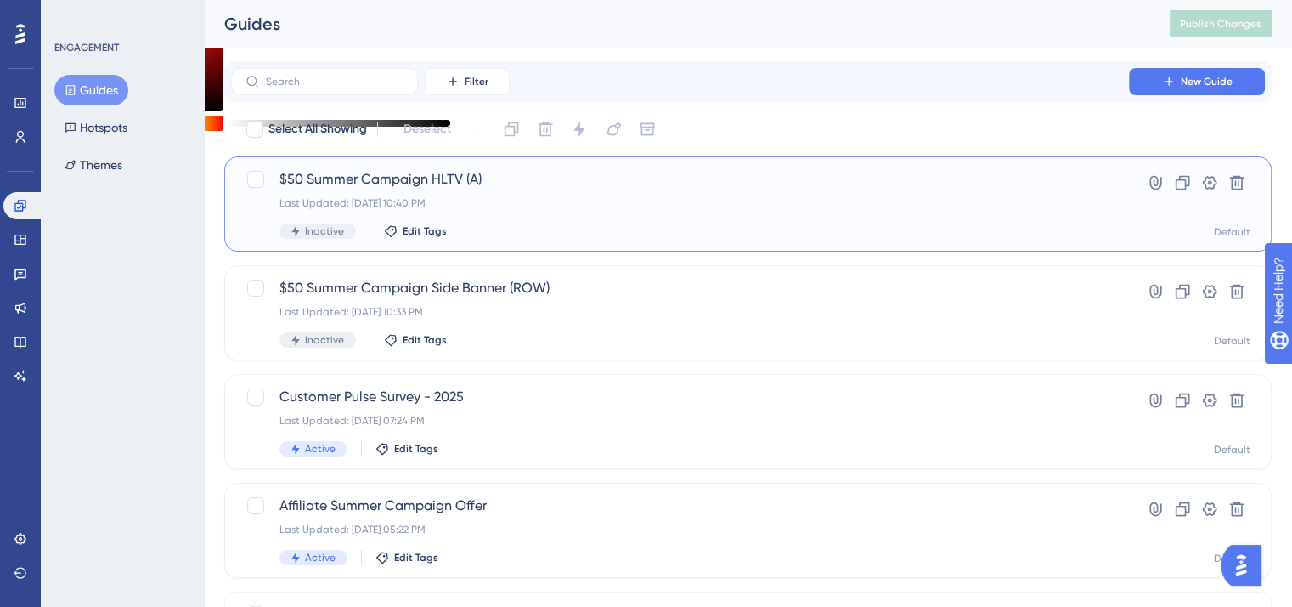
click at [388, 173] on span "$50 Summer Campaign HLTV (A)" at bounding box center [679, 179] width 801 height 20
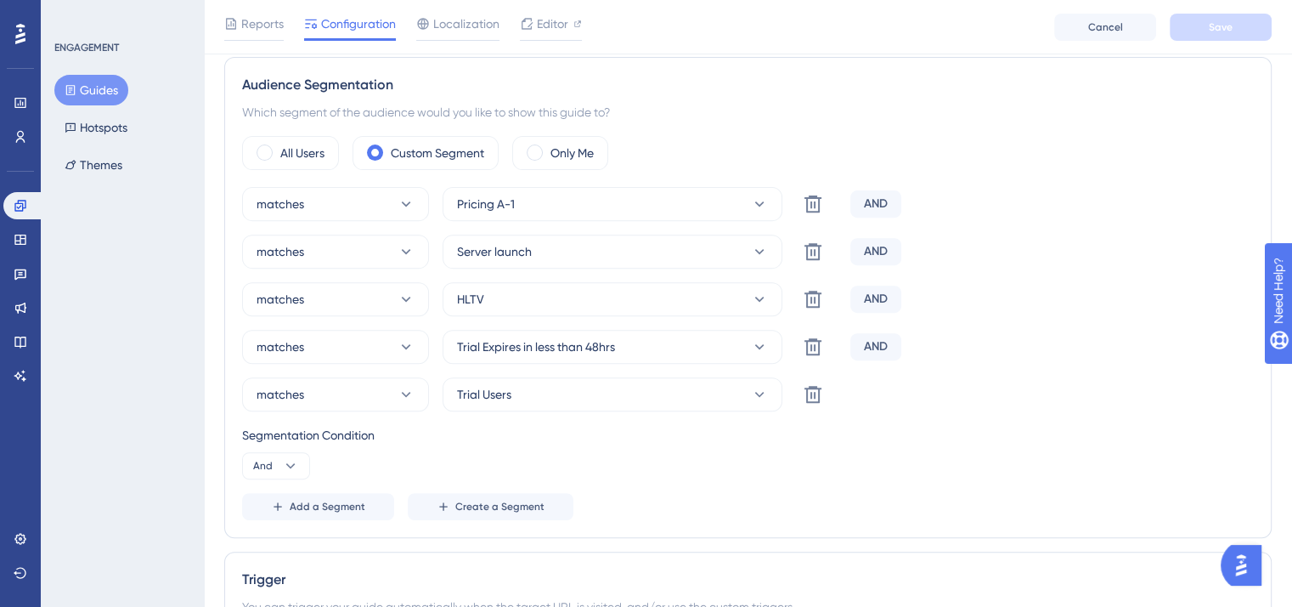
scroll to position [510, 0]
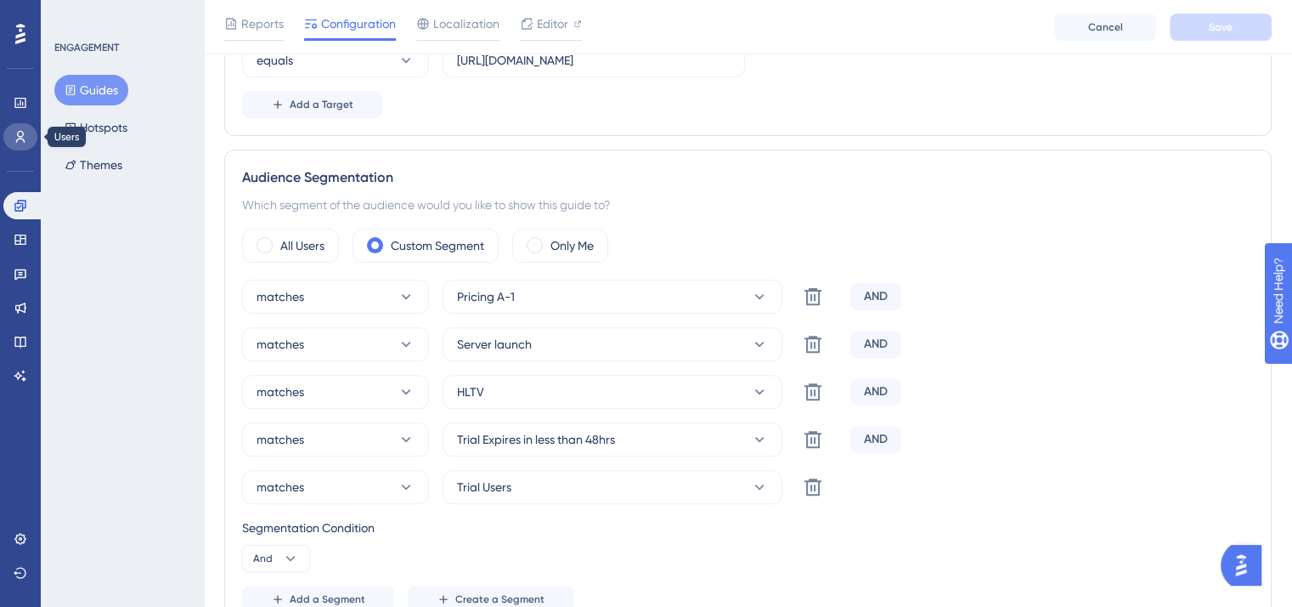
click at [21, 145] on link at bounding box center [20, 136] width 34 height 27
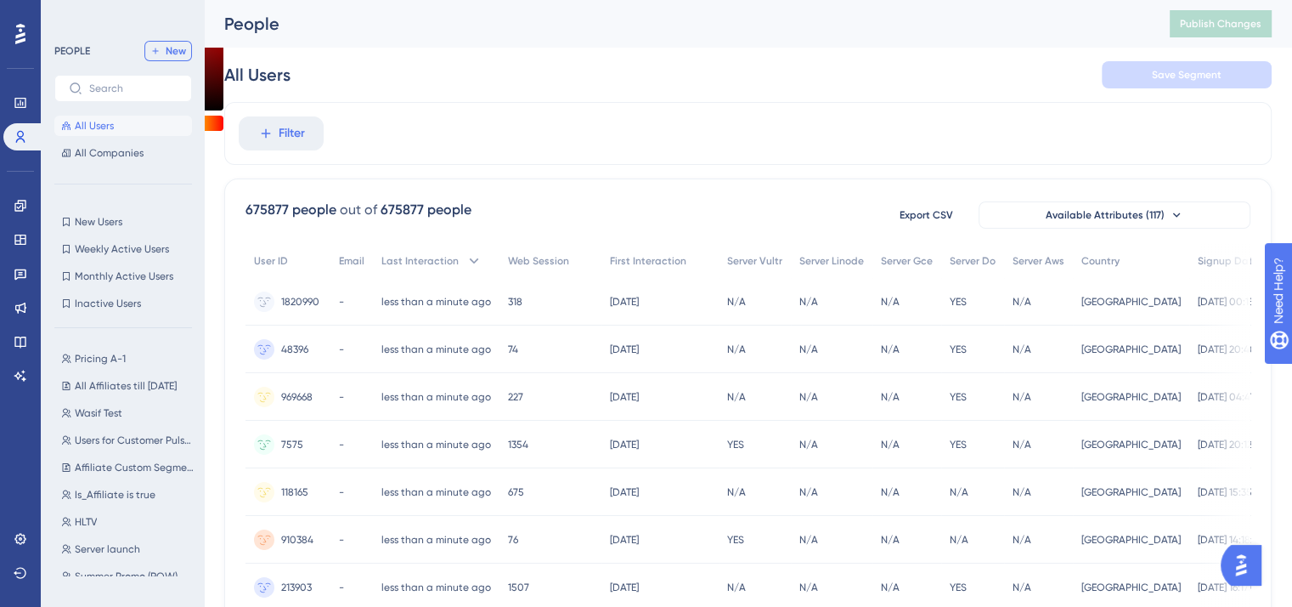
click at [179, 60] on button "New" at bounding box center [168, 51] width 48 height 20
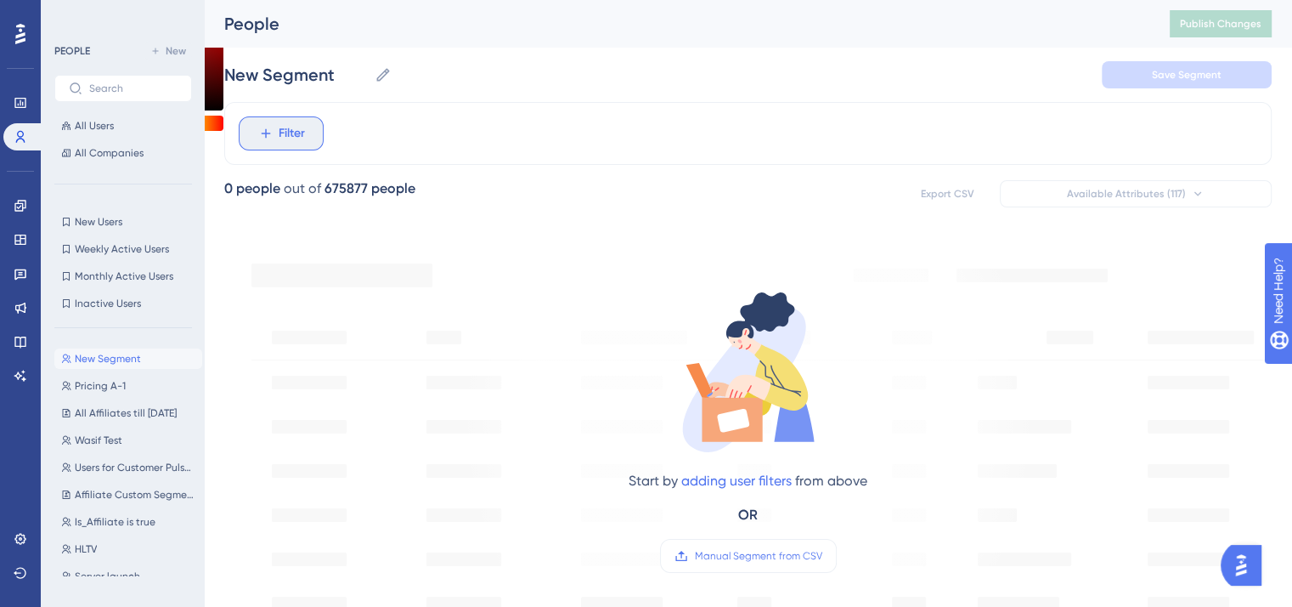
click at [294, 143] on span "Filter" at bounding box center [292, 133] width 26 height 20
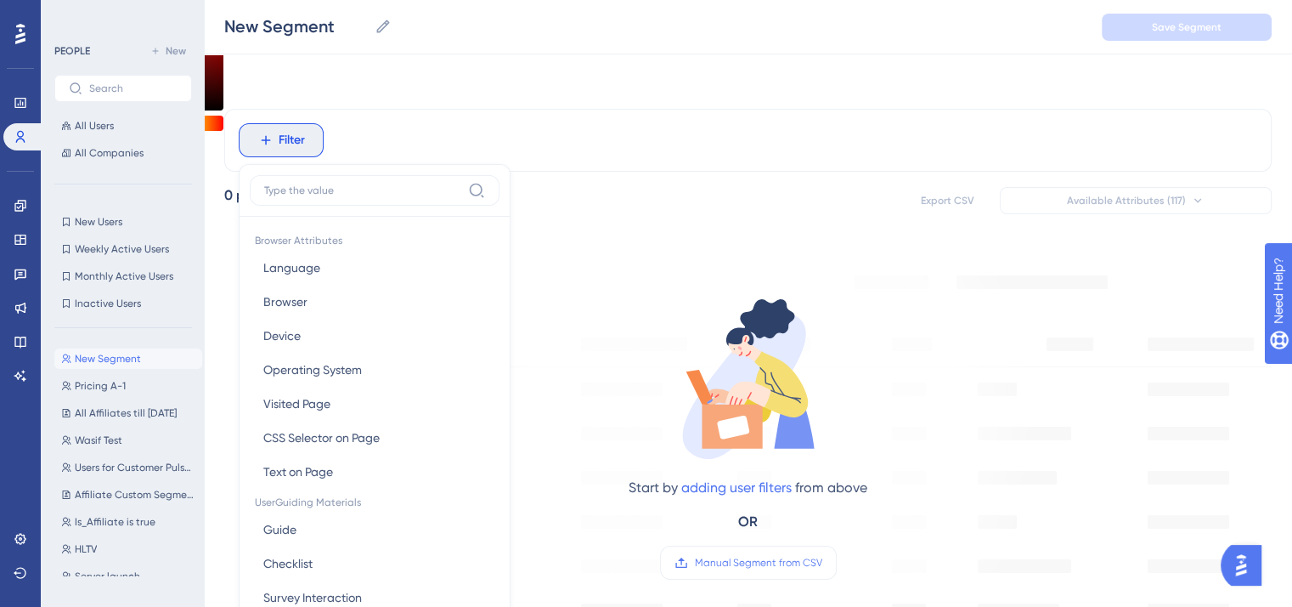
scroll to position [79, 0]
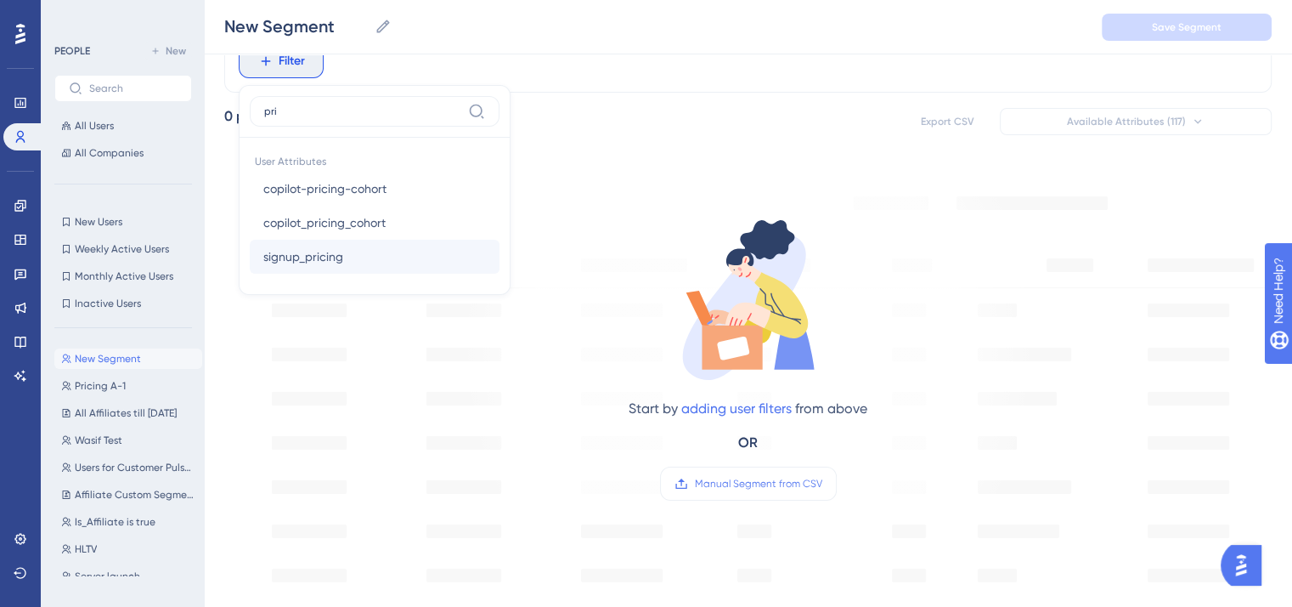
type input "pri"
click at [353, 251] on button "signup_pricing signup_pricing" at bounding box center [375, 257] width 250 height 34
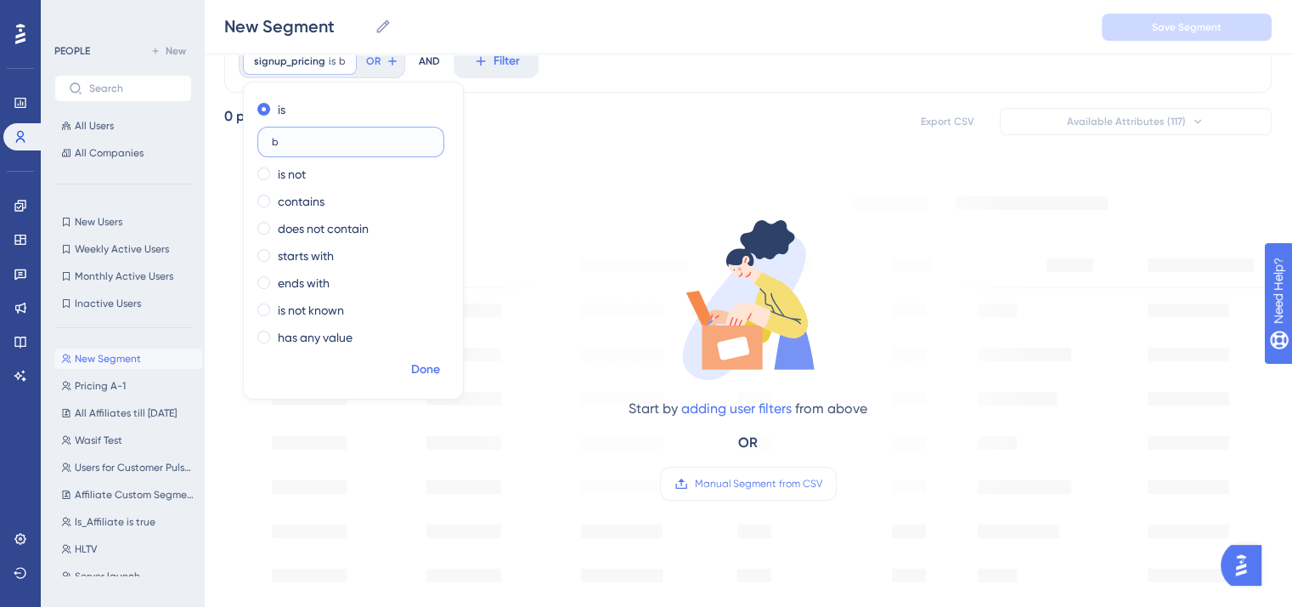
type input "b"
click at [426, 366] on span "Done" at bounding box center [425, 369] width 29 height 20
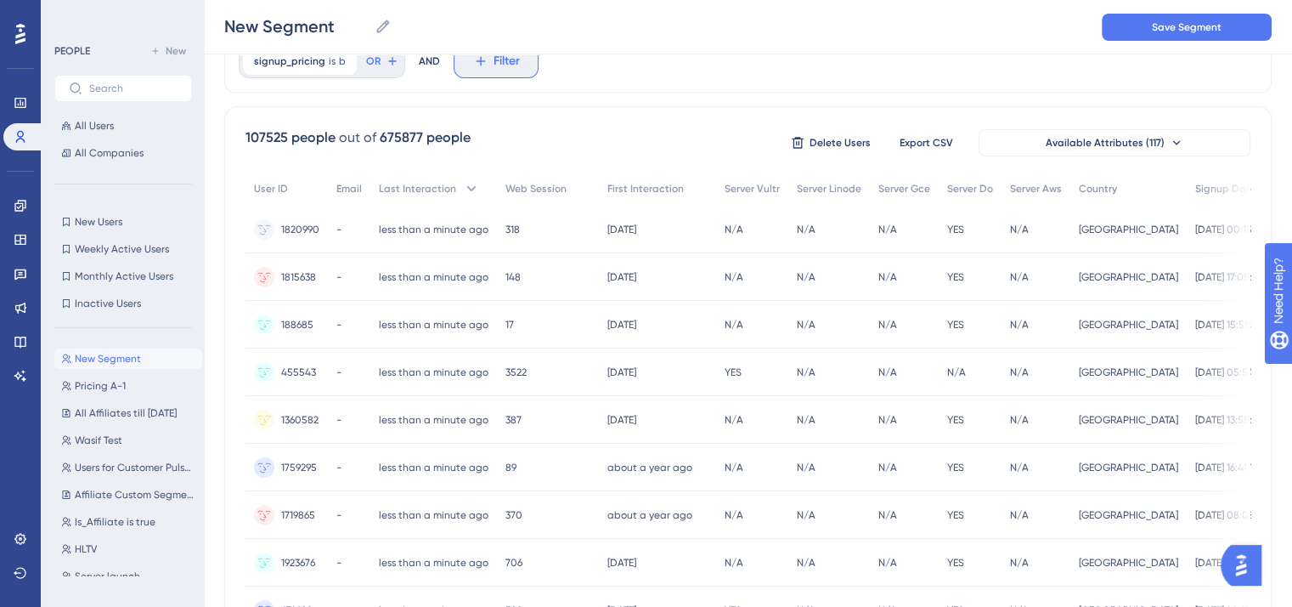
click at [483, 59] on icon at bounding box center [480, 61] width 15 height 15
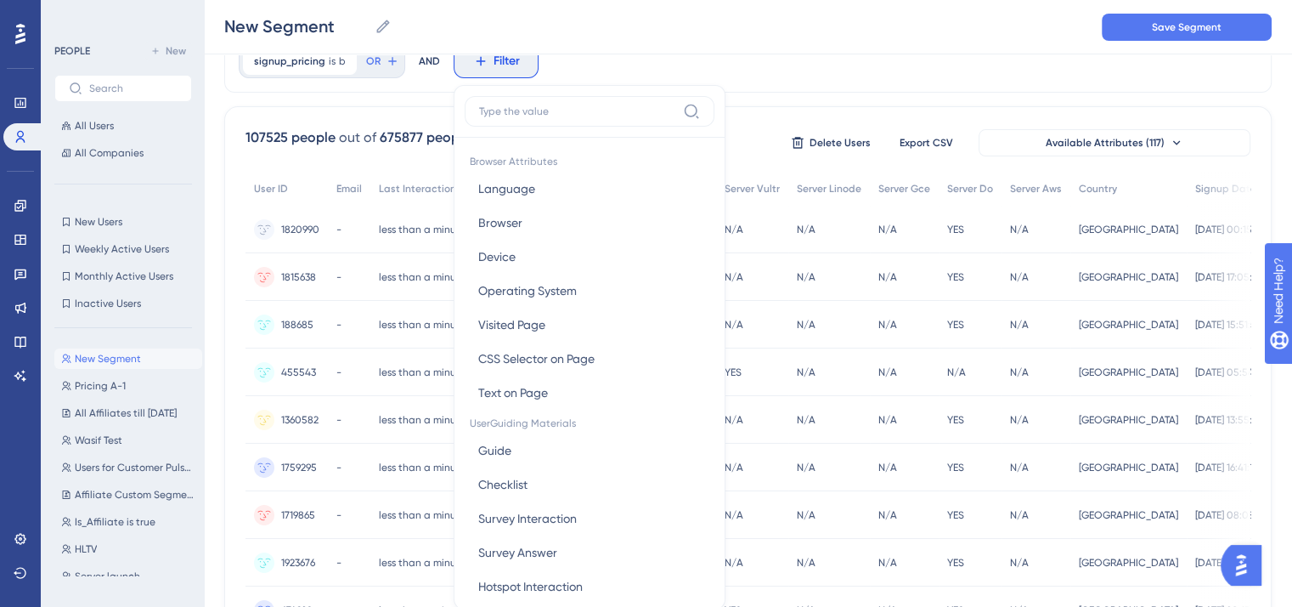
scroll to position [122, 0]
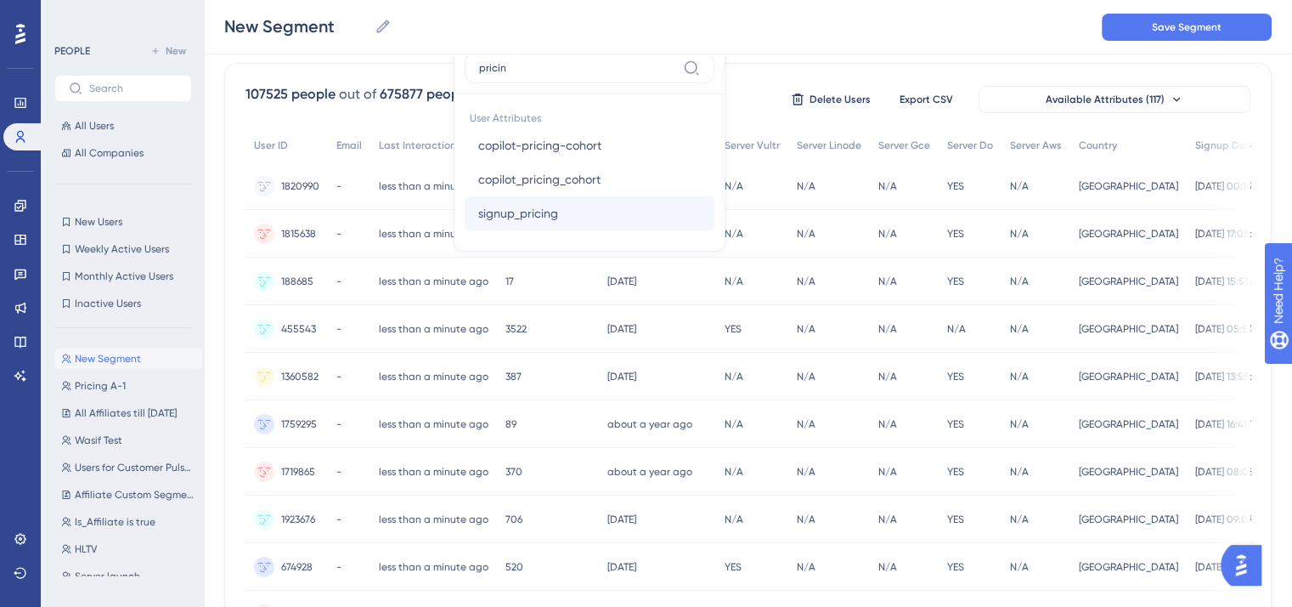
type input "pricin"
click at [591, 215] on button "signup_pricing signup_pricing" at bounding box center [590, 213] width 250 height 34
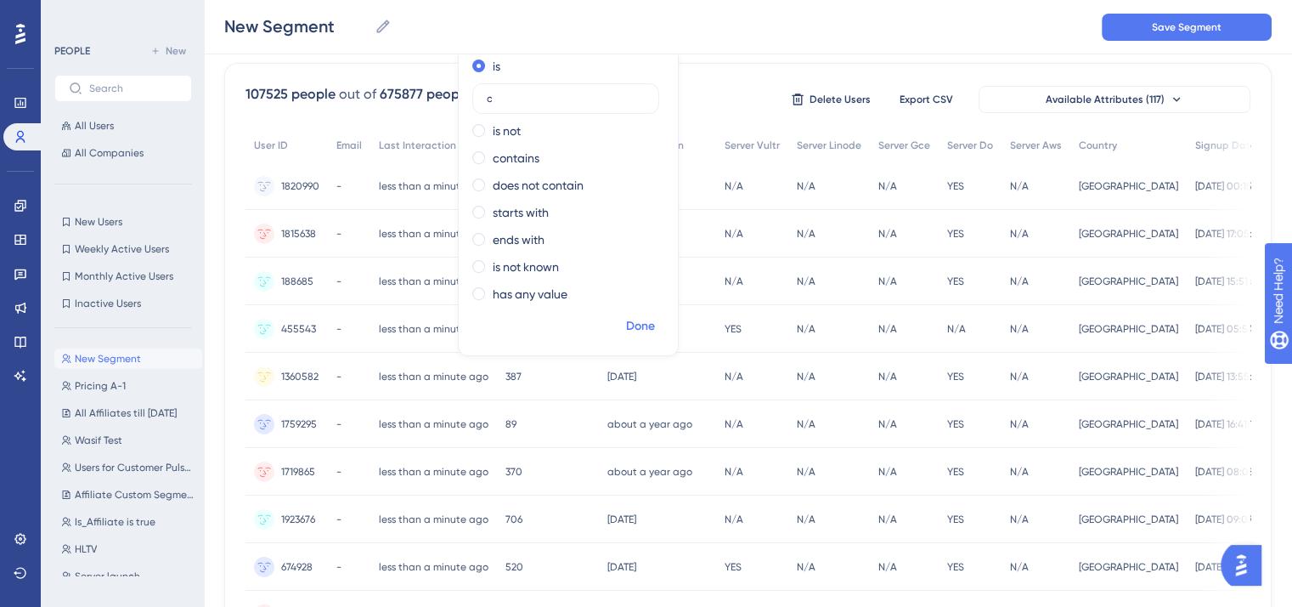
type input "c"
click at [634, 319] on span "Done" at bounding box center [640, 326] width 29 height 20
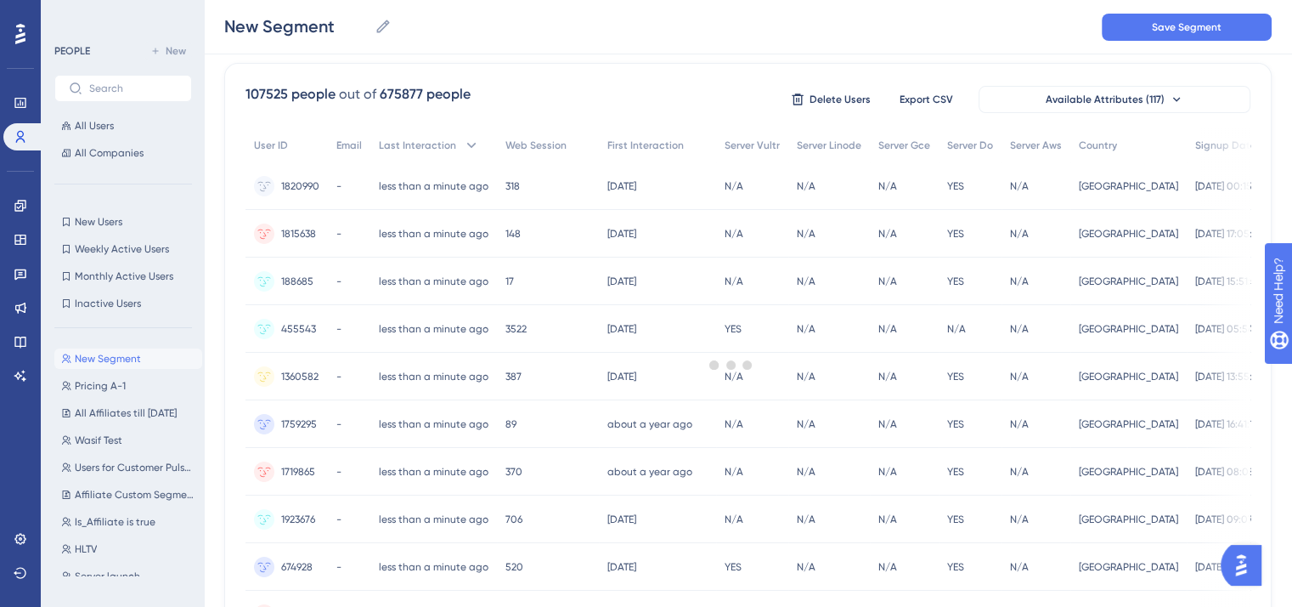
scroll to position [14, 0]
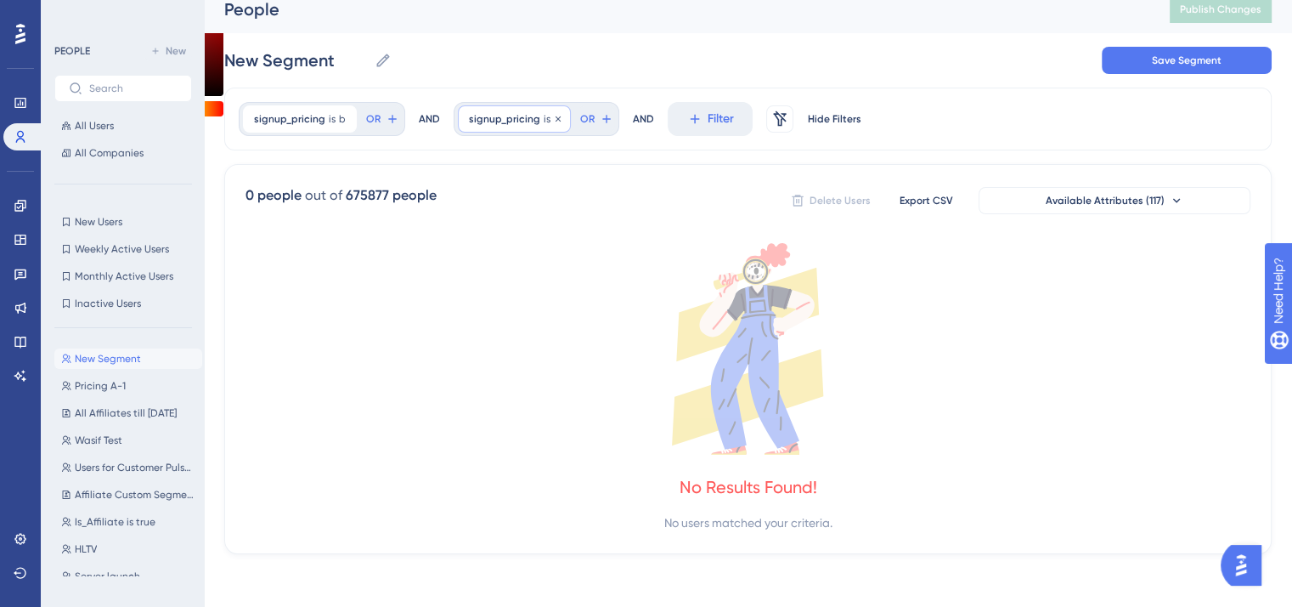
click at [556, 121] on div "signup_pricing is c c Remove" at bounding box center [514, 118] width 113 height 27
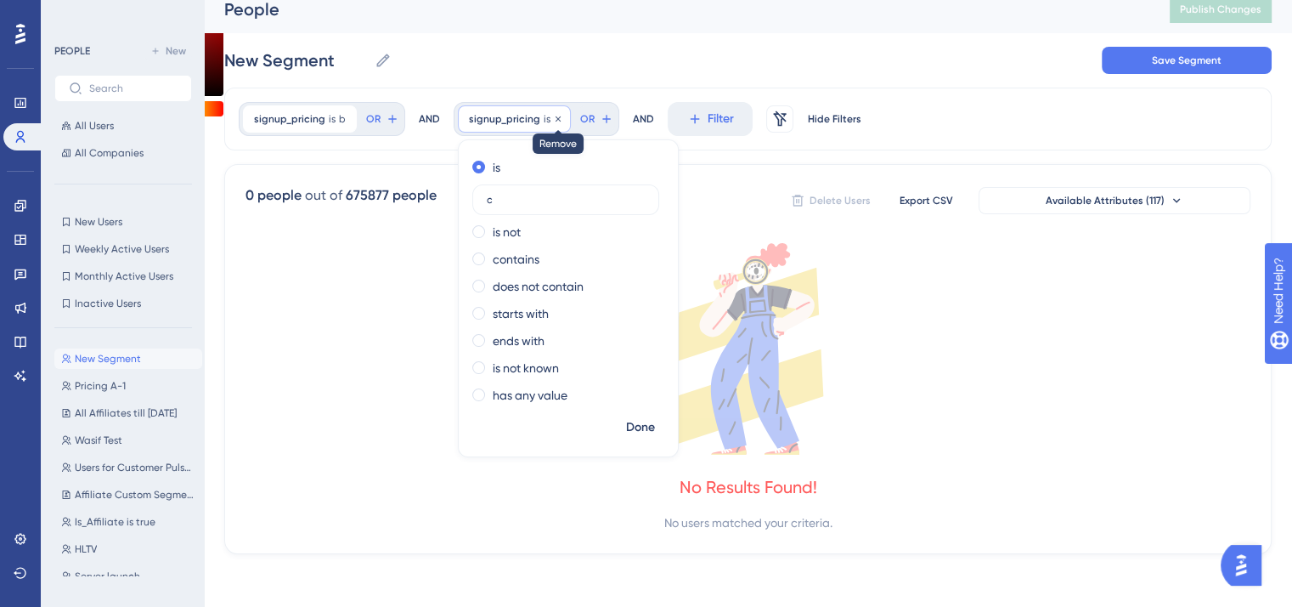
click at [553, 120] on icon at bounding box center [558, 119] width 10 height 10
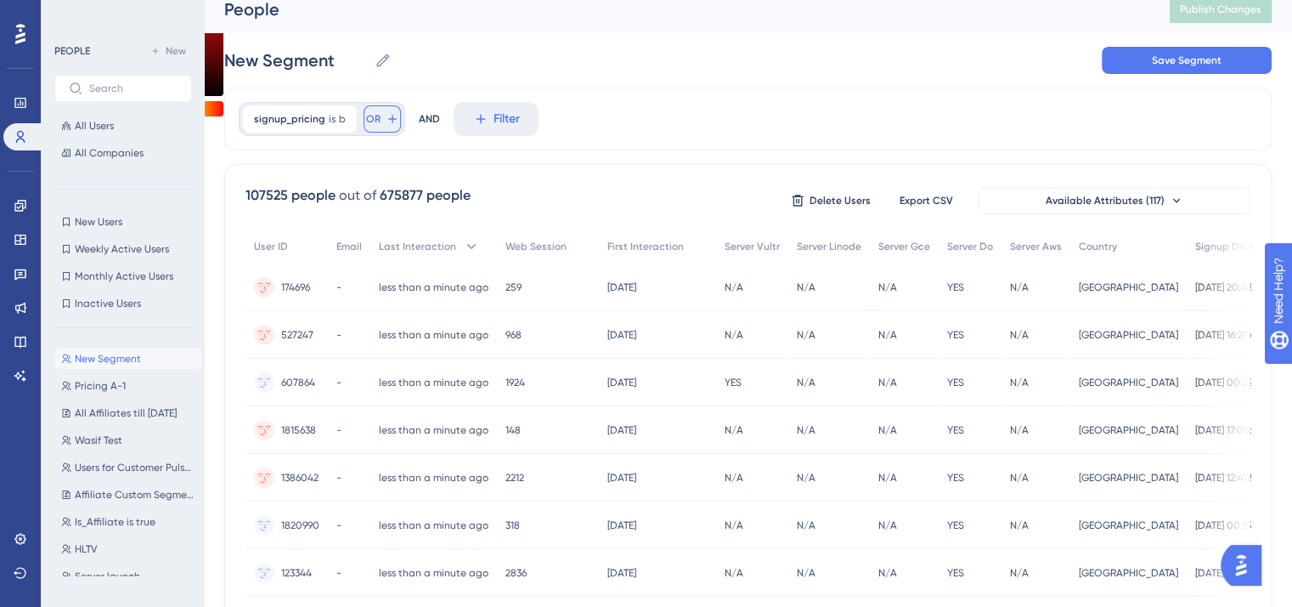
click at [388, 118] on icon at bounding box center [392, 119] width 8 height 8
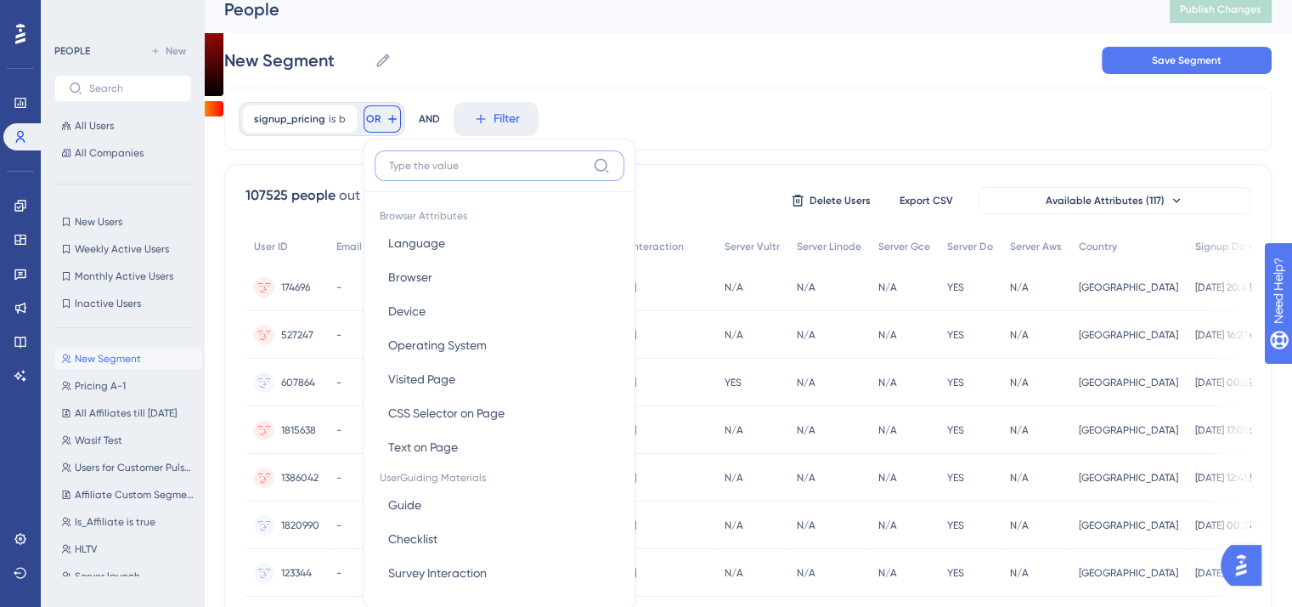
scroll to position [85, 0]
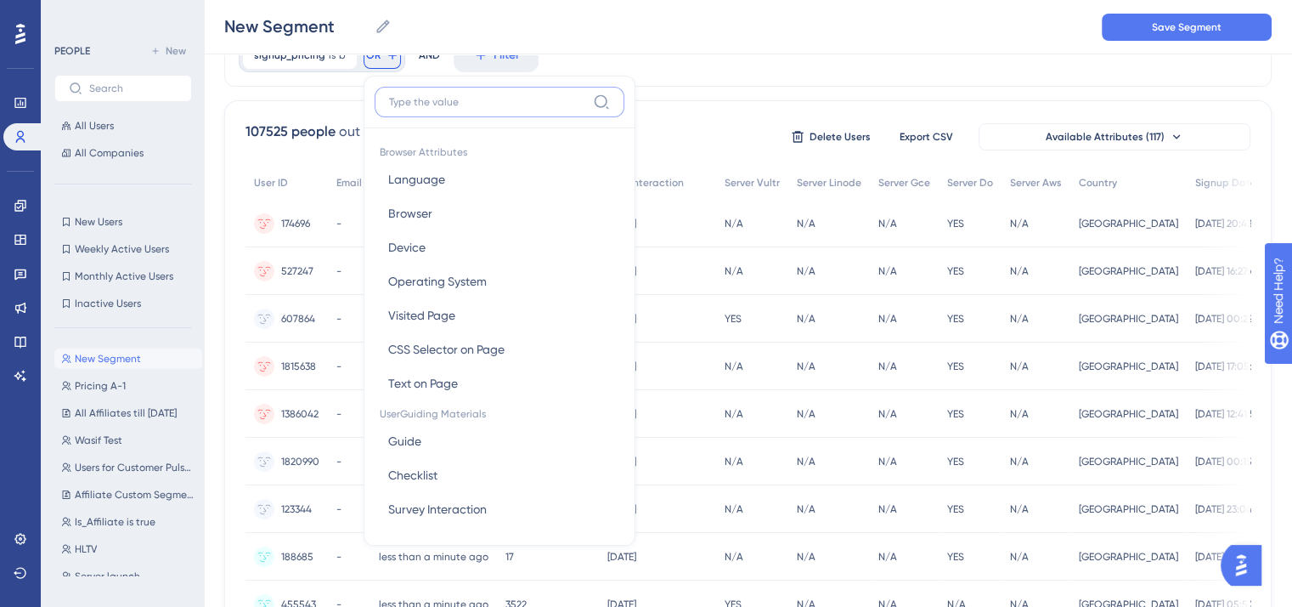
click at [428, 103] on input at bounding box center [487, 102] width 197 height 14
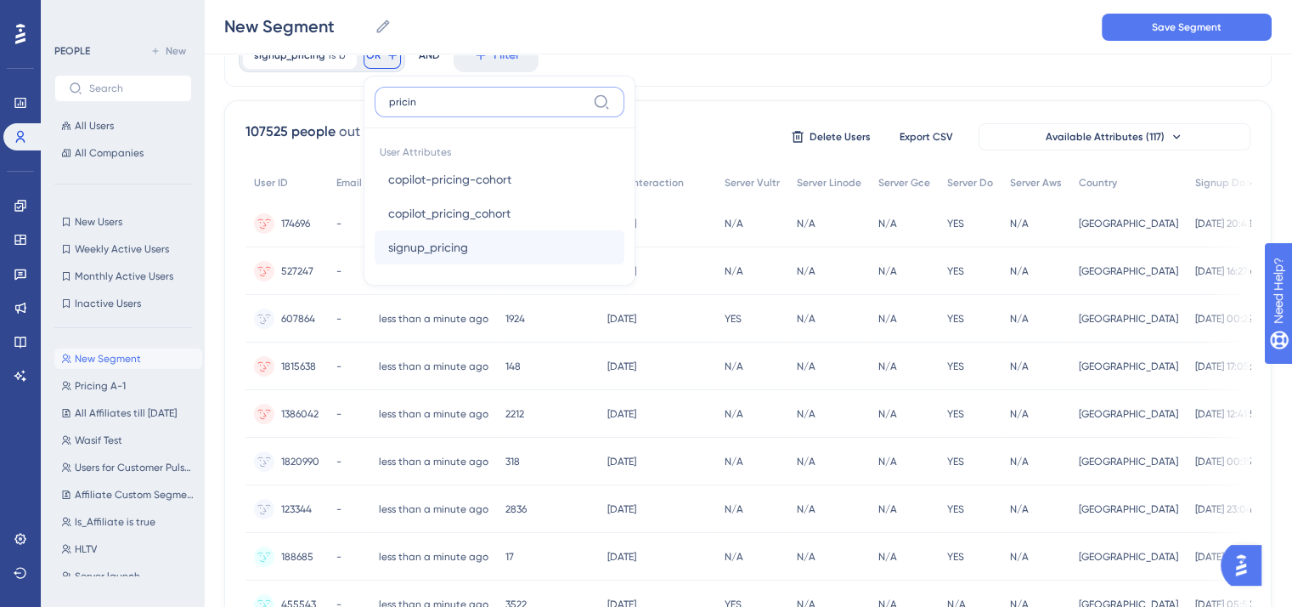
type input "pricin"
click at [472, 250] on button "signup_pricing signup_pricing" at bounding box center [500, 247] width 250 height 34
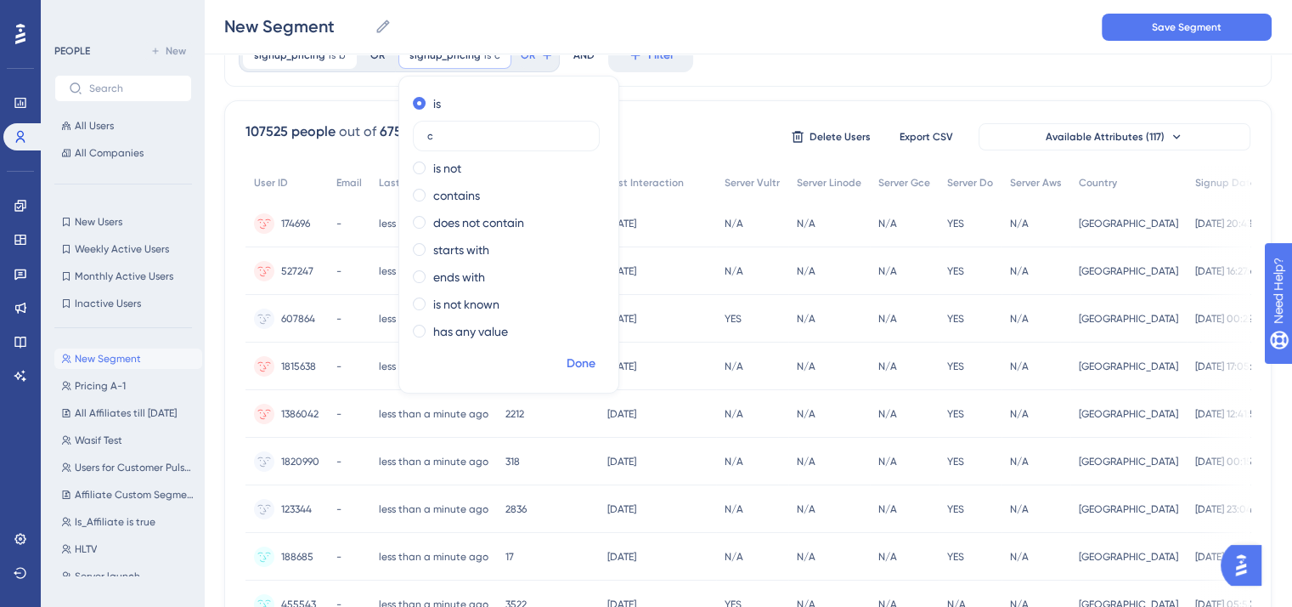
type input "c"
click at [574, 366] on span "Done" at bounding box center [581, 363] width 29 height 20
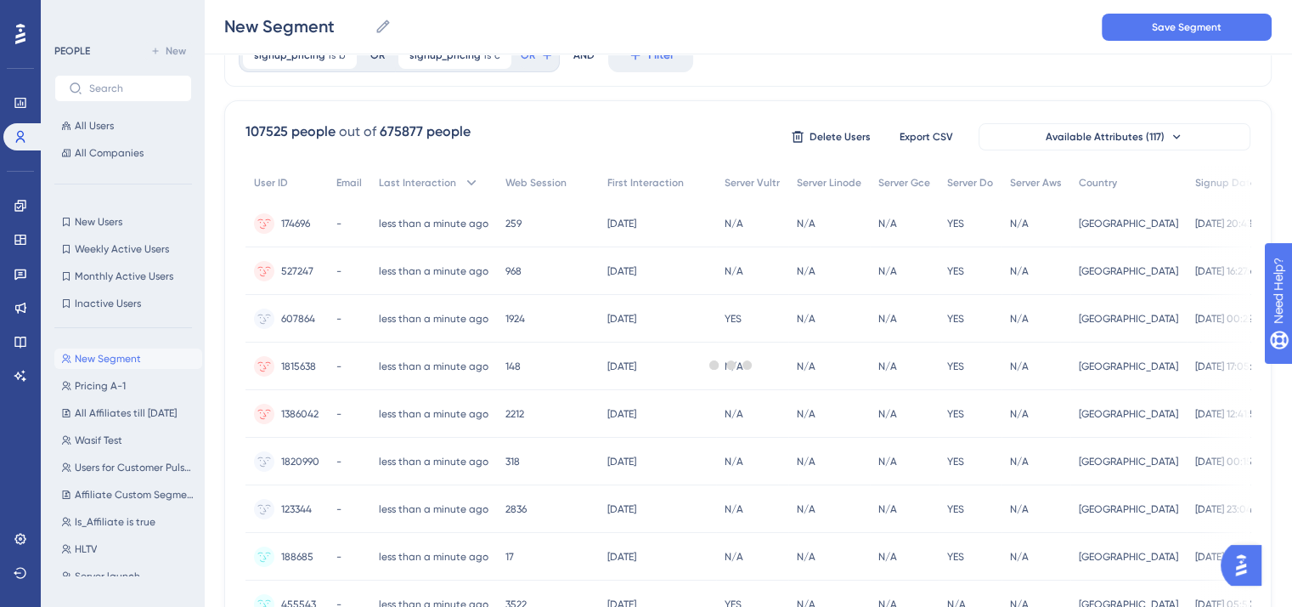
scroll to position [0, 0]
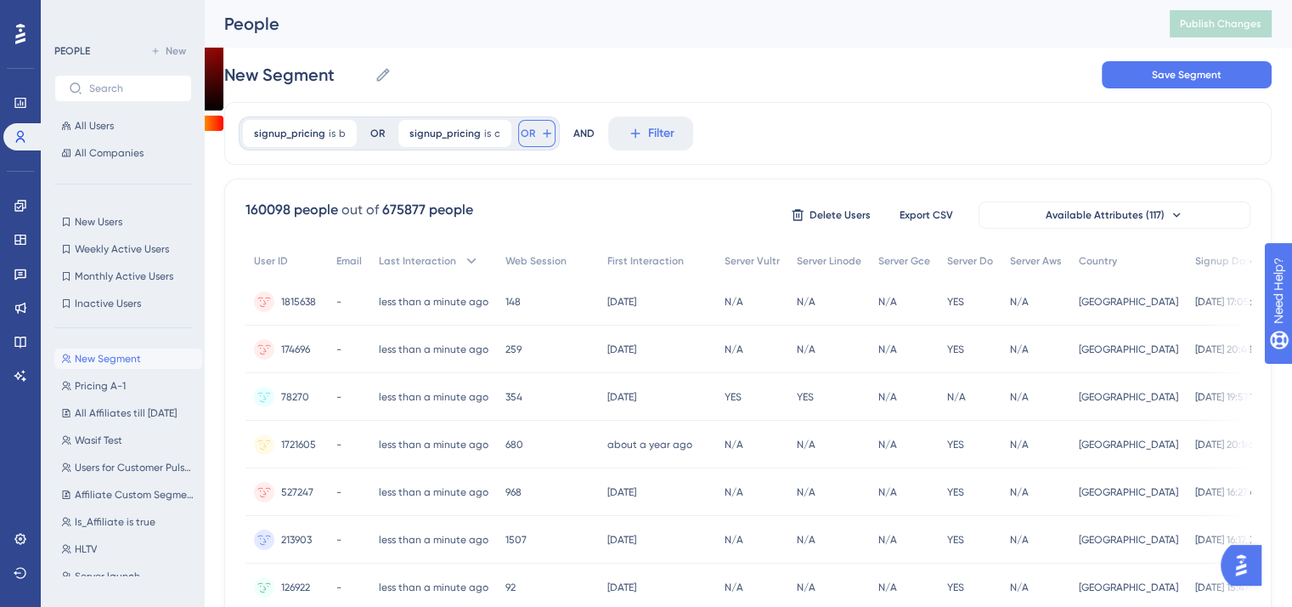
click at [540, 130] on icon at bounding box center [547, 134] width 14 height 14
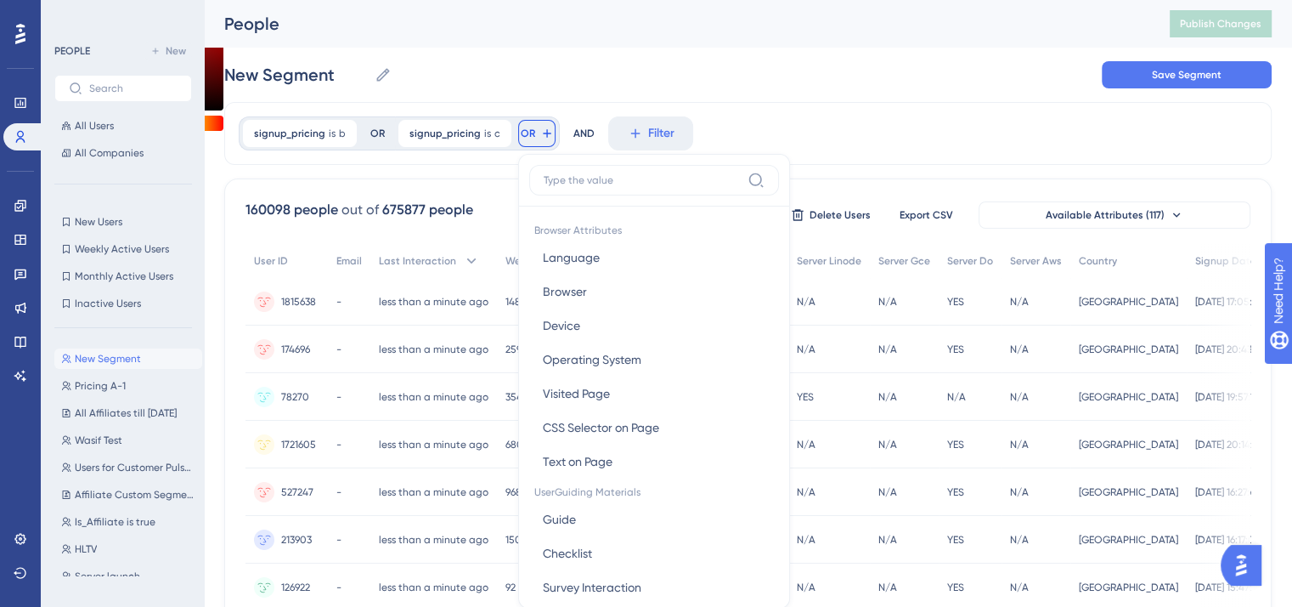
scroll to position [77, 0]
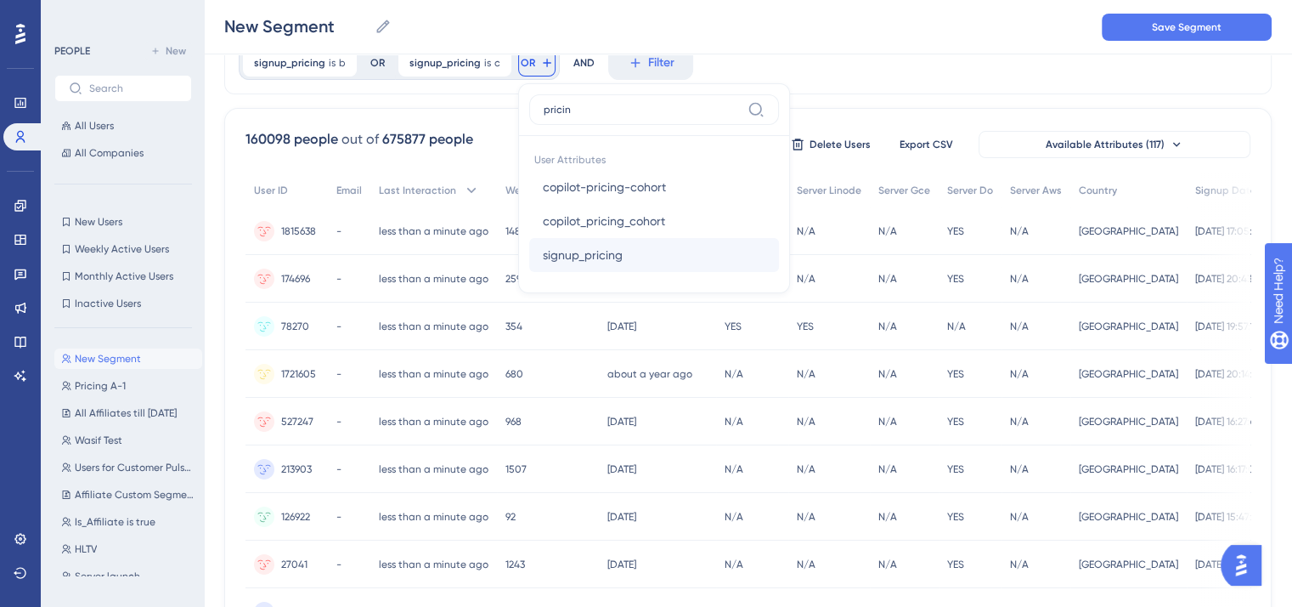
type input "pricin"
click at [635, 255] on button "signup_pricing signup_pricing" at bounding box center [654, 255] width 250 height 34
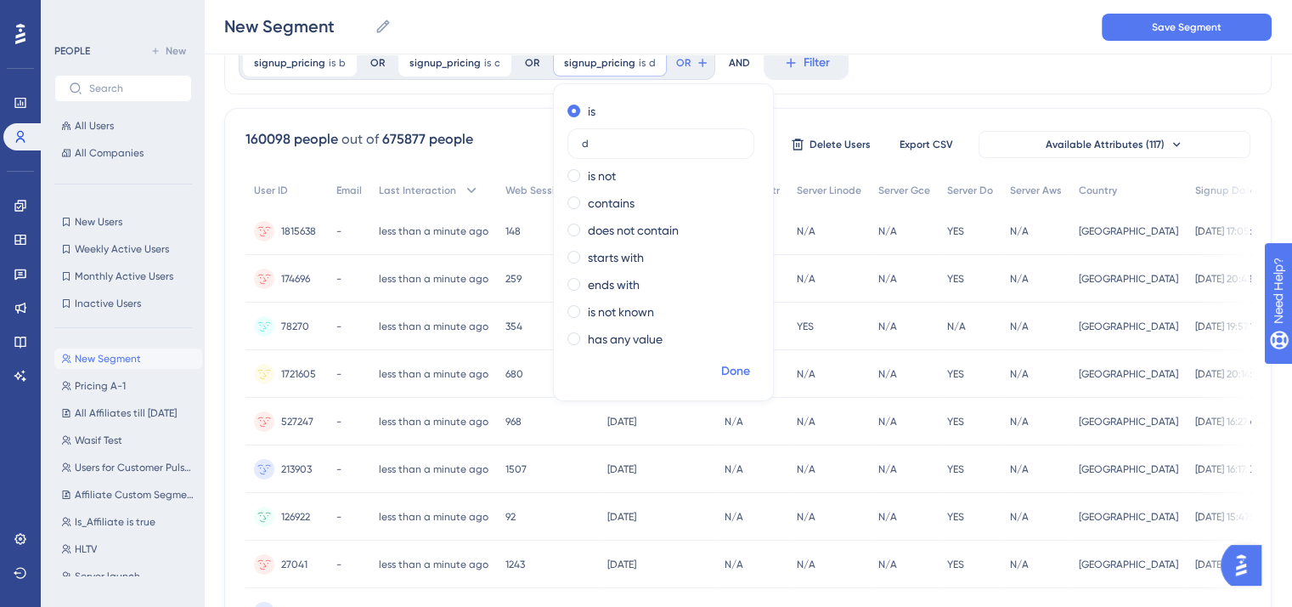
type input "d"
click at [725, 368] on span "Done" at bounding box center [735, 371] width 29 height 20
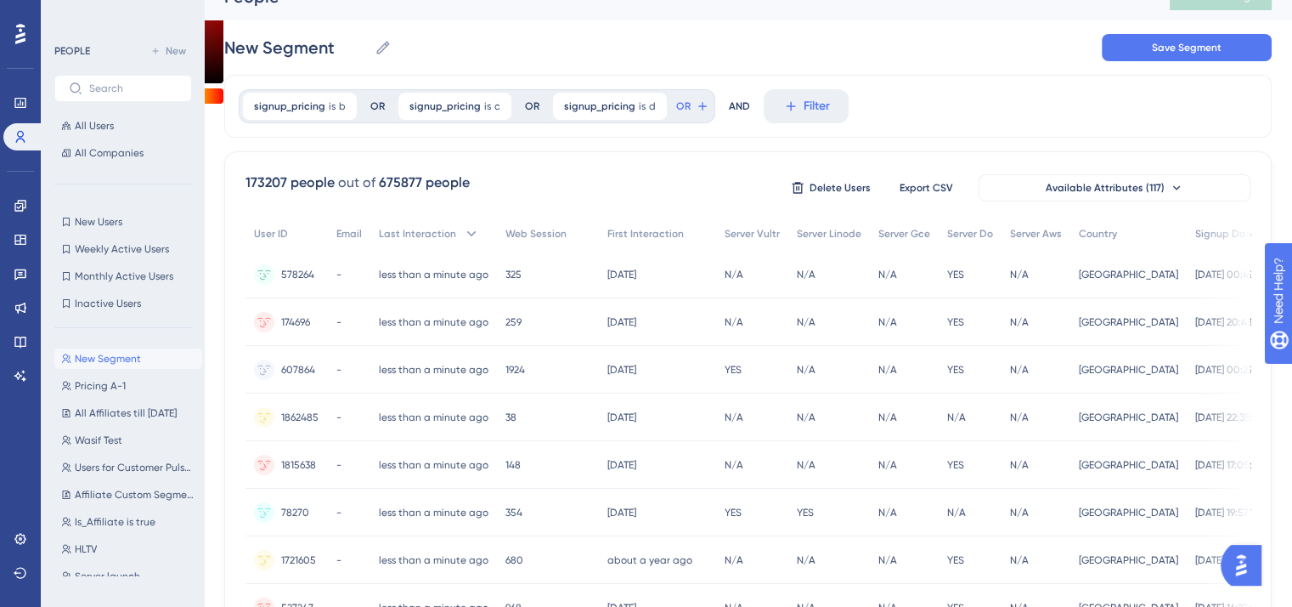
scroll to position [0, 0]
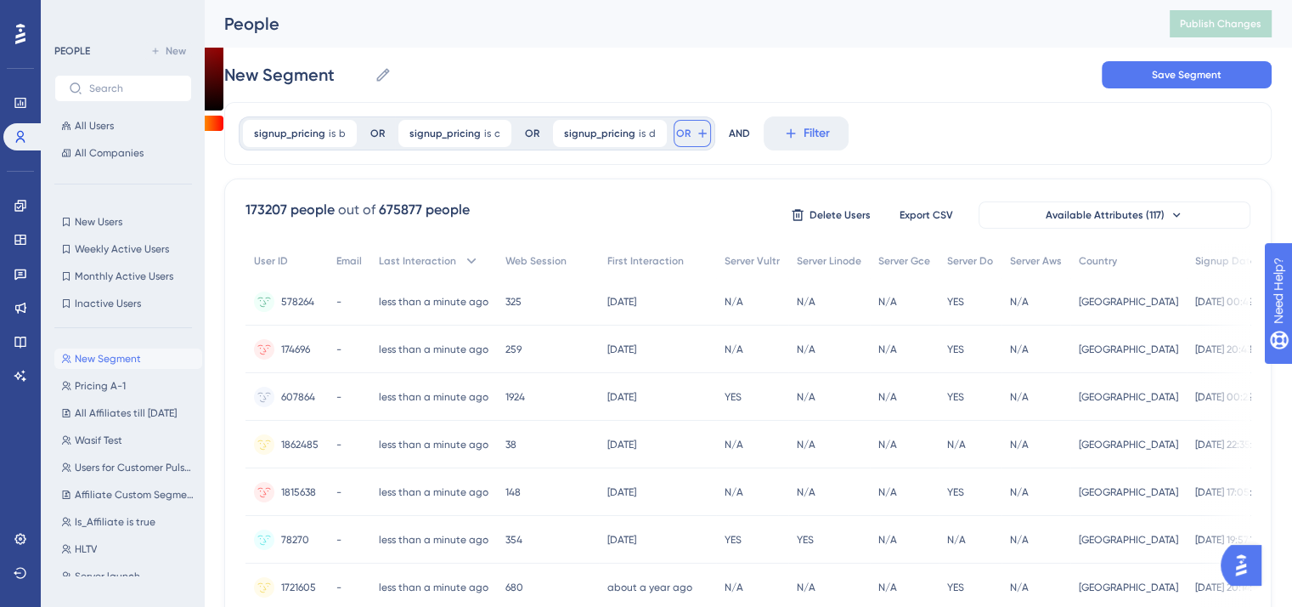
click at [680, 130] on button "OR" at bounding box center [692, 133] width 37 height 27
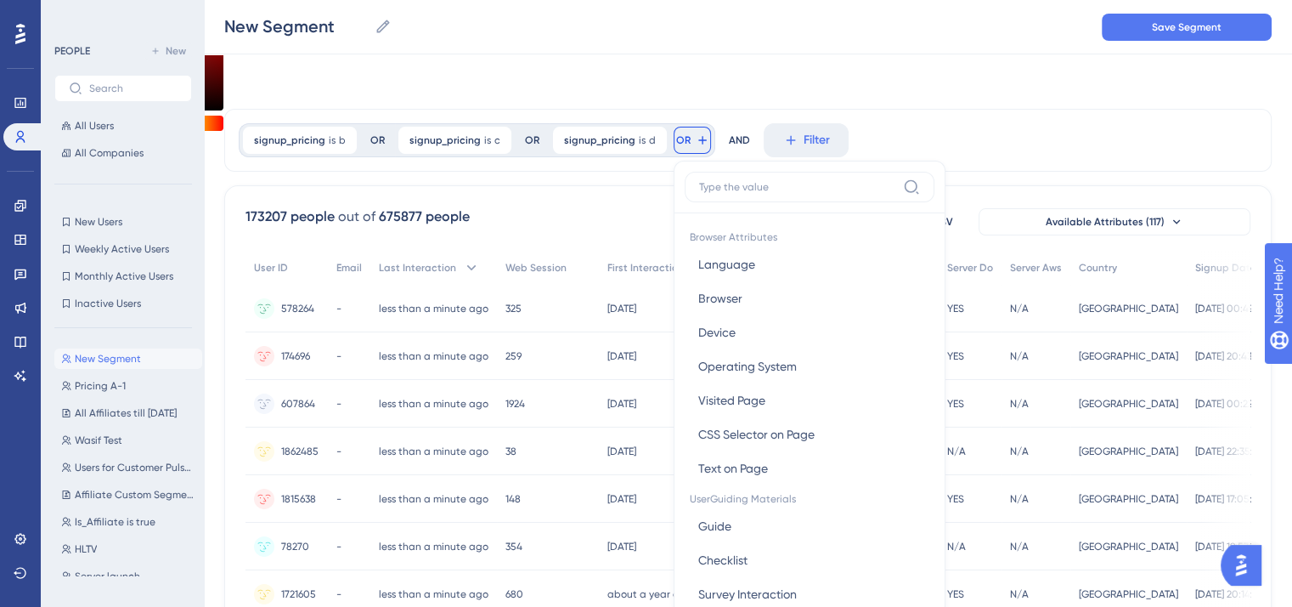
scroll to position [77, 0]
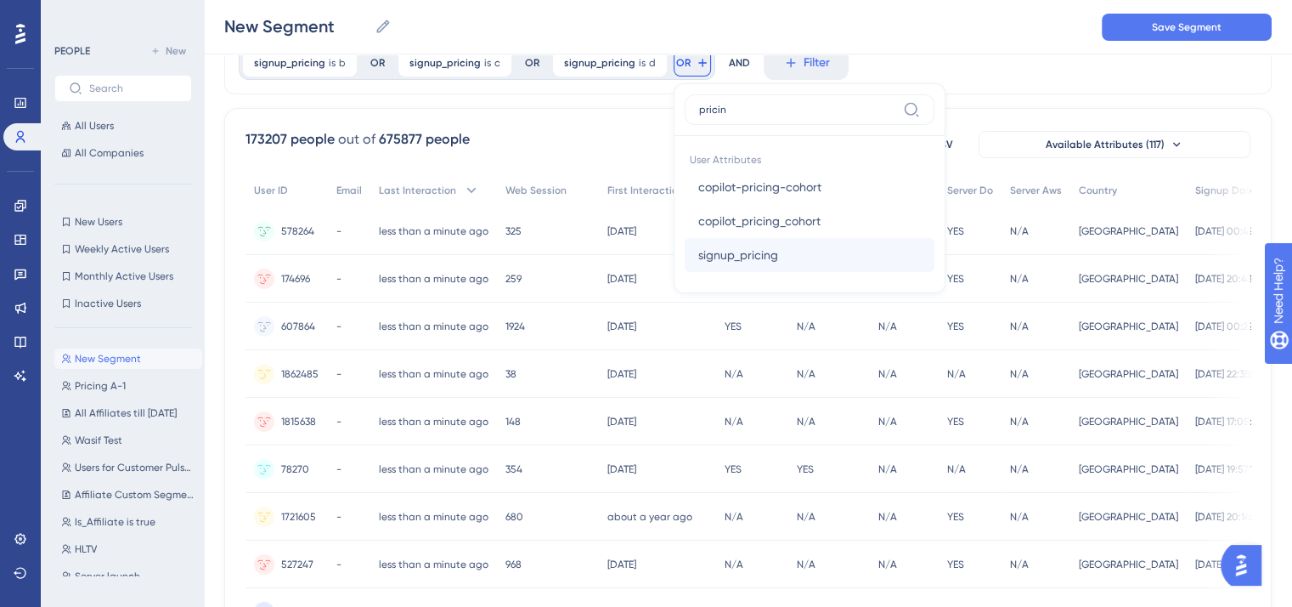
type input "pricin"
click at [738, 267] on button "signup_pricing signup_pricing" at bounding box center [810, 255] width 250 height 34
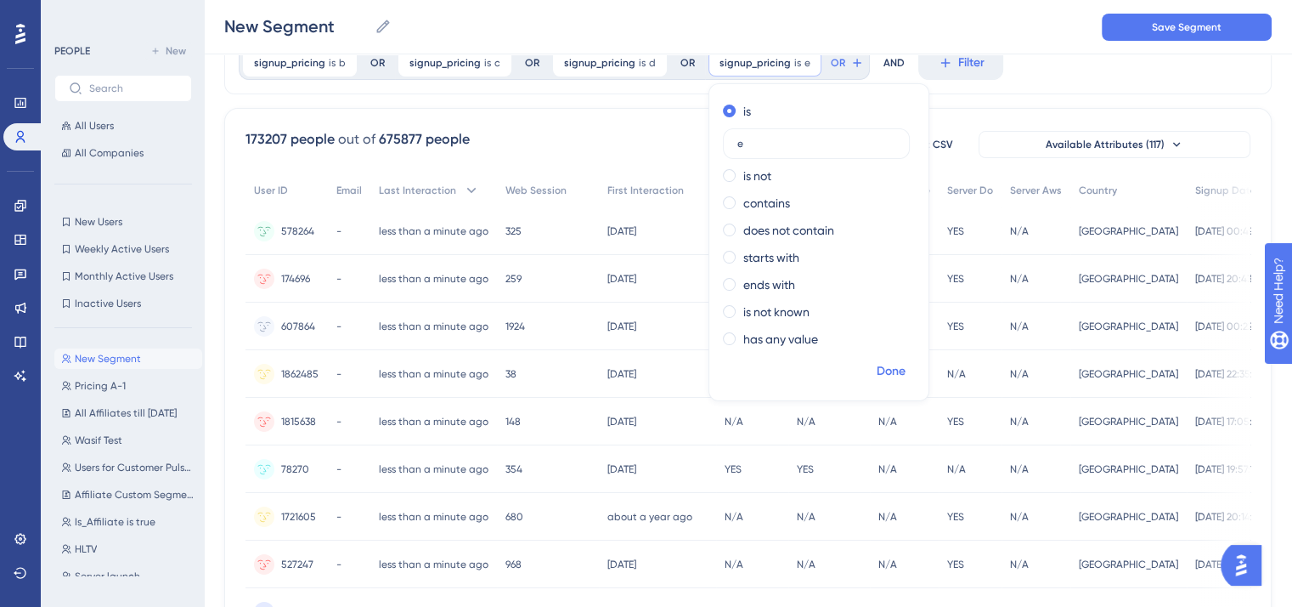
type input "e"
click at [877, 368] on span "Done" at bounding box center [891, 371] width 29 height 20
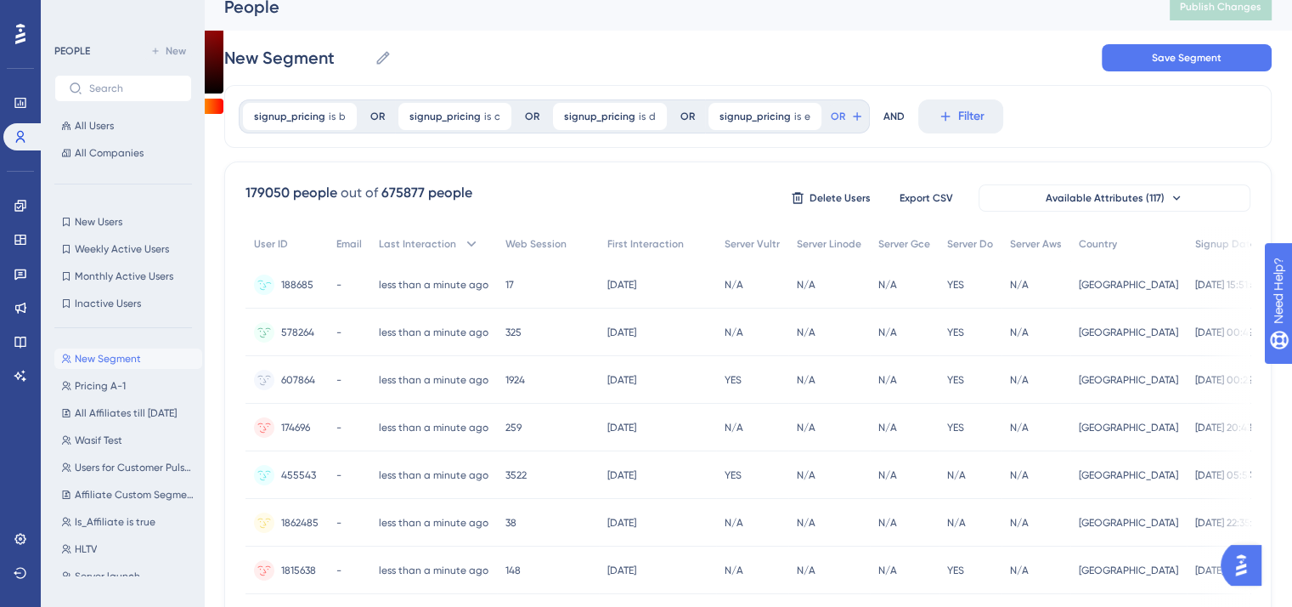
scroll to position [0, 0]
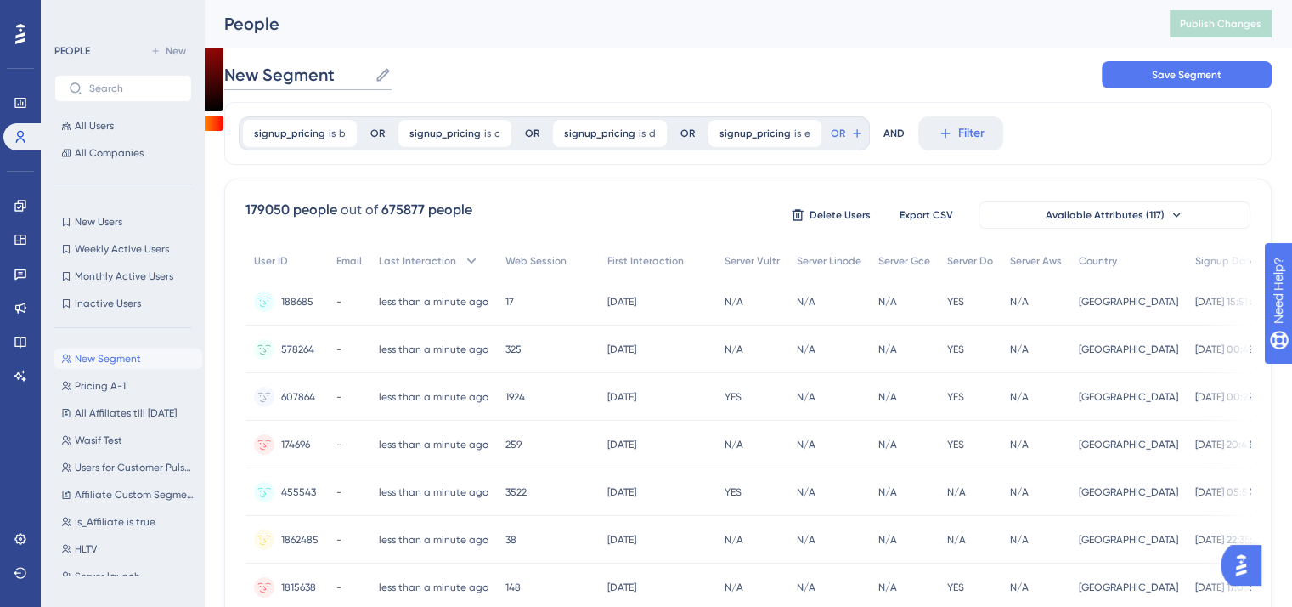
click at [230, 79] on input "New Segment" at bounding box center [296, 75] width 144 height 24
click at [231, 79] on input "New Segment" at bounding box center [296, 75] width 144 height 24
click at [1185, 77] on span "Save Segment" at bounding box center [1187, 75] width 70 height 14
type input "Pricing B+-2022714"
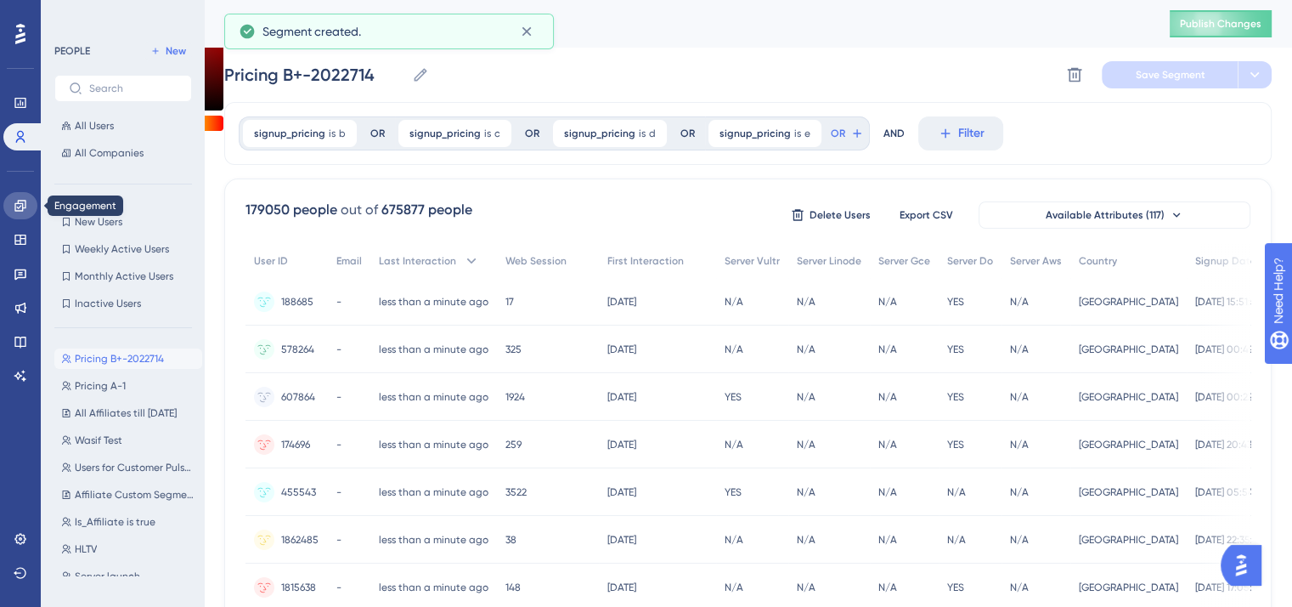
click at [20, 212] on link at bounding box center [20, 205] width 34 height 27
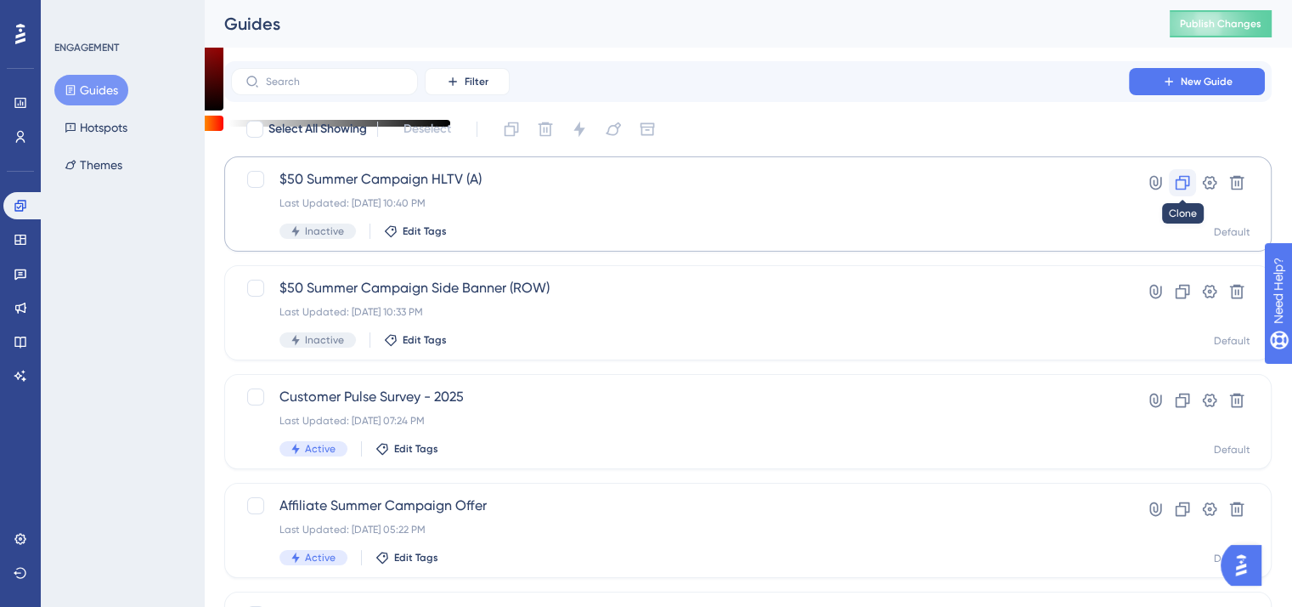
click at [1178, 184] on icon at bounding box center [1182, 182] width 17 height 17
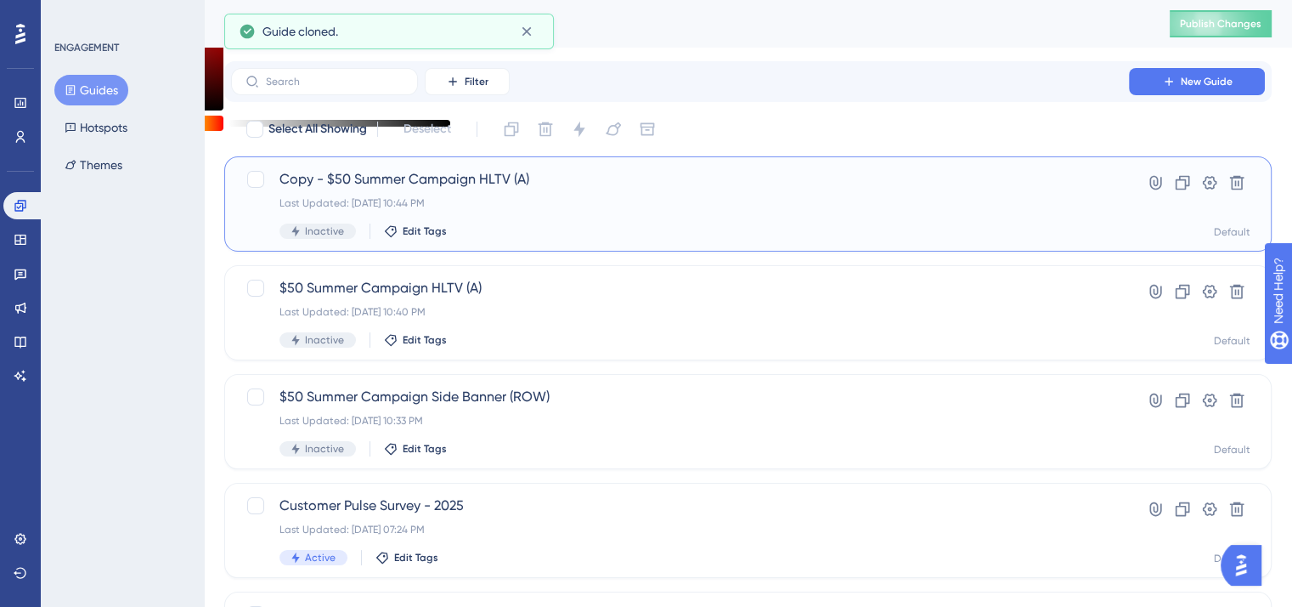
click at [372, 178] on span "Copy - $50 Summer Campaign HLTV (A)" at bounding box center [679, 179] width 801 height 20
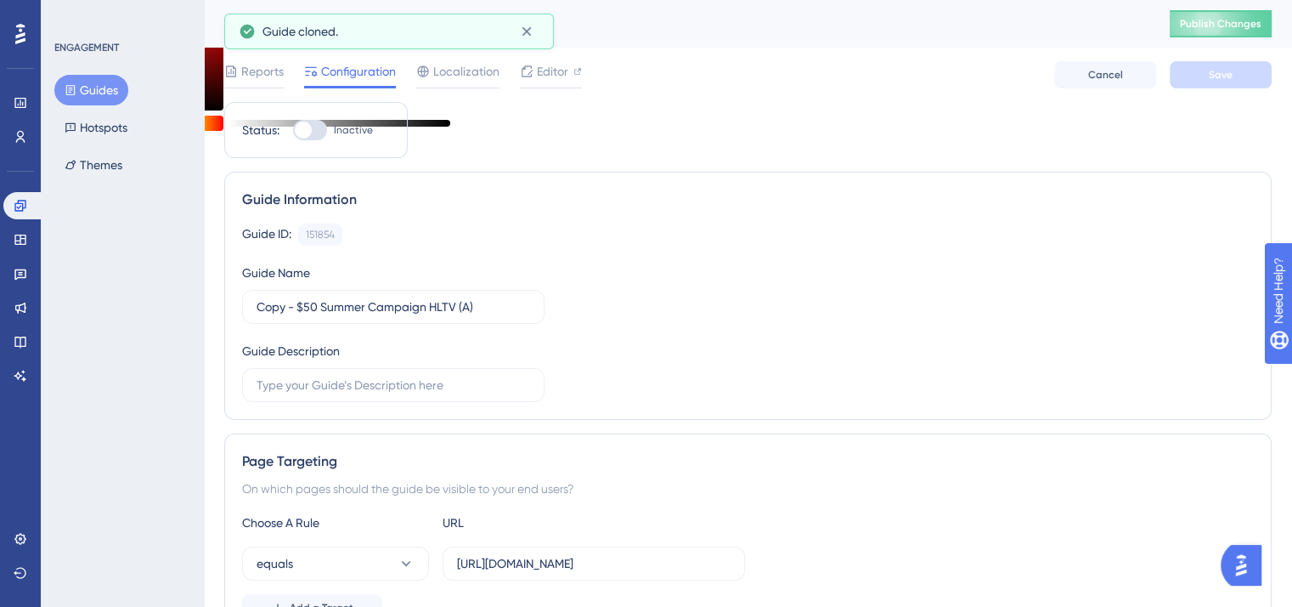
click at [372, 178] on div "Guide Information Guide ID: 151854 Copy Guide Name Copy - $50 Summer Campaign H…" at bounding box center [747, 296] width 1047 height 248
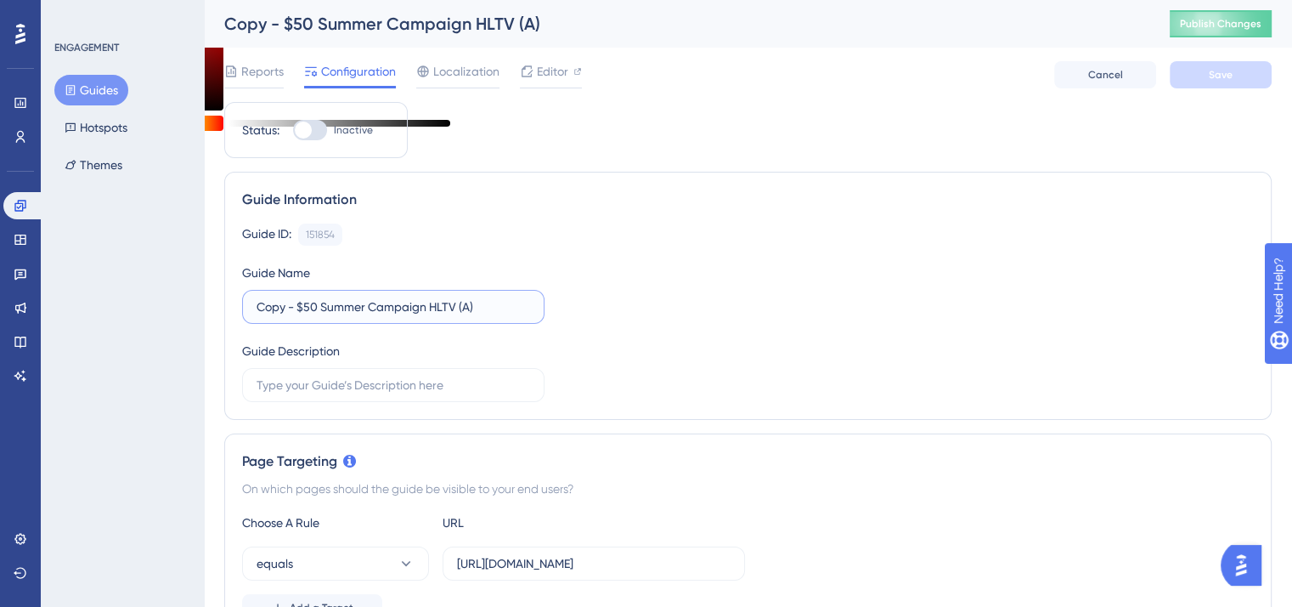
drag, startPoint x: 298, startPoint y: 310, endPoint x: 235, endPoint y: 307, distance: 63.0
click at [235, 307] on div "Guide Information Guide ID: 151854 Copy Guide Name Copy - $50 Summer Campaign H…" at bounding box center [747, 296] width 1047 height 248
type input "$100 Summer Campaign HLTV (B+)"
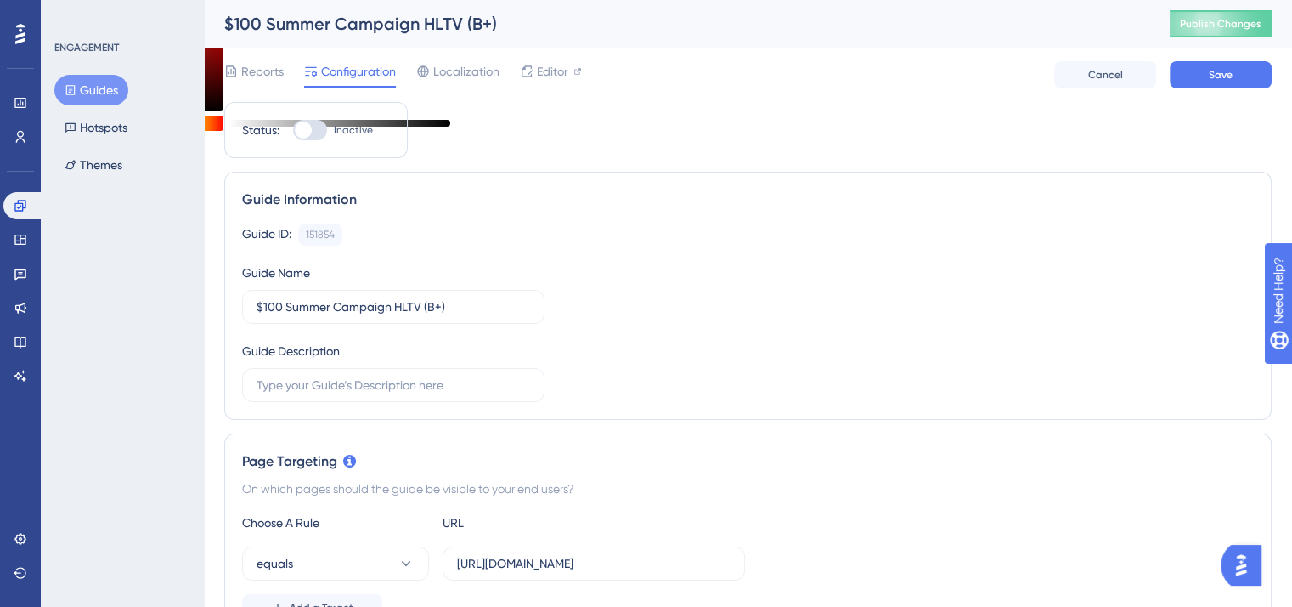
click at [852, 341] on div "Guide ID: 151854 Copy Guide Name $100 Summer Campaign HLTV (B+) Guide Descripti…" at bounding box center [748, 312] width 1012 height 178
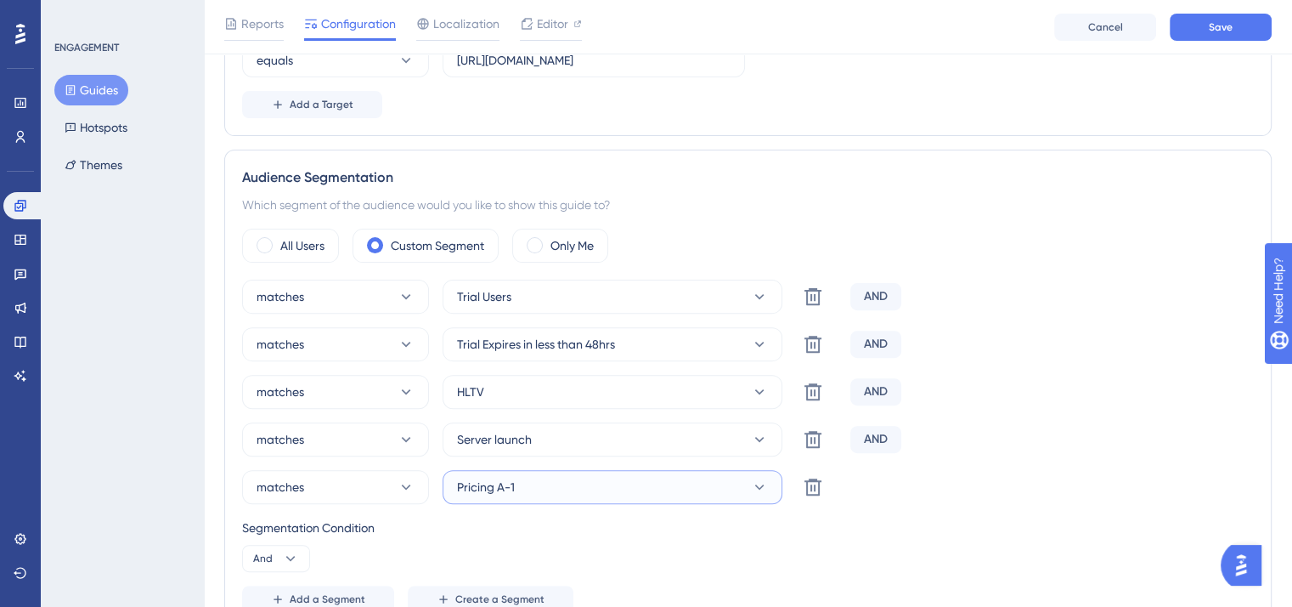
click at [524, 495] on button "Pricing A-1" at bounding box center [613, 487] width 340 height 34
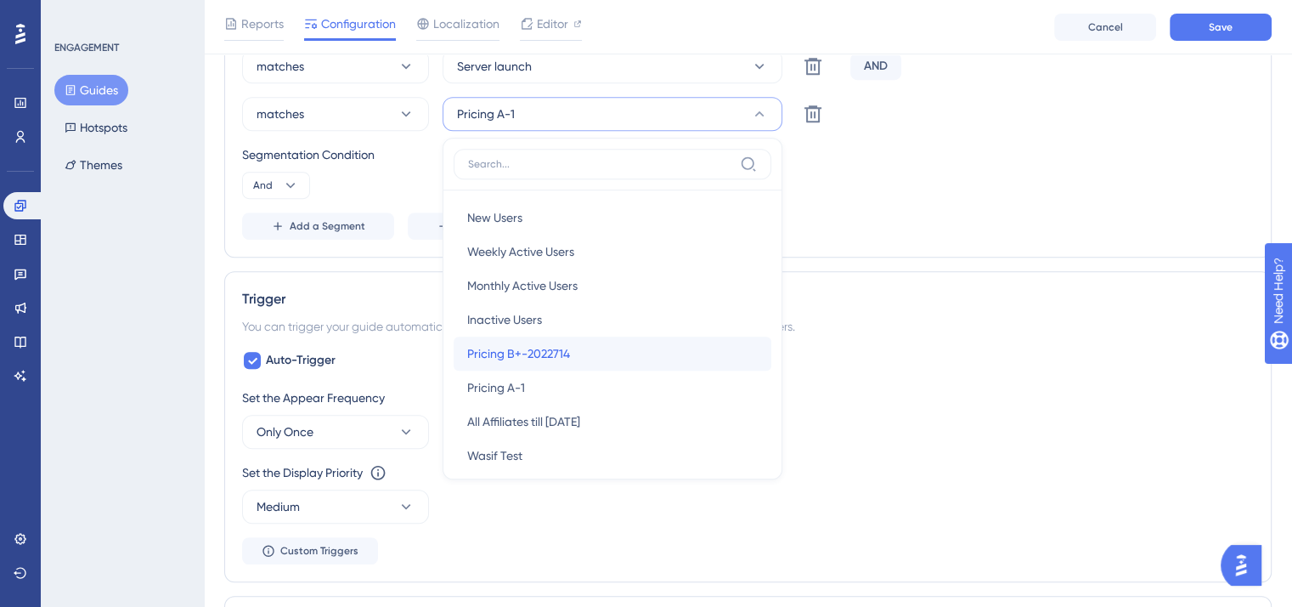
click at [554, 357] on span "Pricing B+-2022714" at bounding box center [518, 353] width 103 height 20
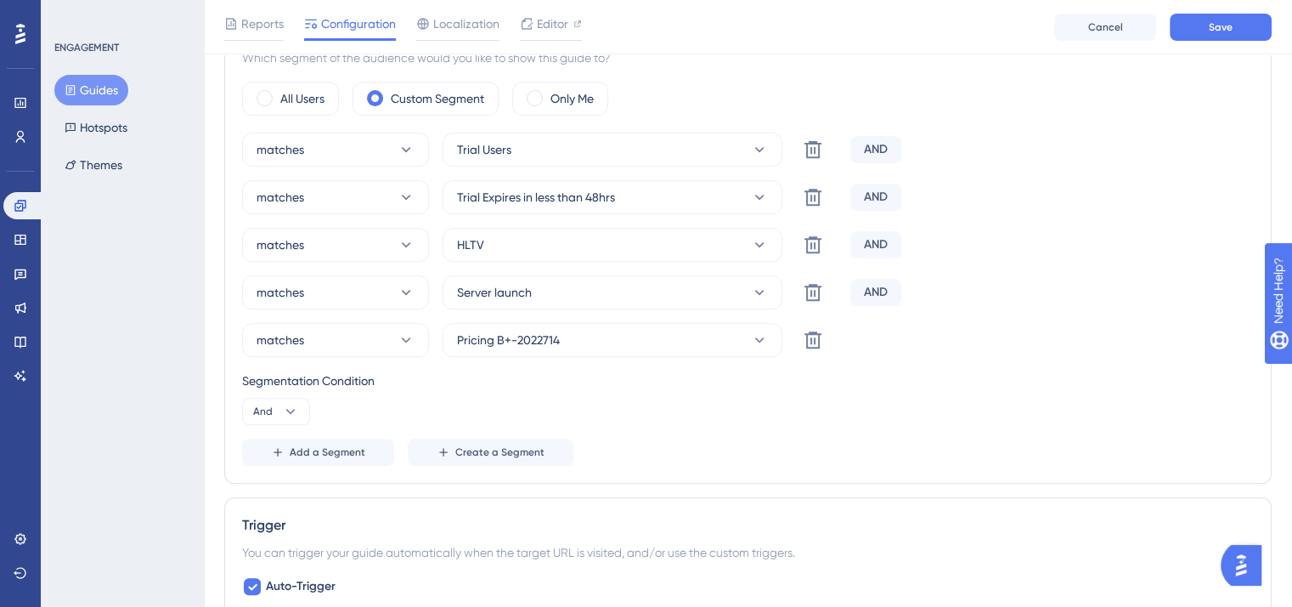
scroll to position [628, 0]
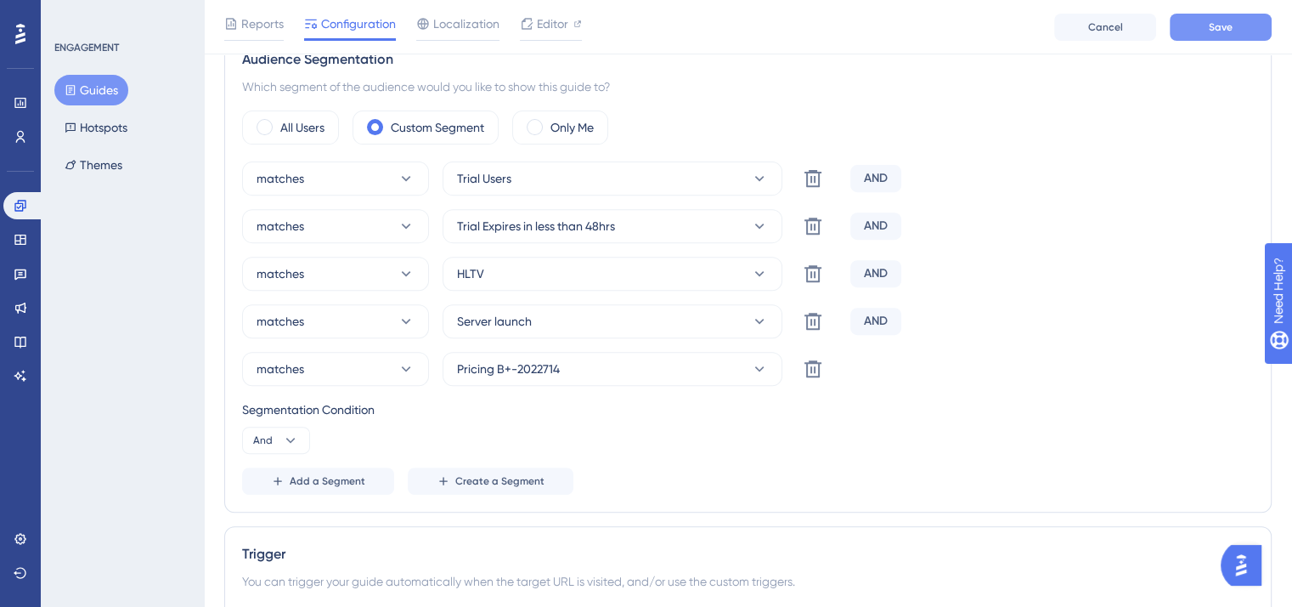
click at [1227, 31] on span "Save" at bounding box center [1221, 27] width 24 height 14
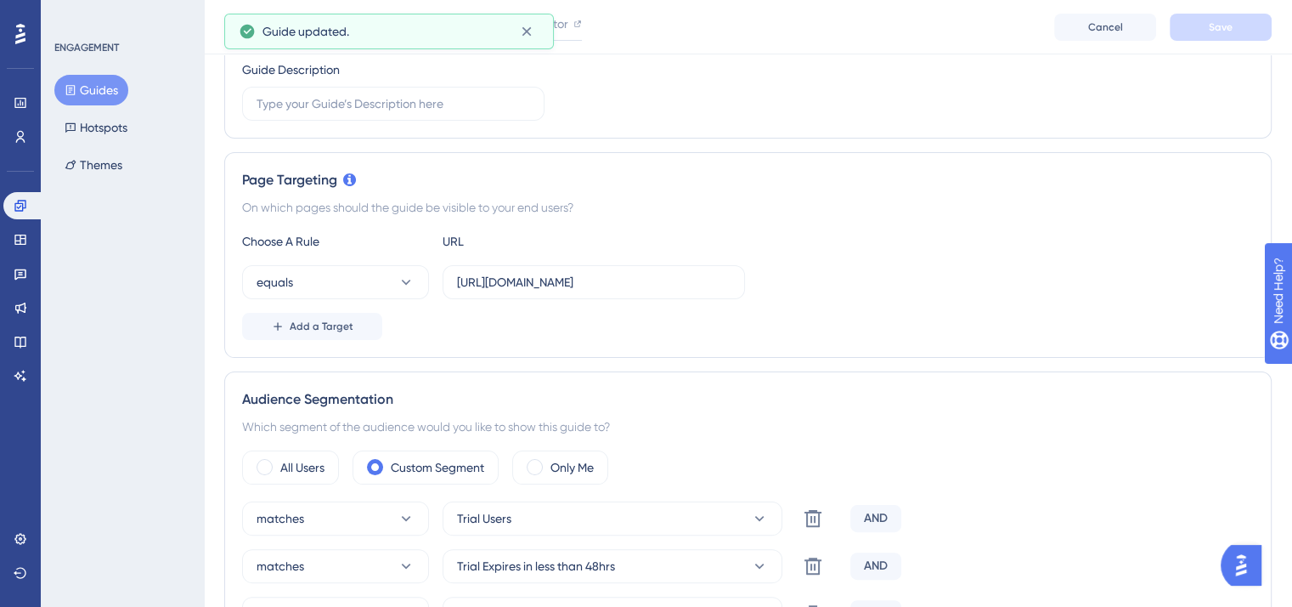
scroll to position [0, 0]
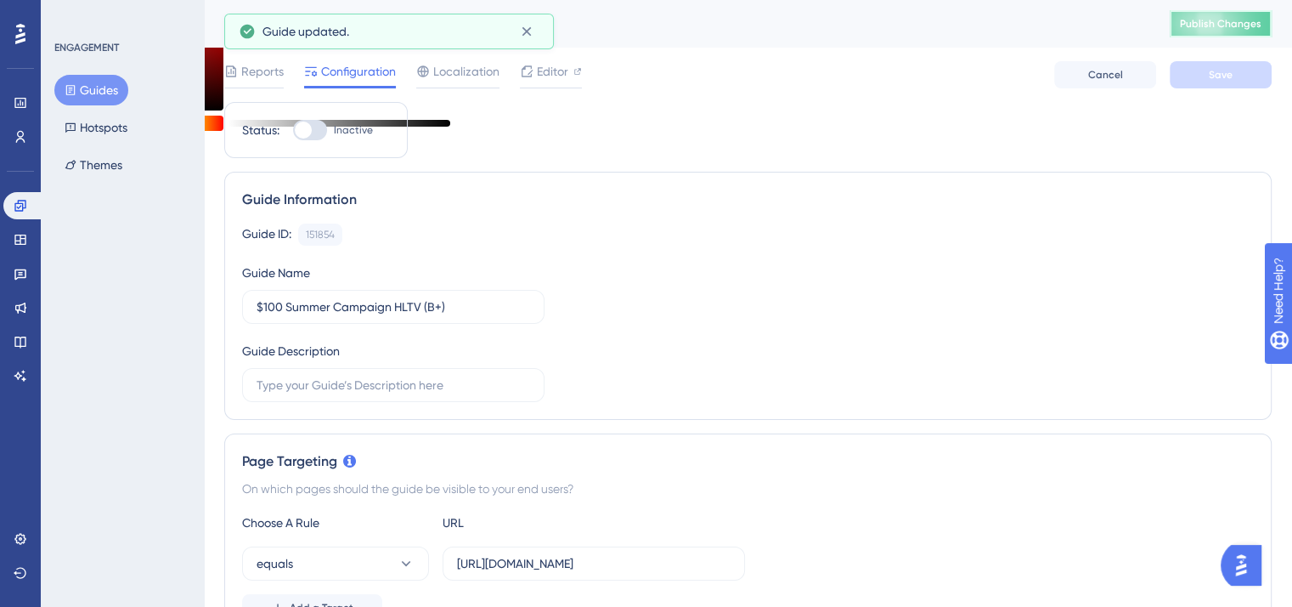
click at [1216, 31] on button "Publish Changes" at bounding box center [1221, 23] width 102 height 27
click at [690, 227] on div "Guide ID: 151854 Copy" at bounding box center [748, 234] width 1012 height 22
click at [547, 73] on span "Editor" at bounding box center [552, 71] width 31 height 20
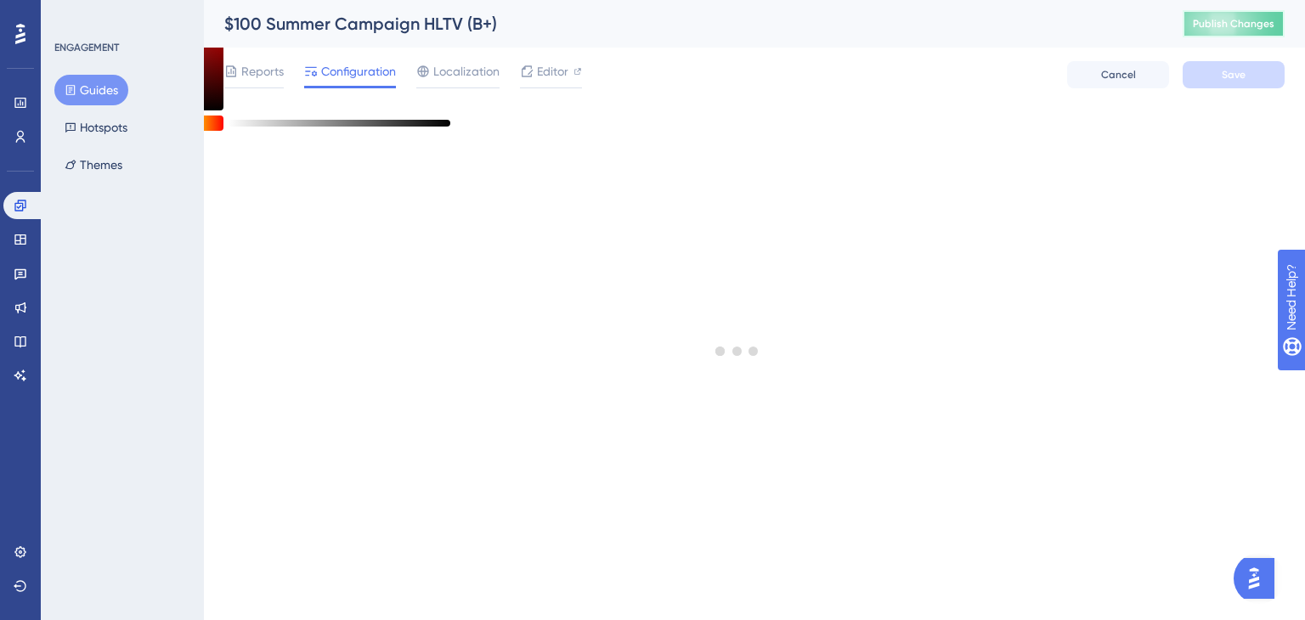
click at [1220, 26] on span "Publish Changes" at bounding box center [1234, 24] width 82 height 14
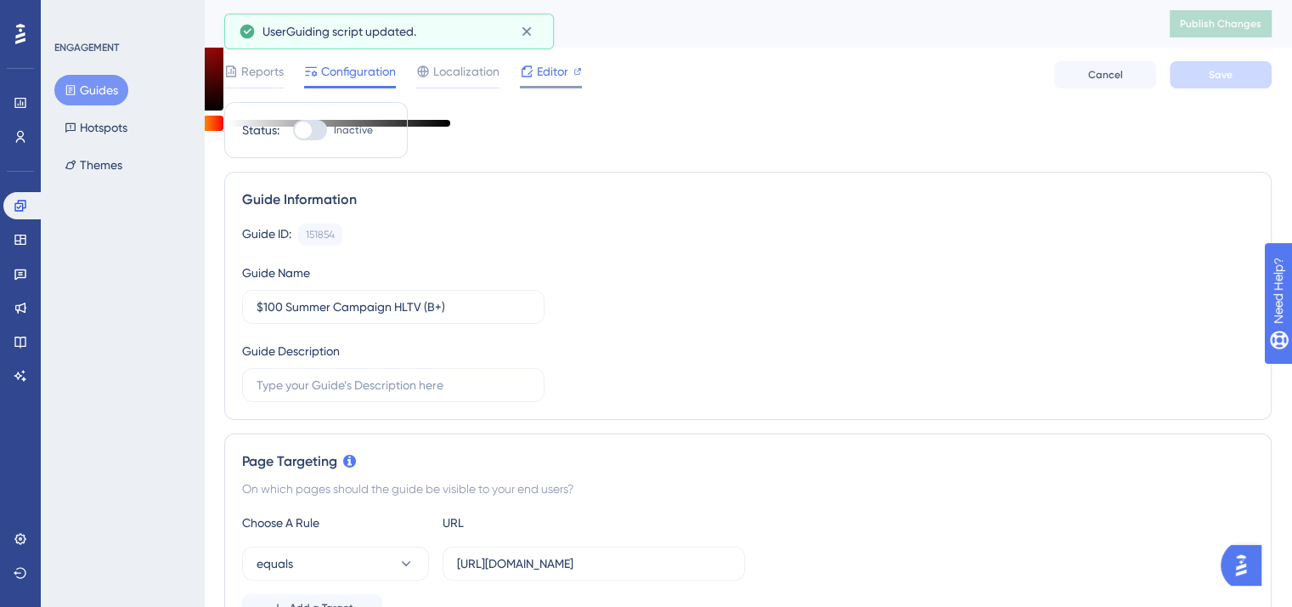
click at [548, 61] on span "Editor" at bounding box center [552, 71] width 31 height 20
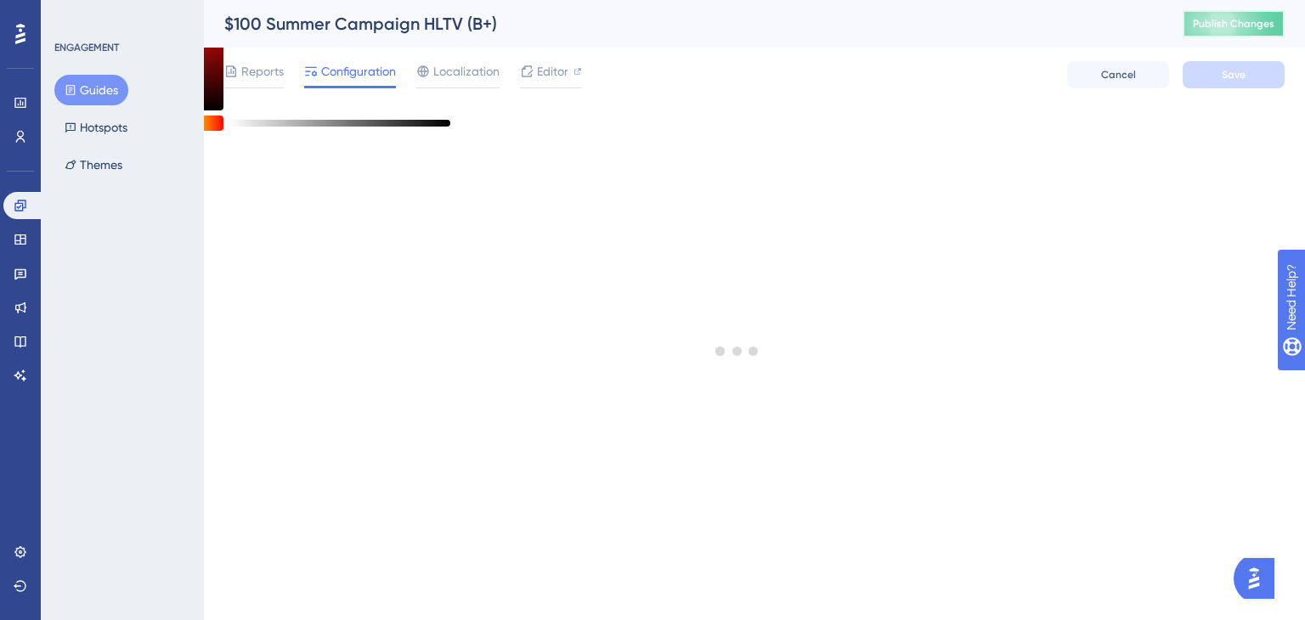
click at [1233, 26] on span "Publish Changes" at bounding box center [1234, 24] width 82 height 14
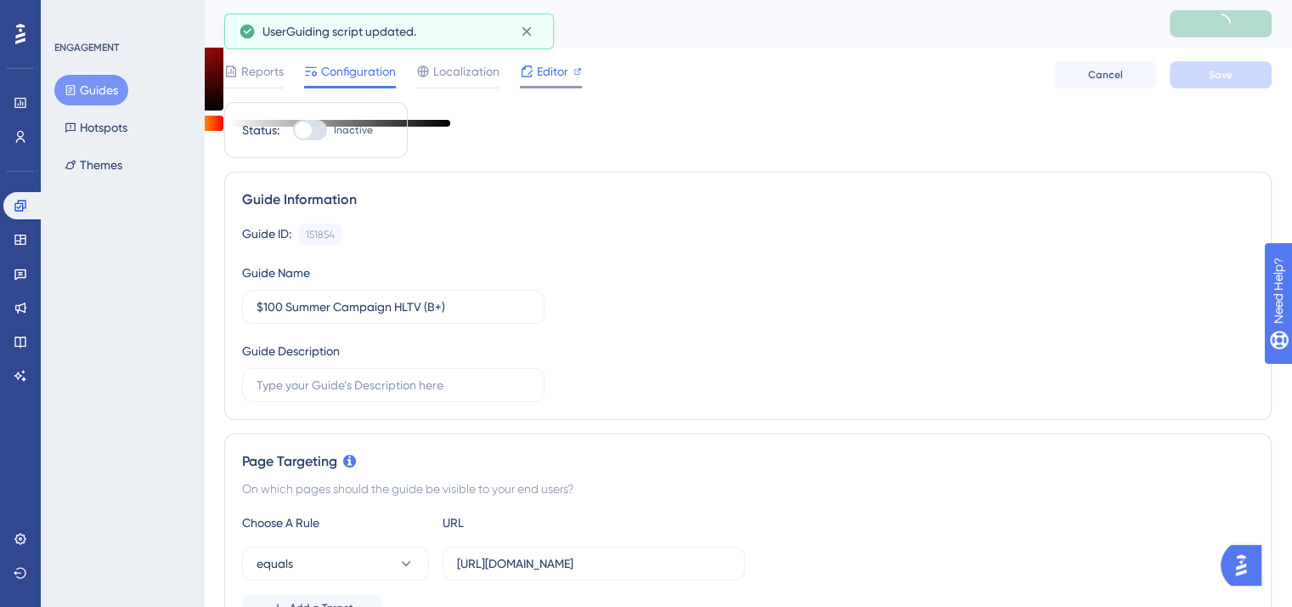
click at [534, 69] on div "Editor" at bounding box center [551, 71] width 62 height 20
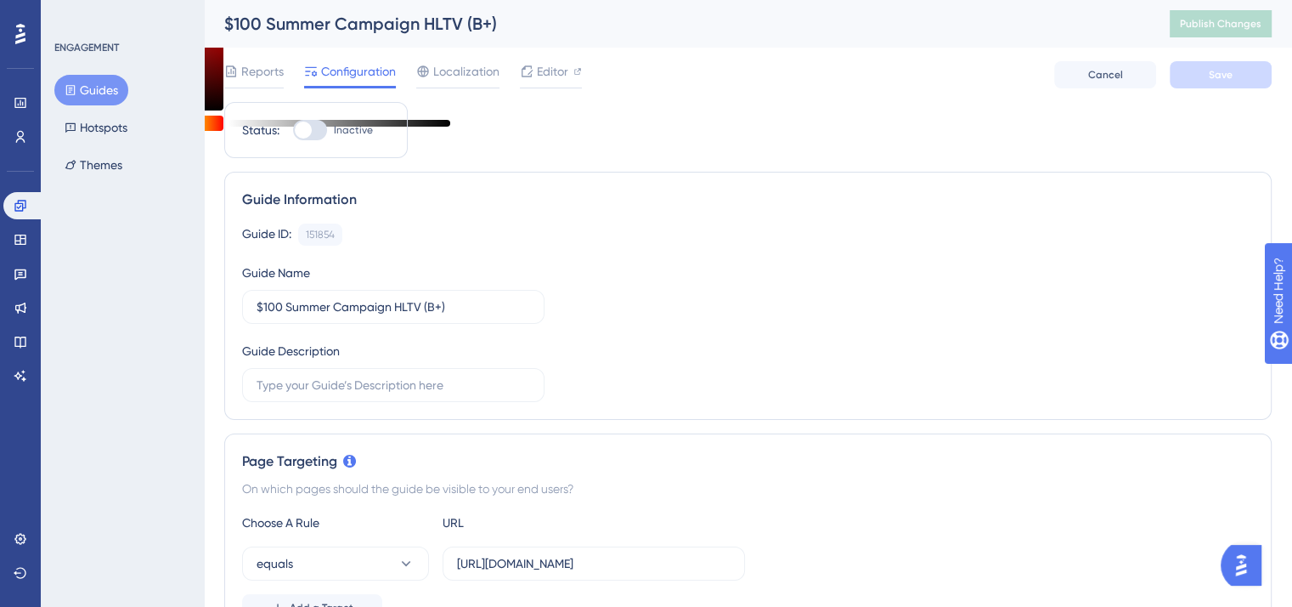
click at [410, 25] on div "$100 Summer Campaign HLTV (B+)" at bounding box center [675, 24] width 903 height 24
click at [387, 309] on input "$100 Summer Campaign HLTV (B+)" at bounding box center [394, 306] width 274 height 19
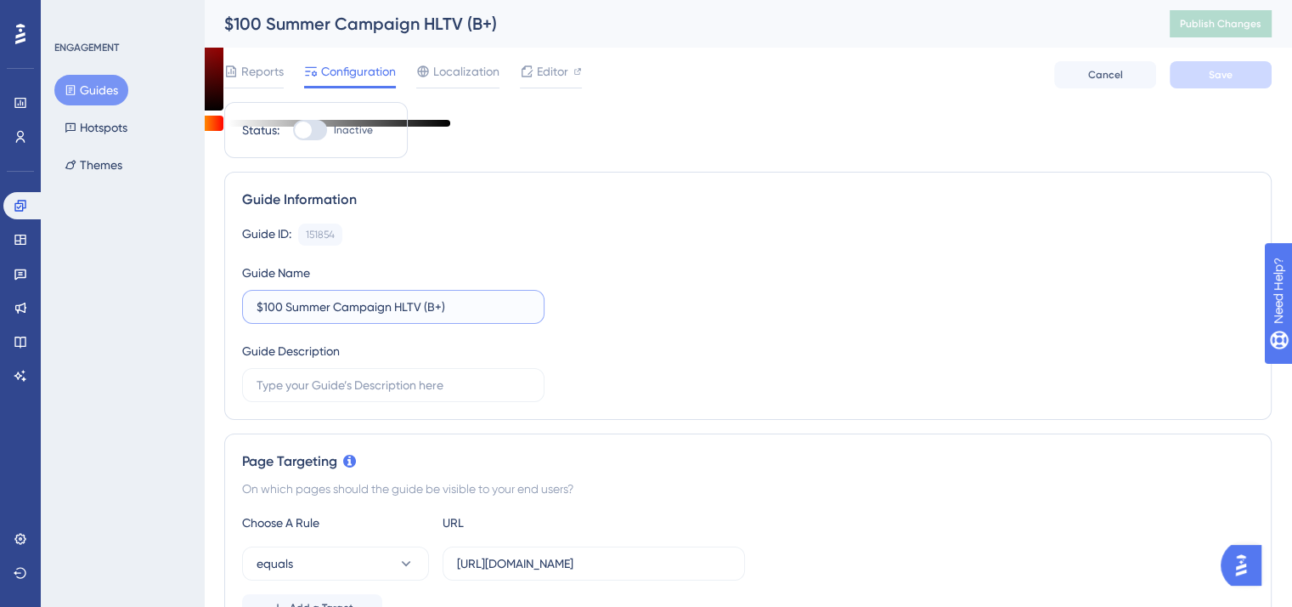
click at [387, 309] on input "$100 Summer Campaign HLTV (B+)" at bounding box center [394, 306] width 274 height 19
